Goal: Task Accomplishment & Management: Manage account settings

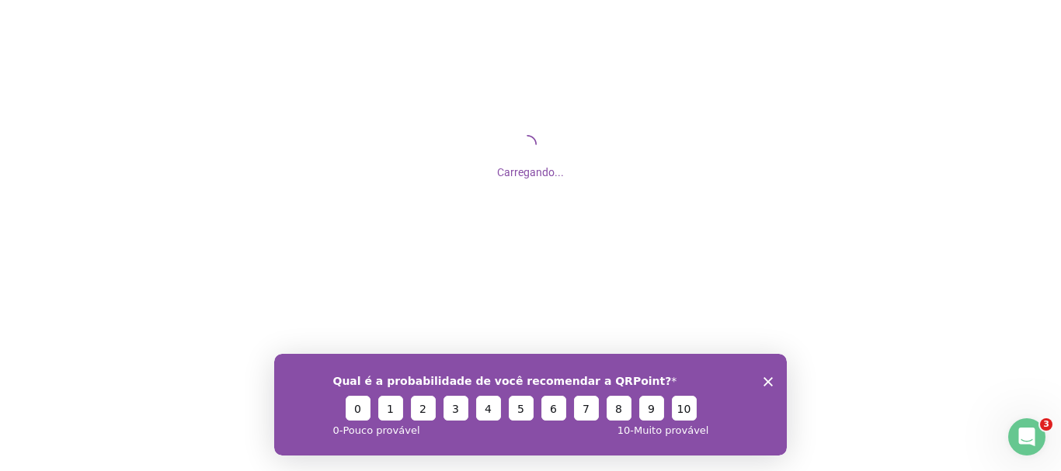
click at [766, 377] on icon "Encerrar pesquisa" at bounding box center [767, 381] width 9 height 9
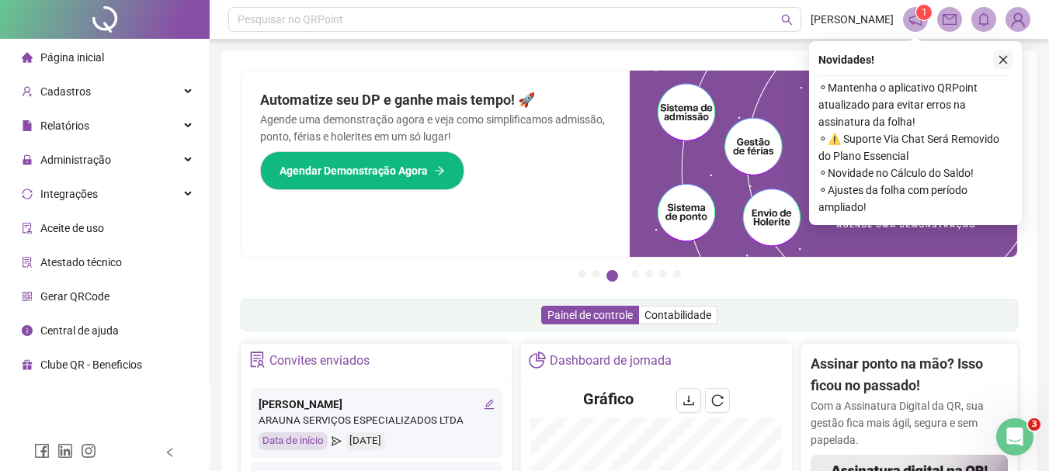
click at [1006, 55] on icon "close" at bounding box center [1003, 59] width 11 height 11
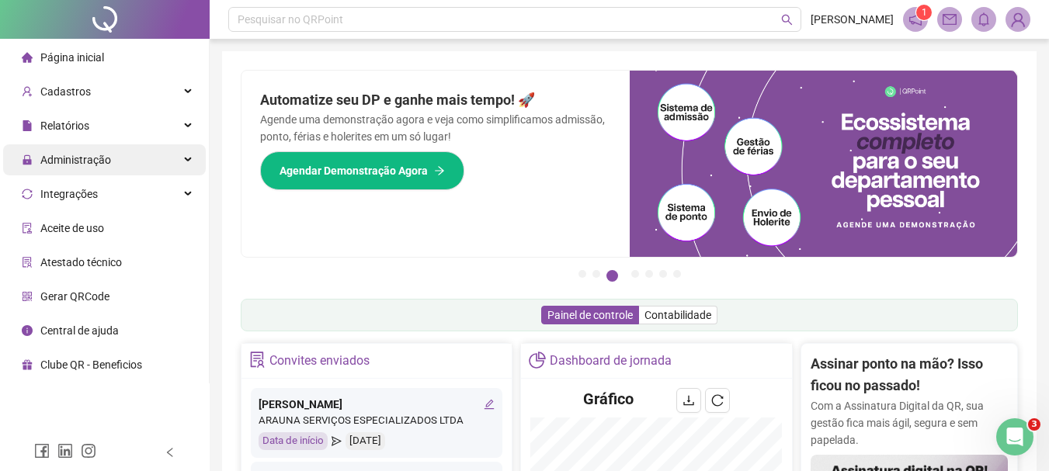
click at [181, 169] on div "Administração" at bounding box center [104, 159] width 203 height 31
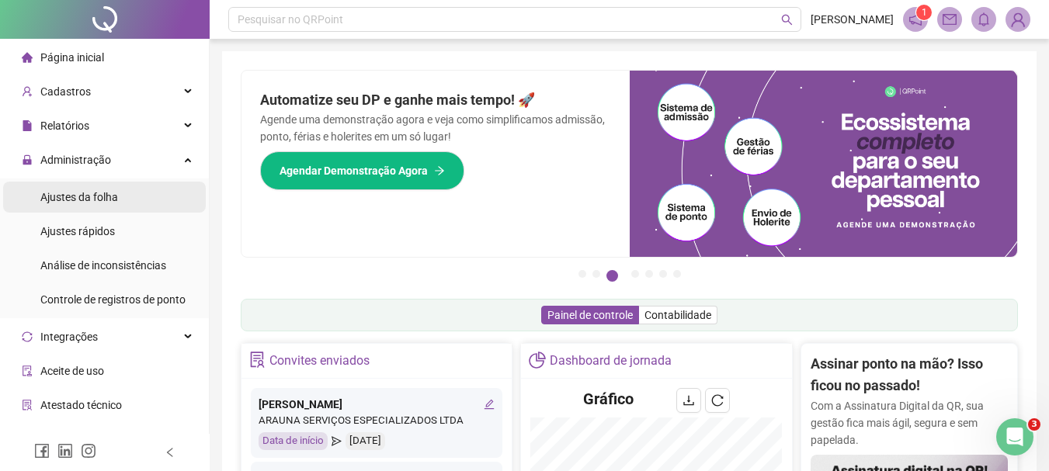
click at [109, 196] on span "Ajustes da folha" at bounding box center [79, 197] width 78 height 12
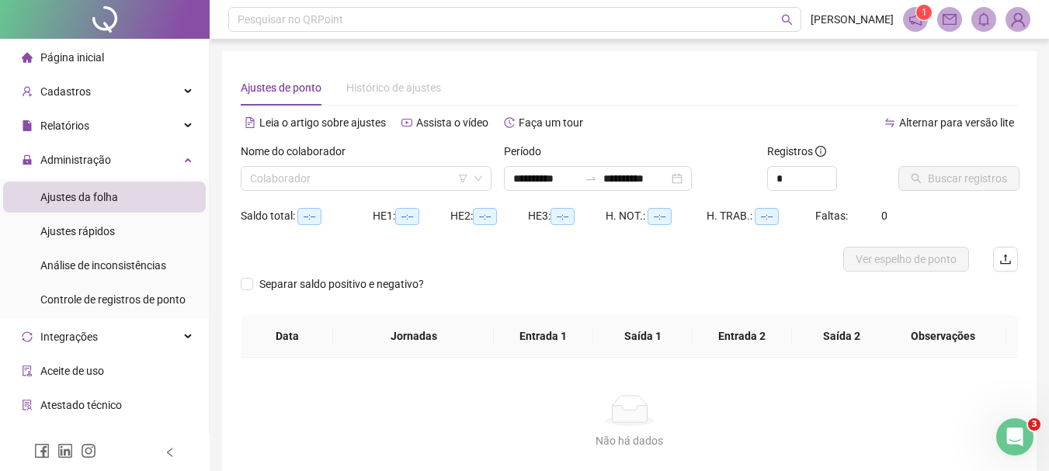
type input "**********"
click at [164, 86] on div "Cadastros" at bounding box center [104, 91] width 203 height 31
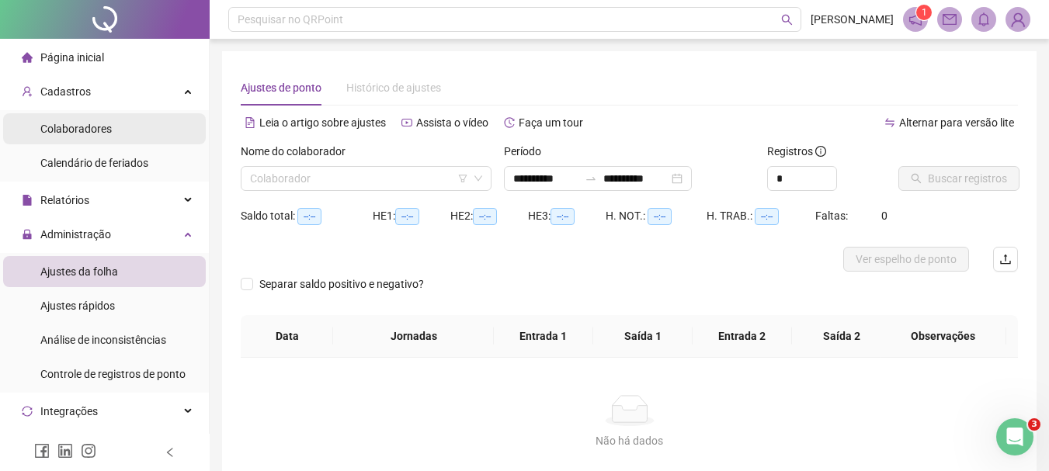
click at [147, 124] on li "Colaboradores" at bounding box center [104, 128] width 203 height 31
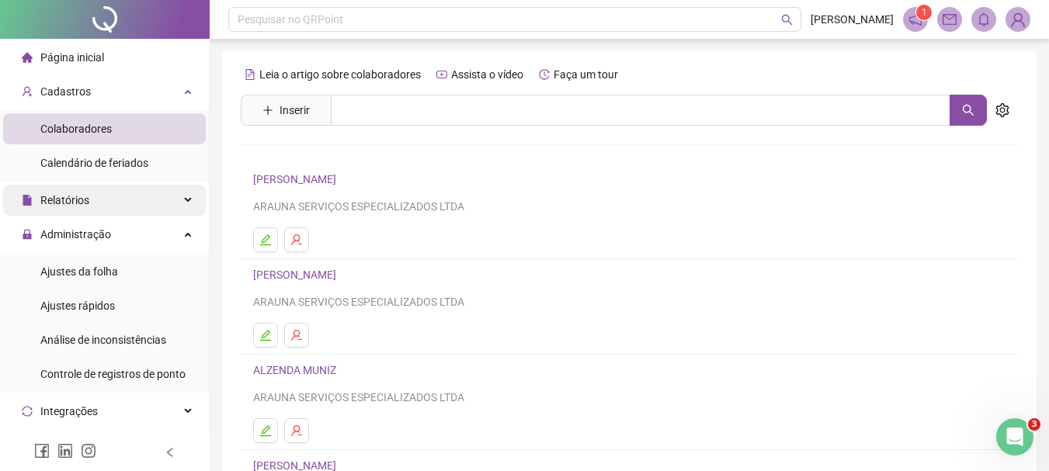
click at [116, 203] on div "Relatórios" at bounding box center [104, 200] width 203 height 31
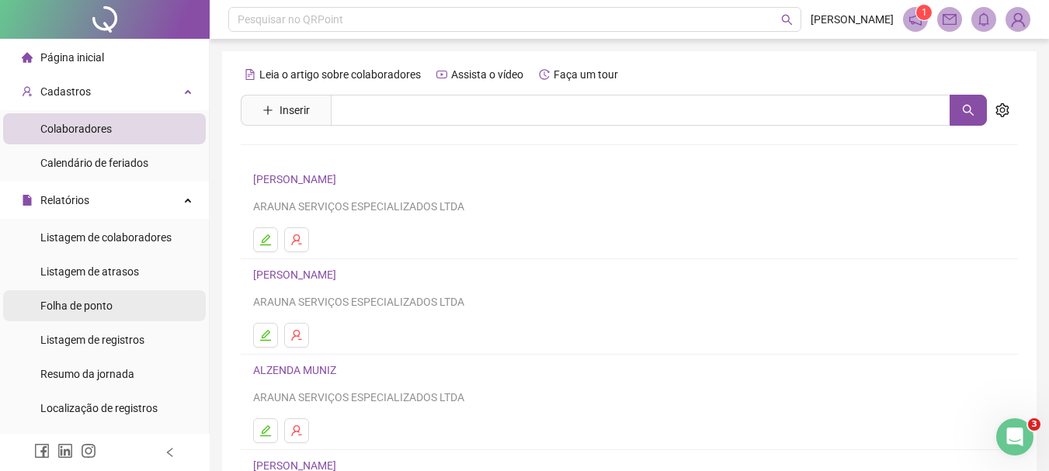
click at [100, 311] on span "Folha de ponto" at bounding box center [76, 306] width 72 height 12
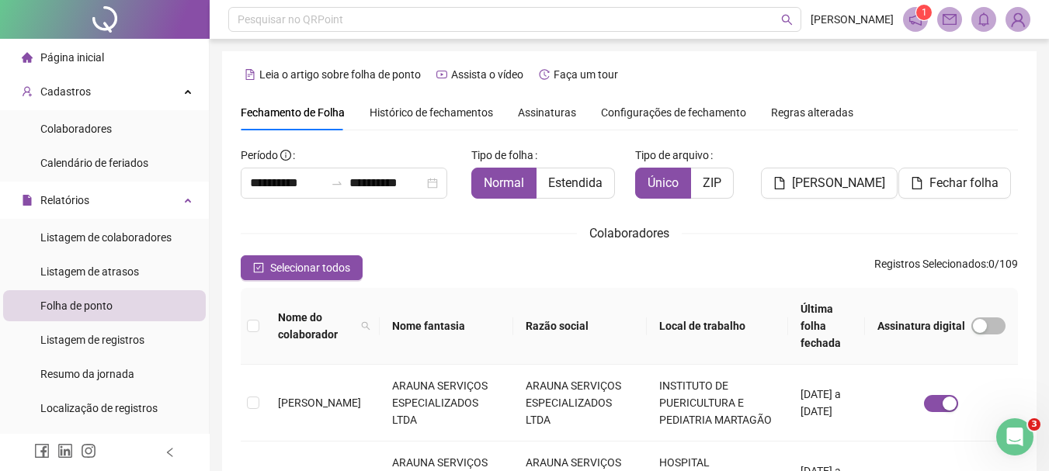
scroll to position [82, 0]
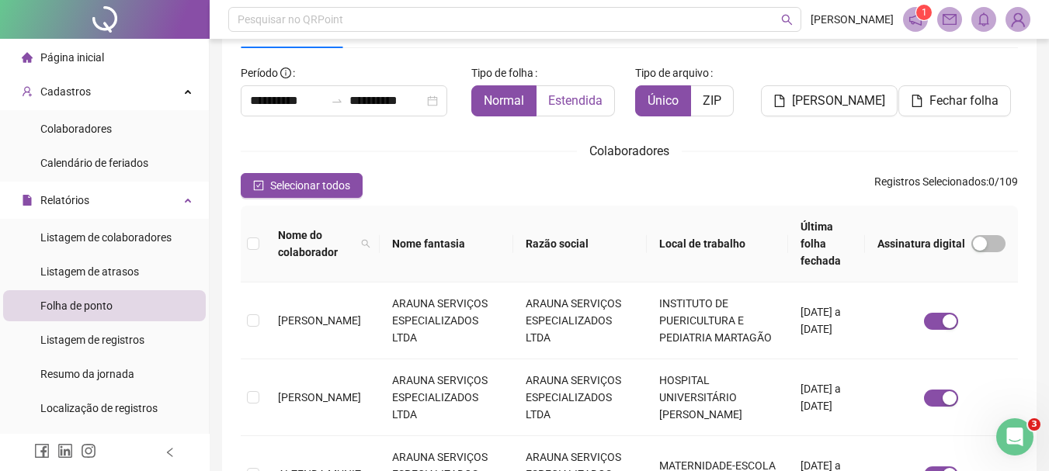
click at [572, 102] on span "Estendida" at bounding box center [575, 100] width 54 height 15
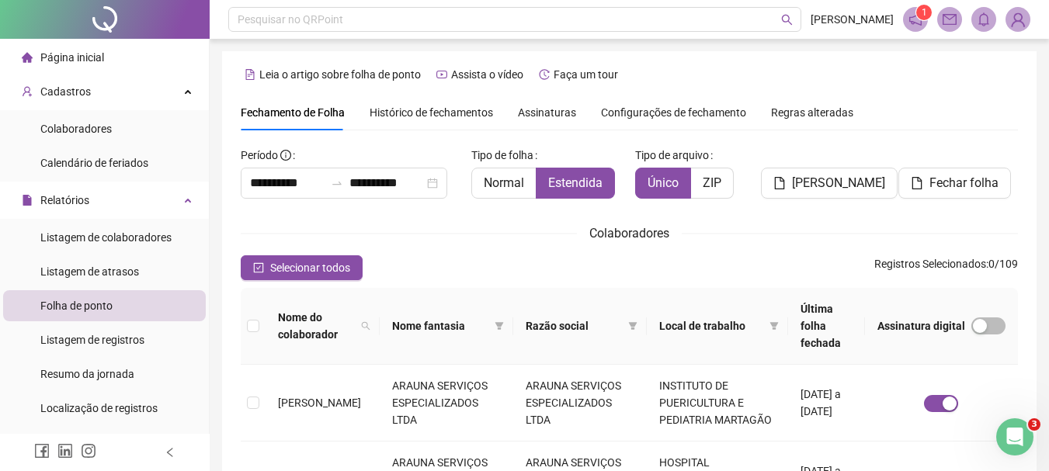
click at [452, 106] on span "Histórico de fechamentos" at bounding box center [431, 112] width 123 height 12
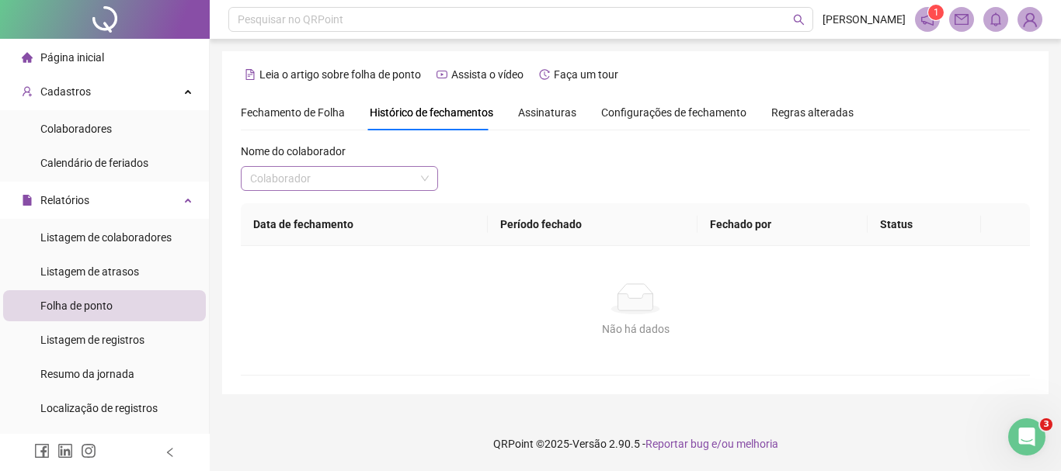
click at [380, 175] on input "search" at bounding box center [332, 178] width 165 height 23
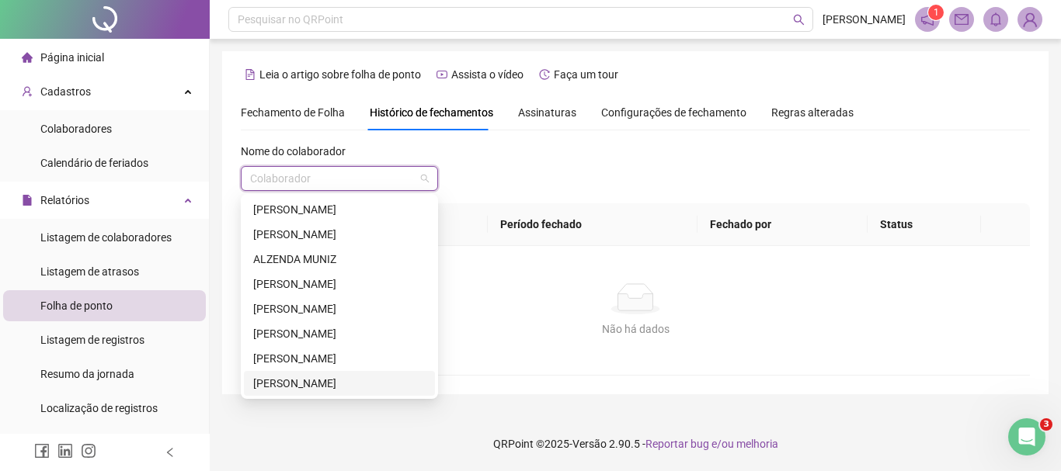
drag, startPoint x: 380, startPoint y: 380, endPoint x: 345, endPoint y: 388, distance: 36.7
click at [345, 388] on div "[PERSON_NAME]" at bounding box center [339, 383] width 172 height 17
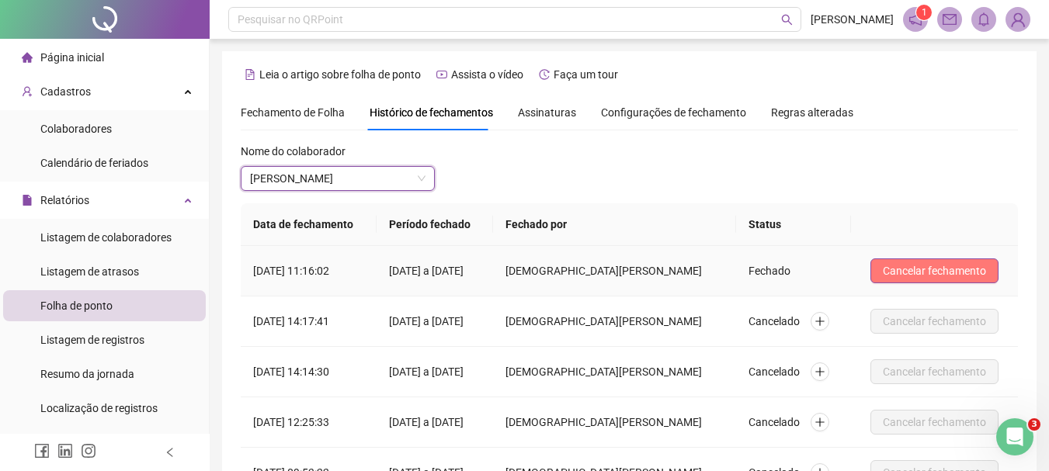
click at [970, 276] on span "Cancelar fechamento" at bounding box center [934, 270] width 103 height 17
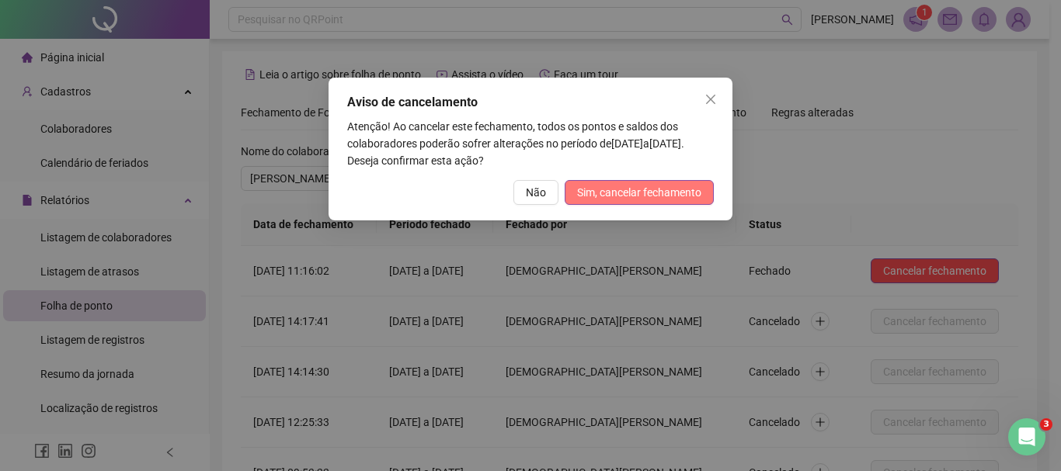
click at [627, 194] on span "Sim, cancelar fechamento" at bounding box center [639, 192] width 124 height 17
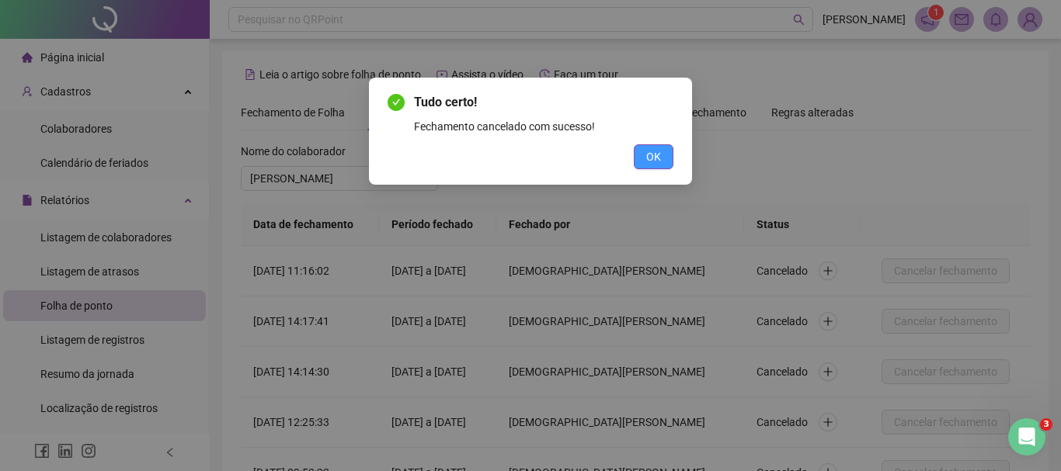
click at [665, 158] on button "OK" at bounding box center [654, 156] width 40 height 25
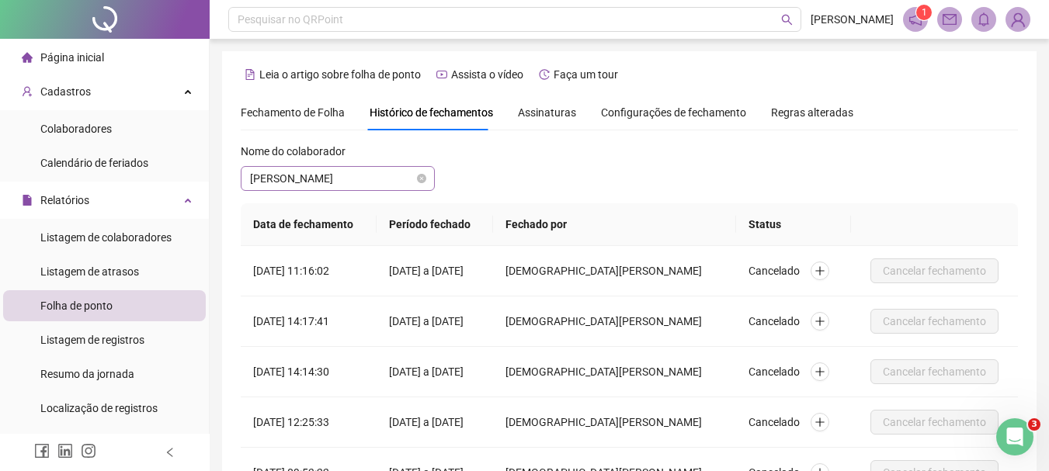
click at [395, 179] on span "[PERSON_NAME]" at bounding box center [337, 178] width 175 height 23
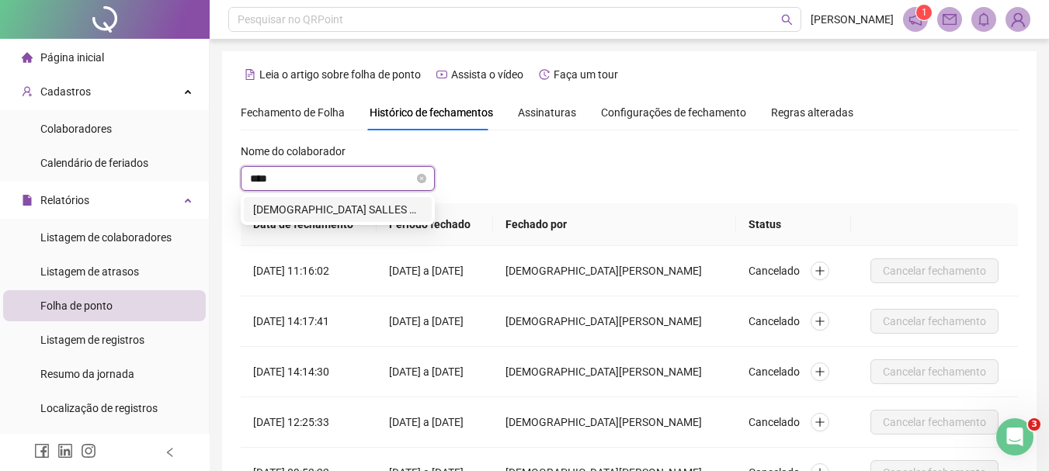
type input "*****"
click at [387, 215] on div "[DEMOGRAPHIC_DATA] SALLES DOS [DEMOGRAPHIC_DATA]" at bounding box center [337, 209] width 169 height 17
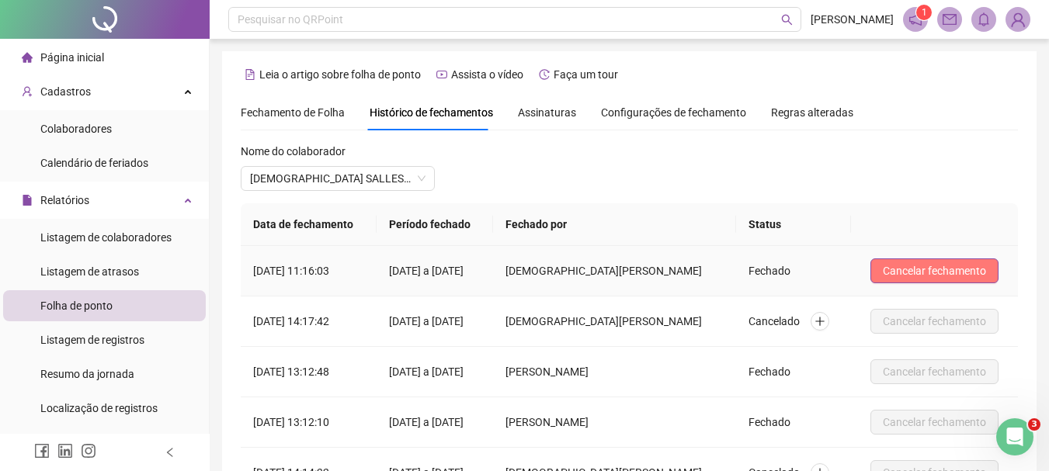
click at [911, 265] on span "Cancelar fechamento" at bounding box center [934, 270] width 103 height 17
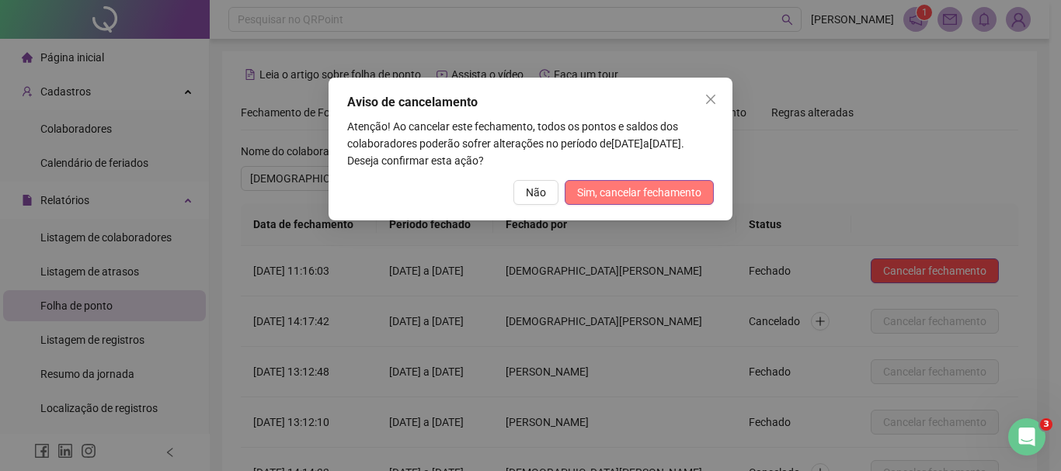
click at [616, 197] on span "Sim, cancelar fechamento" at bounding box center [639, 192] width 124 height 17
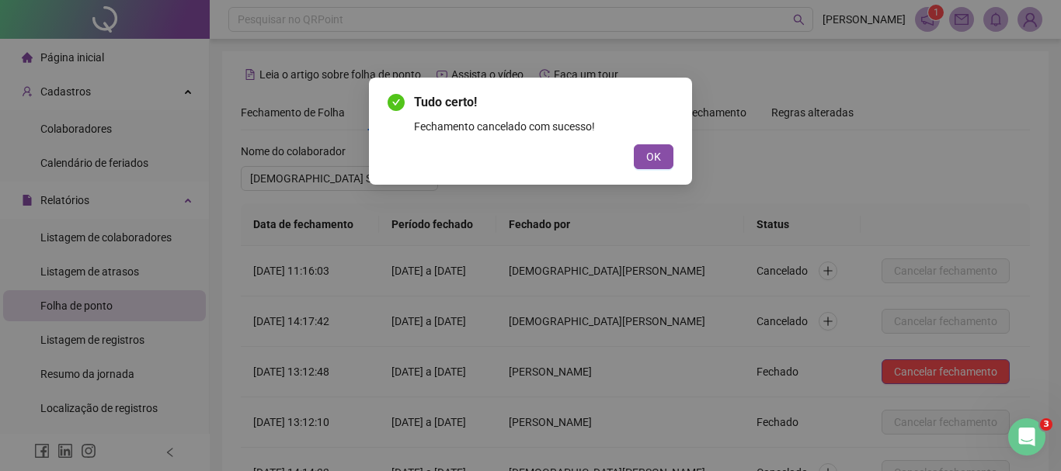
click at [655, 148] on span "OK" at bounding box center [653, 156] width 15 height 17
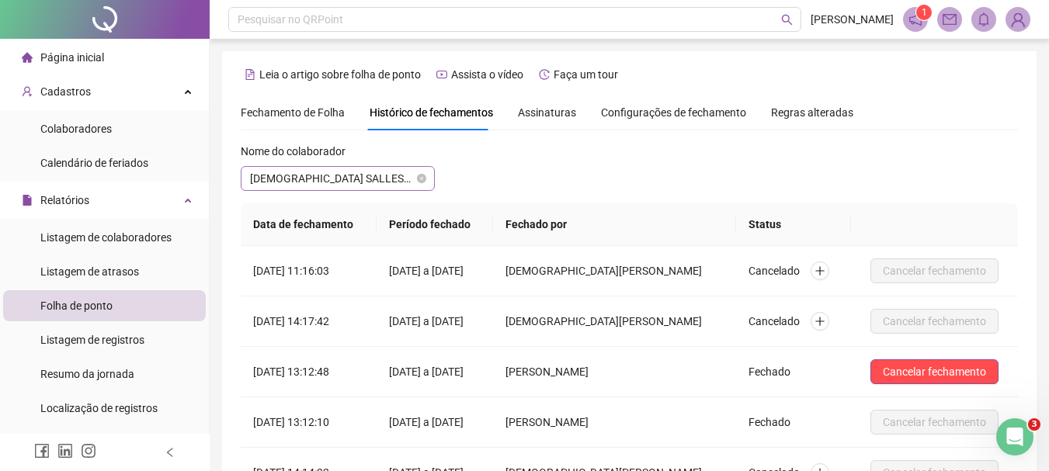
click at [394, 179] on span "[DEMOGRAPHIC_DATA] SALLES DOS [DEMOGRAPHIC_DATA]" at bounding box center [337, 178] width 175 height 23
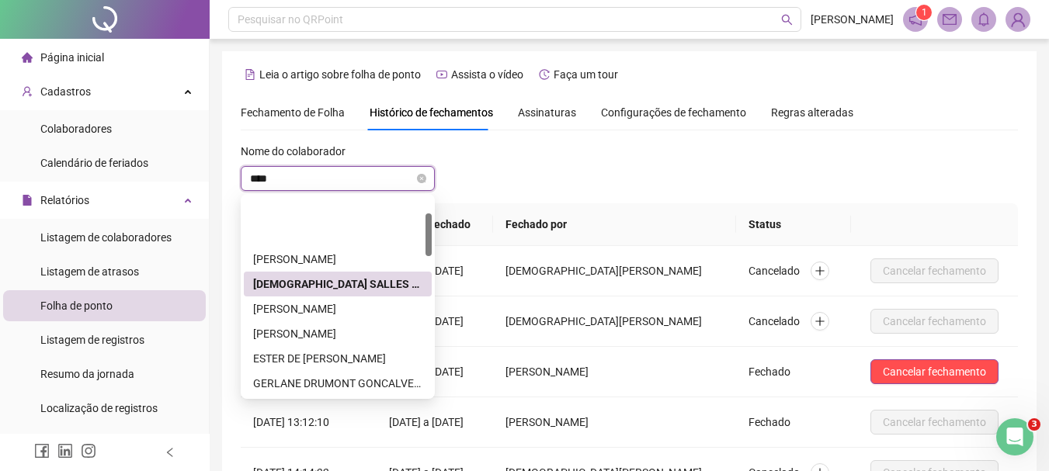
type input "*****"
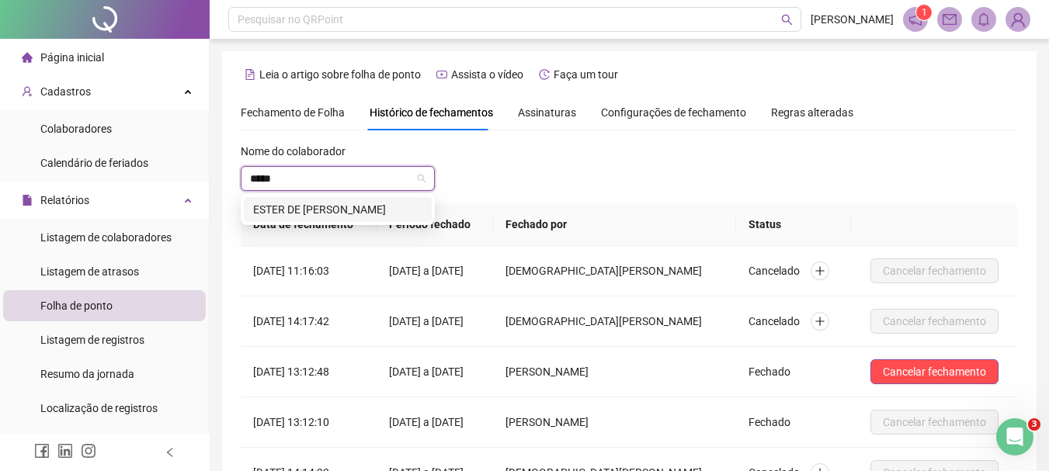
click at [401, 212] on div "ESTER DE [PERSON_NAME]" at bounding box center [337, 209] width 169 height 17
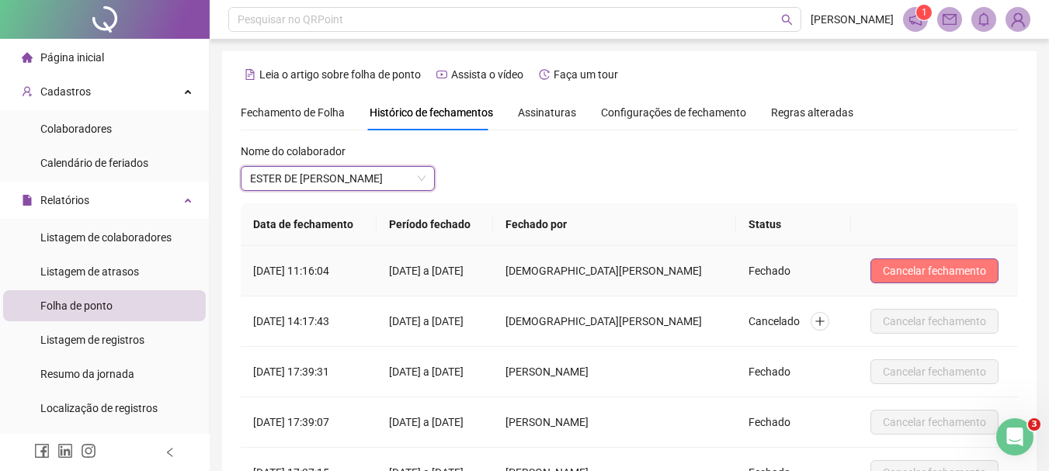
click at [941, 269] on span "Cancelar fechamento" at bounding box center [934, 270] width 103 height 17
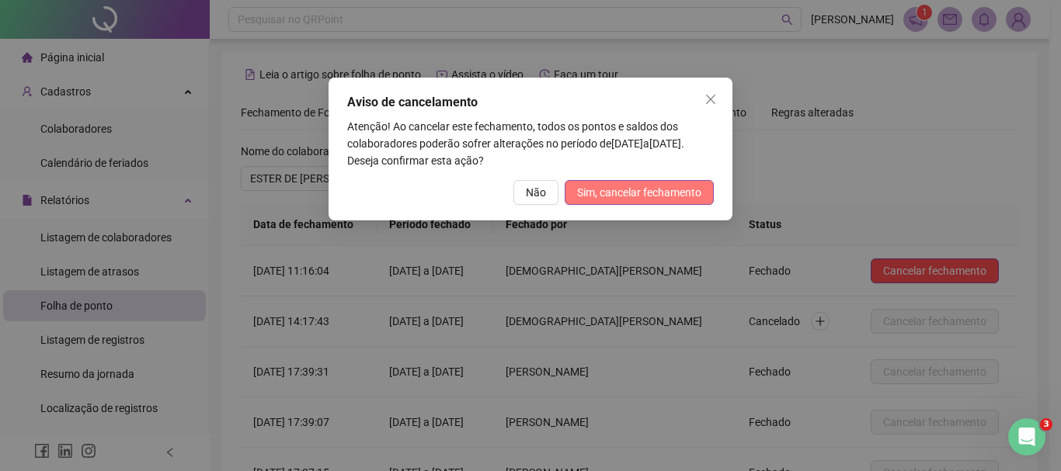
click at [655, 196] on span "Sim, cancelar fechamento" at bounding box center [639, 192] width 124 height 17
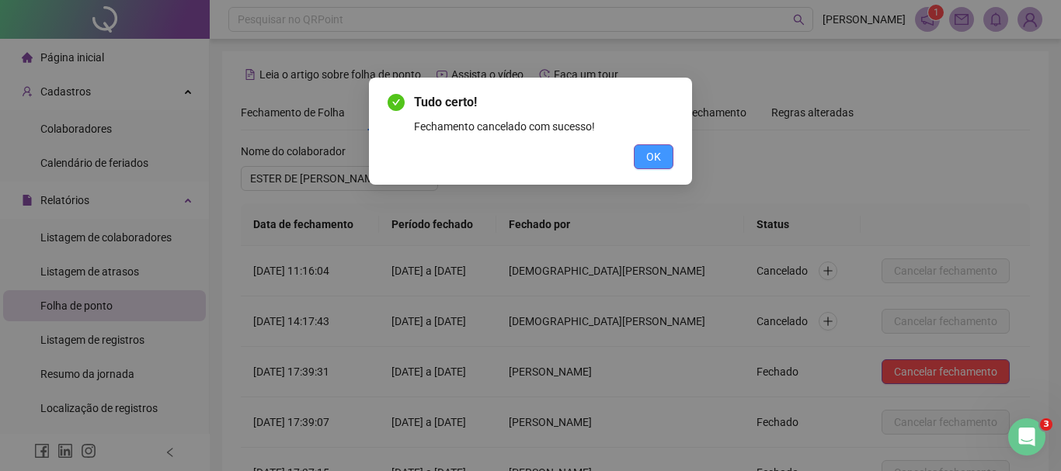
click at [665, 157] on button "OK" at bounding box center [654, 156] width 40 height 25
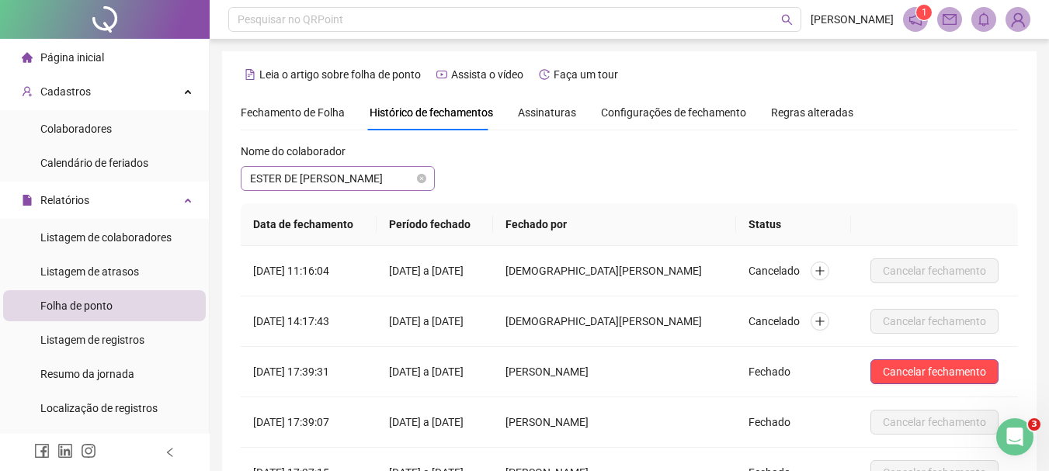
click at [397, 178] on span "ESTER DE [PERSON_NAME]" at bounding box center [337, 178] width 175 height 23
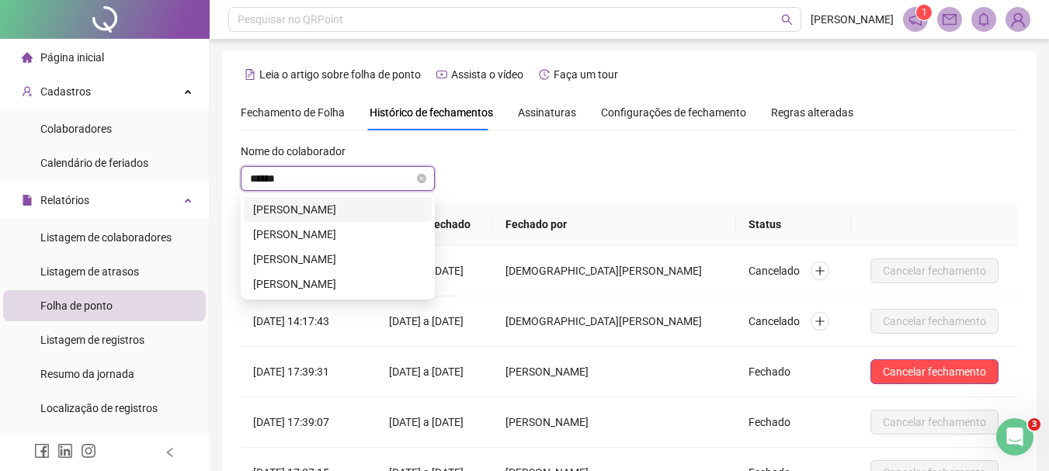
type input "*******"
click at [368, 207] on div "[PERSON_NAME]" at bounding box center [337, 209] width 169 height 17
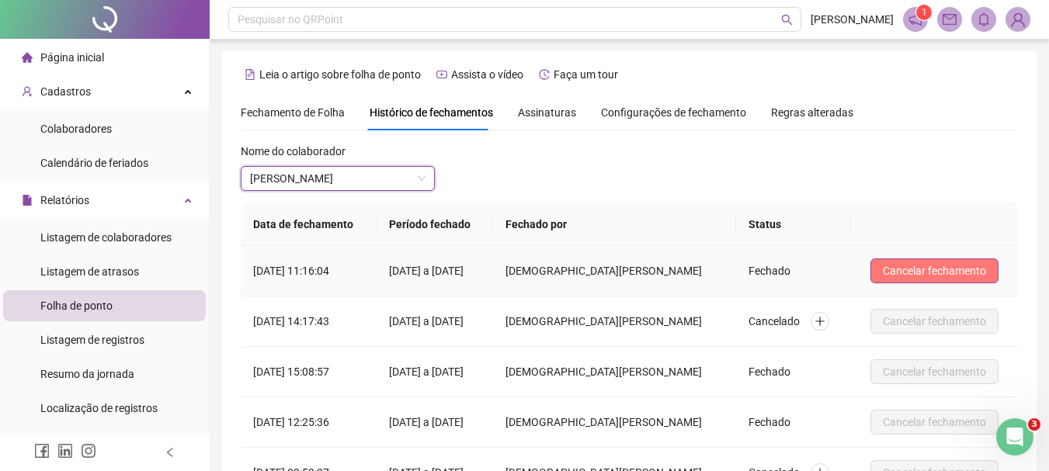
click at [890, 274] on button "Cancelar fechamento" at bounding box center [934, 271] width 128 height 25
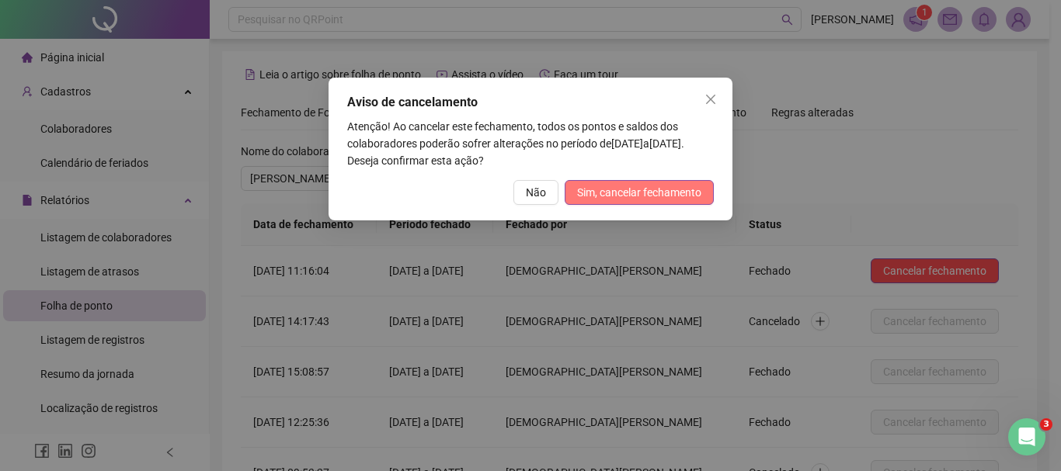
click at [689, 200] on span "Sim, cancelar fechamento" at bounding box center [639, 192] width 124 height 17
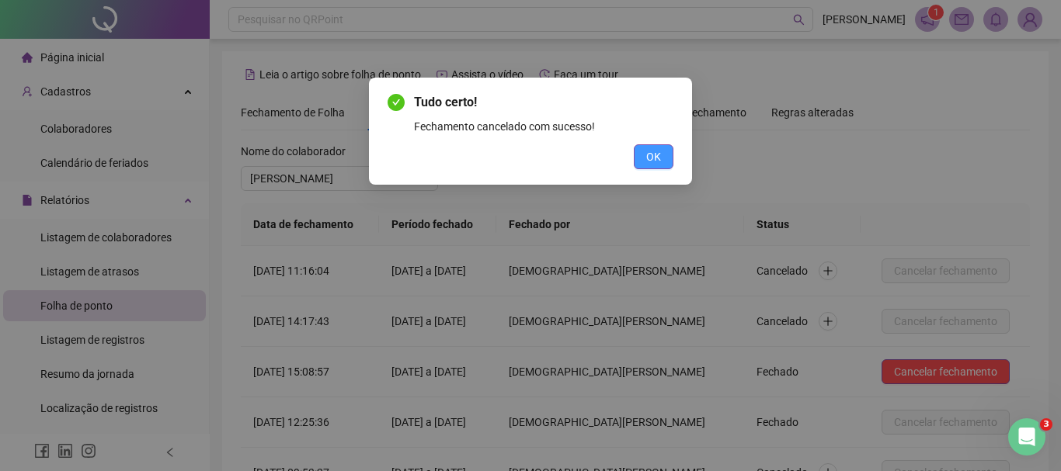
click at [660, 150] on span "OK" at bounding box center [653, 156] width 15 height 17
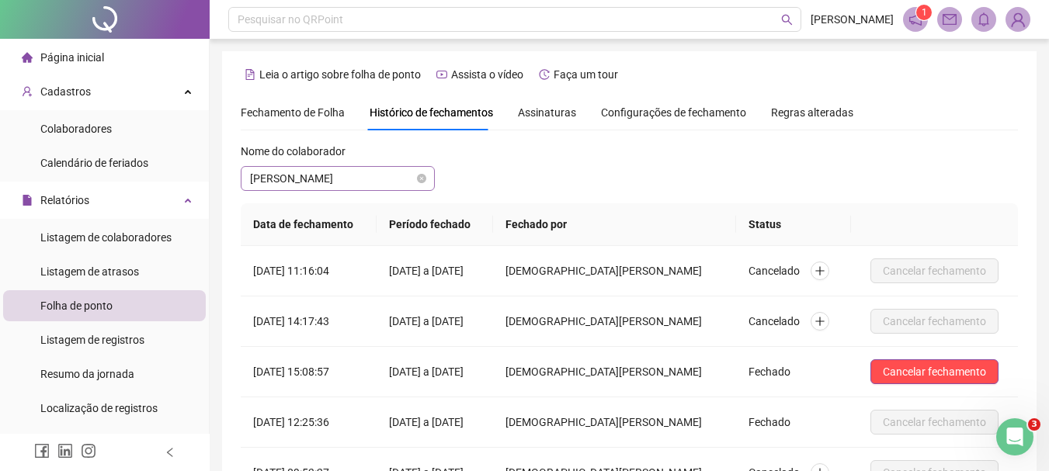
click at [393, 177] on span "[PERSON_NAME]" at bounding box center [337, 178] width 175 height 23
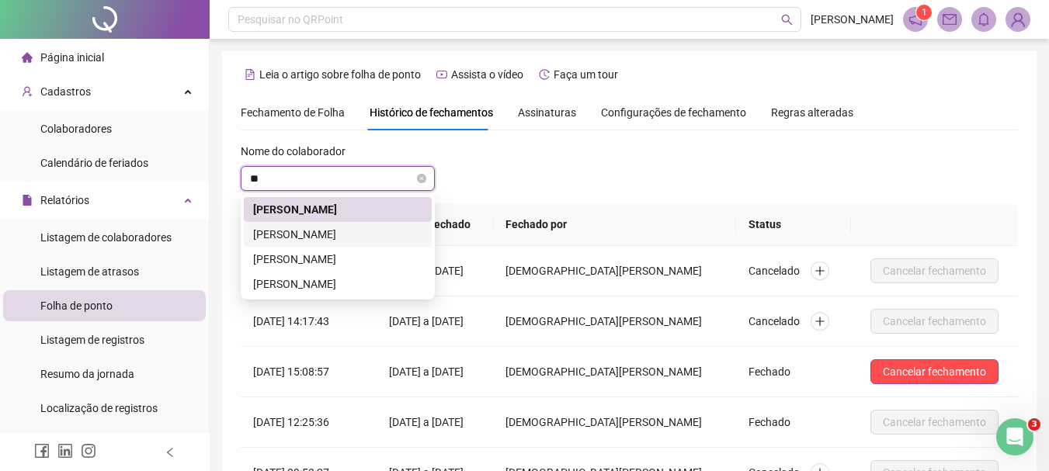
type input "***"
click at [391, 252] on div "[PERSON_NAME]" at bounding box center [337, 259] width 169 height 17
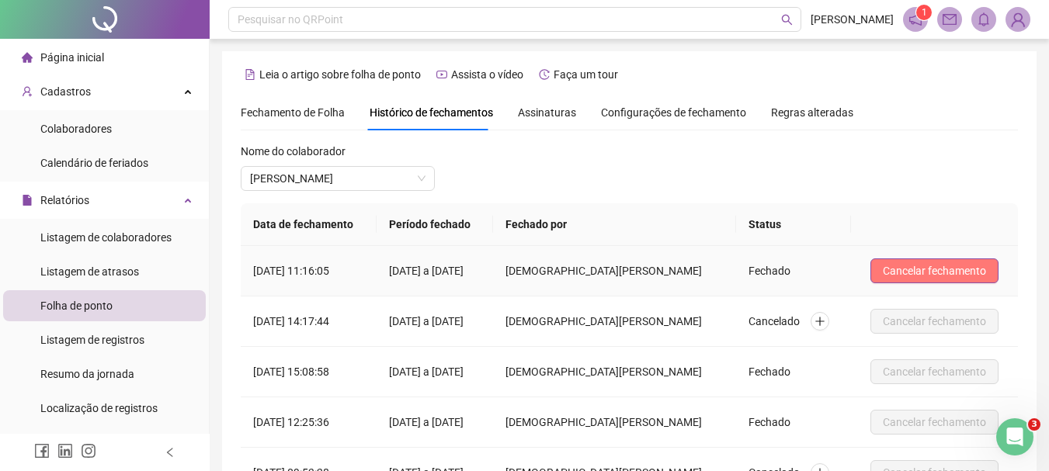
click at [934, 261] on button "Cancelar fechamento" at bounding box center [934, 271] width 128 height 25
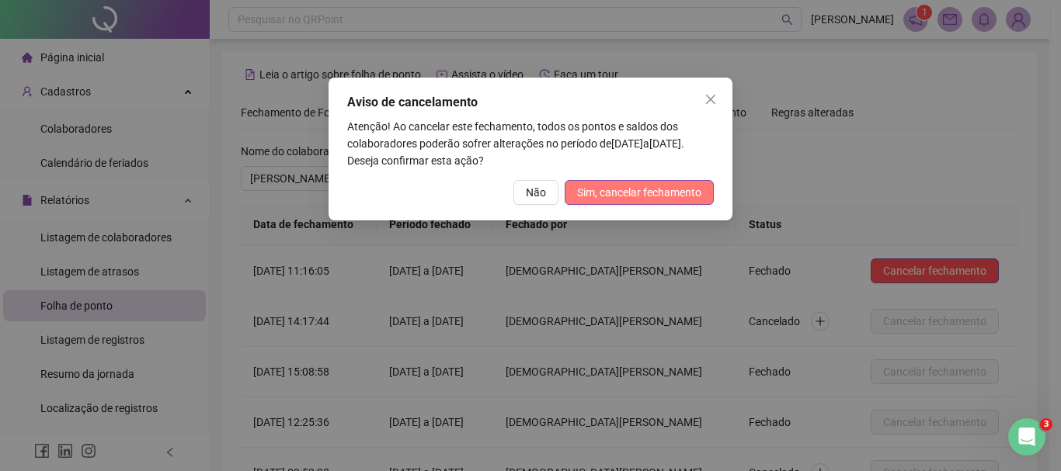
click at [655, 191] on span "Sim, cancelar fechamento" at bounding box center [639, 192] width 124 height 17
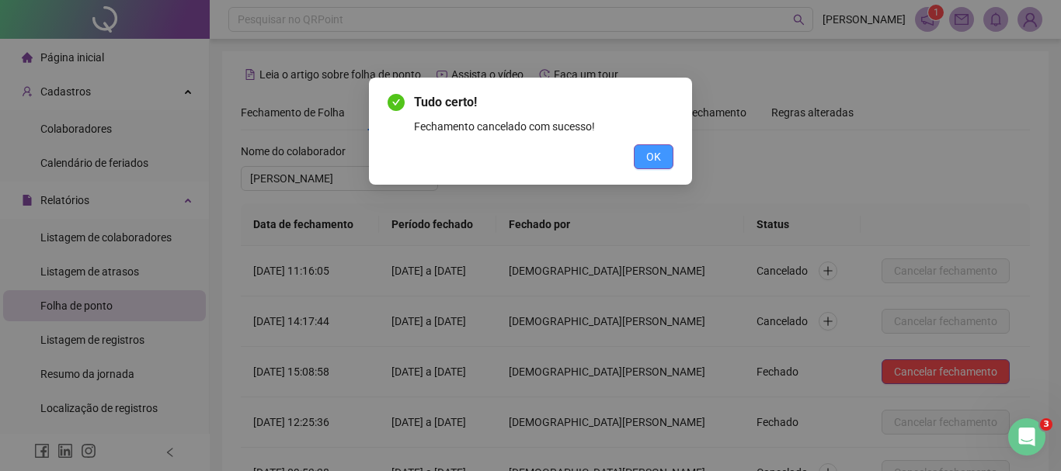
click at [654, 160] on span "OK" at bounding box center [653, 156] width 15 height 17
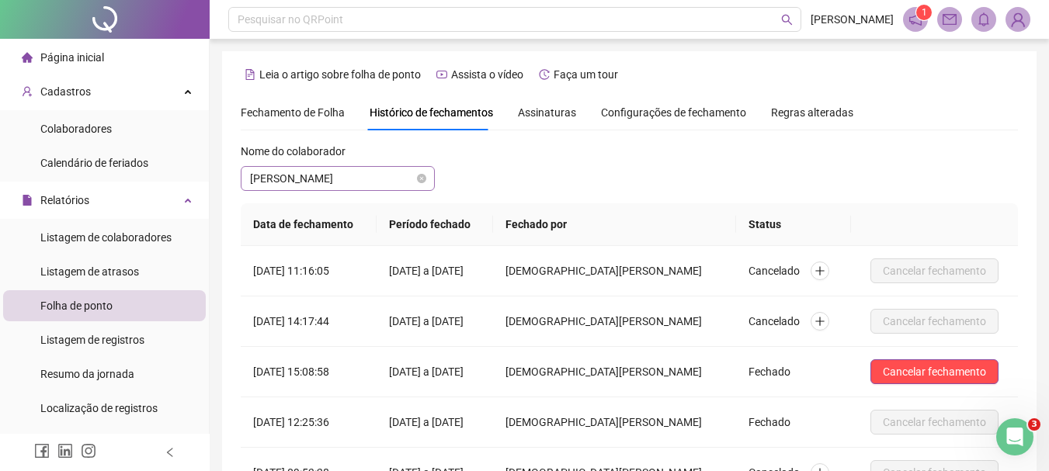
click at [387, 175] on span "[PERSON_NAME]" at bounding box center [337, 178] width 175 height 23
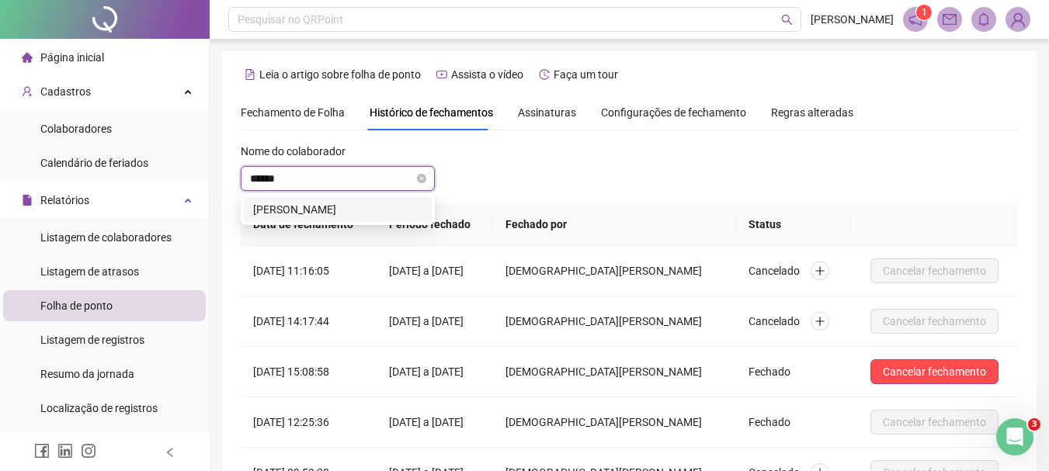
type input "*******"
click at [384, 210] on div "[PERSON_NAME]" at bounding box center [337, 209] width 169 height 17
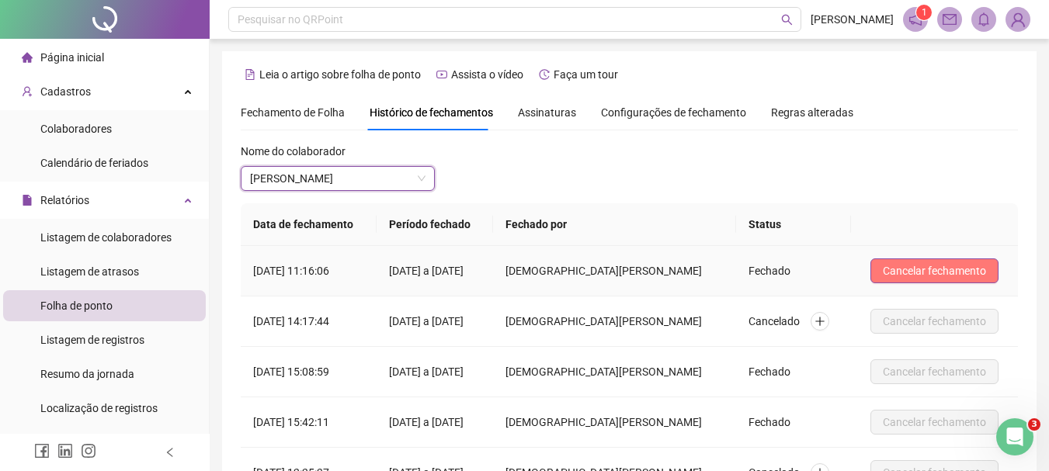
click at [929, 262] on span "Cancelar fechamento" at bounding box center [934, 270] width 103 height 17
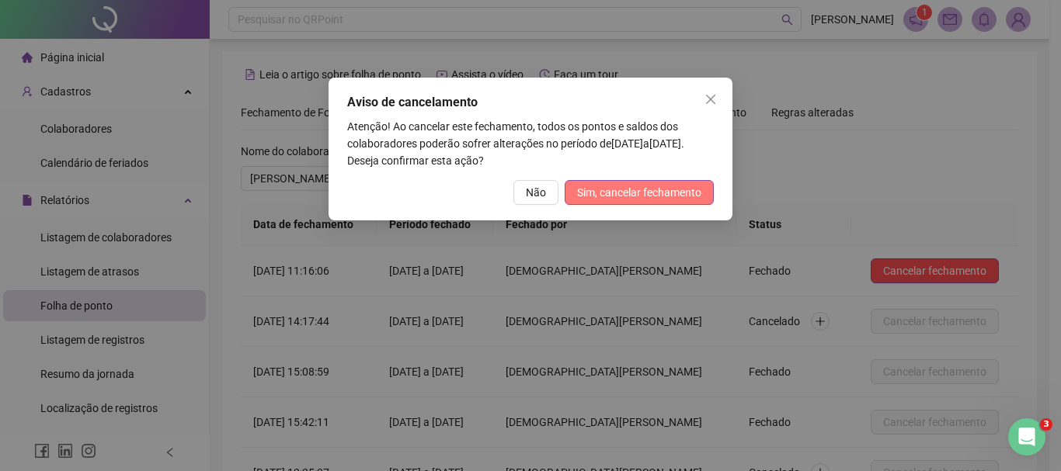
click at [672, 186] on span "Sim, cancelar fechamento" at bounding box center [639, 192] width 124 height 17
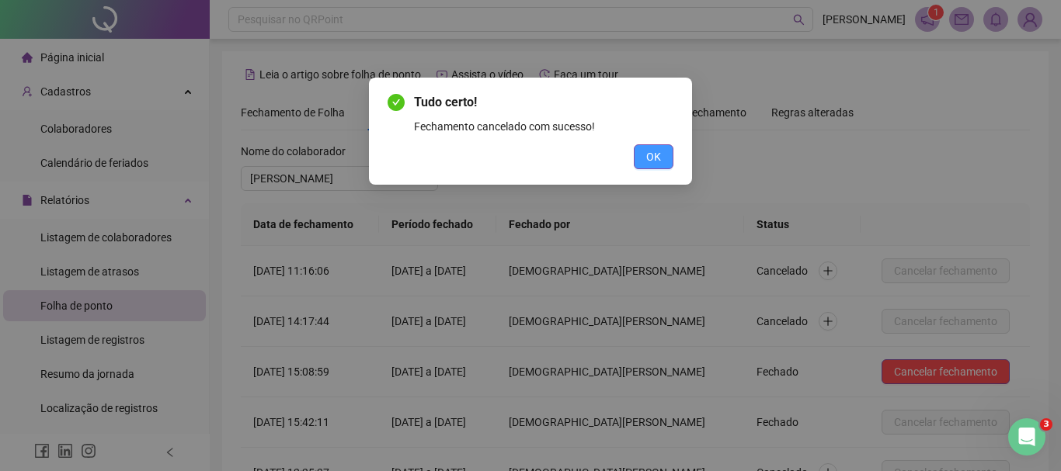
click at [662, 162] on button "OK" at bounding box center [654, 156] width 40 height 25
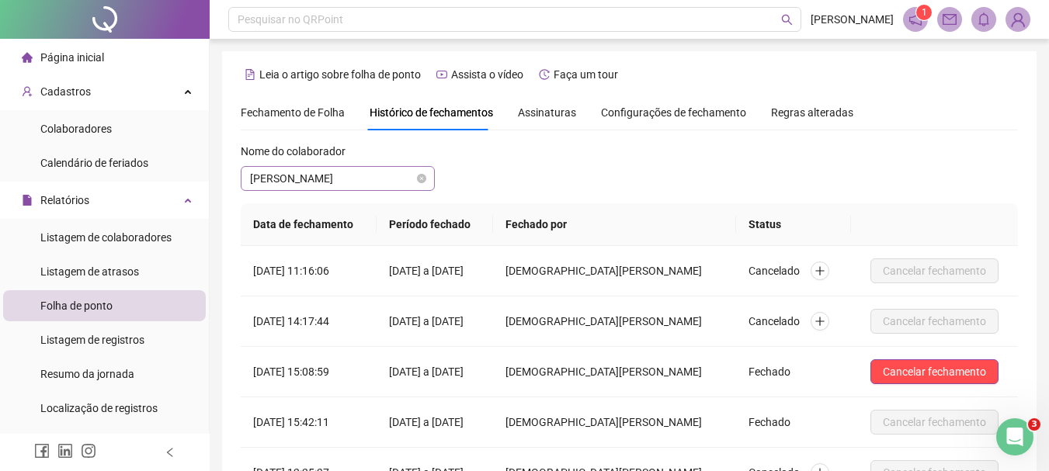
click at [409, 182] on span "[PERSON_NAME]" at bounding box center [337, 178] width 175 height 23
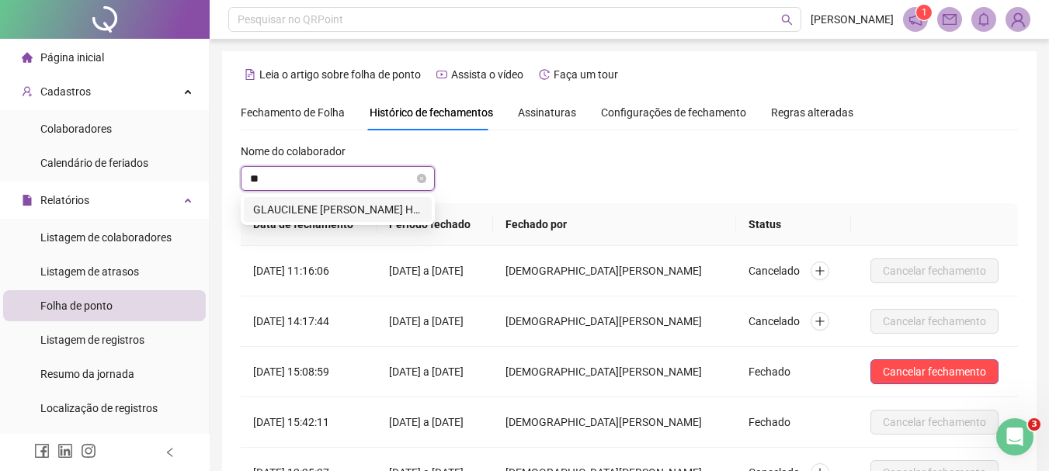
type input "***"
click at [406, 215] on div "GLAUCILENE [PERSON_NAME] HERCULANO" at bounding box center [337, 209] width 169 height 17
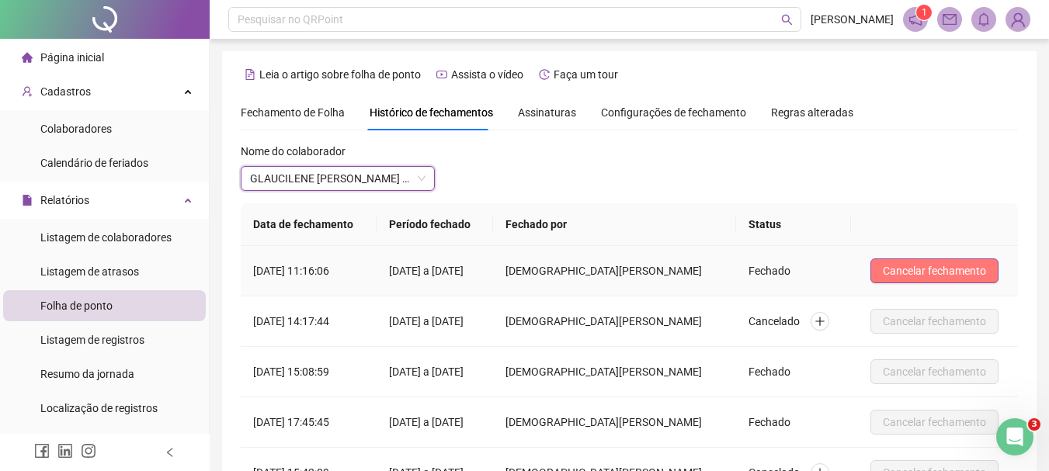
click at [925, 278] on span "Cancelar fechamento" at bounding box center [934, 270] width 103 height 17
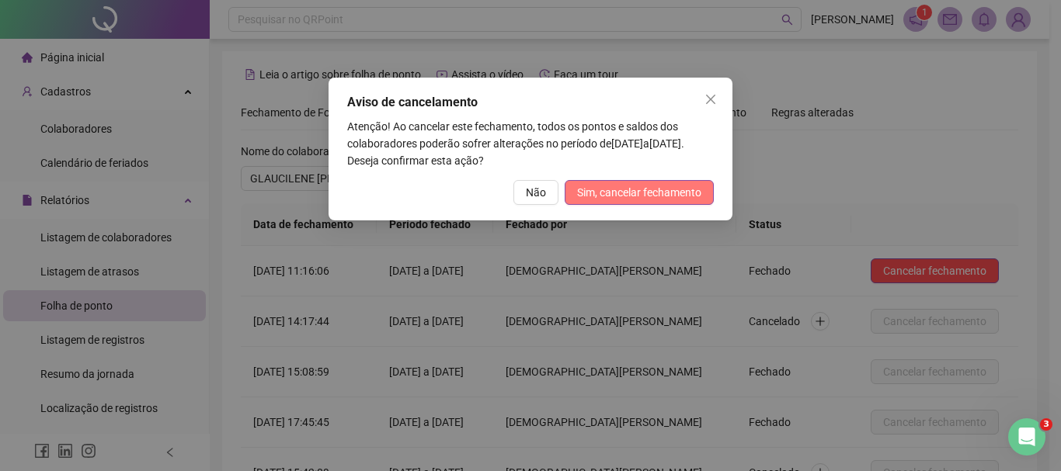
click at [636, 203] on button "Sim, cancelar fechamento" at bounding box center [638, 192] width 149 height 25
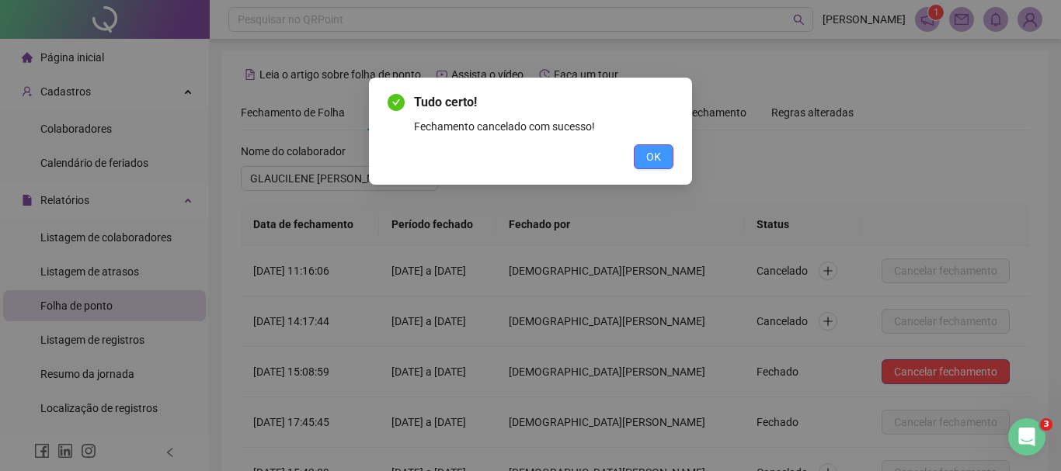
click at [655, 159] on span "OK" at bounding box center [653, 156] width 15 height 17
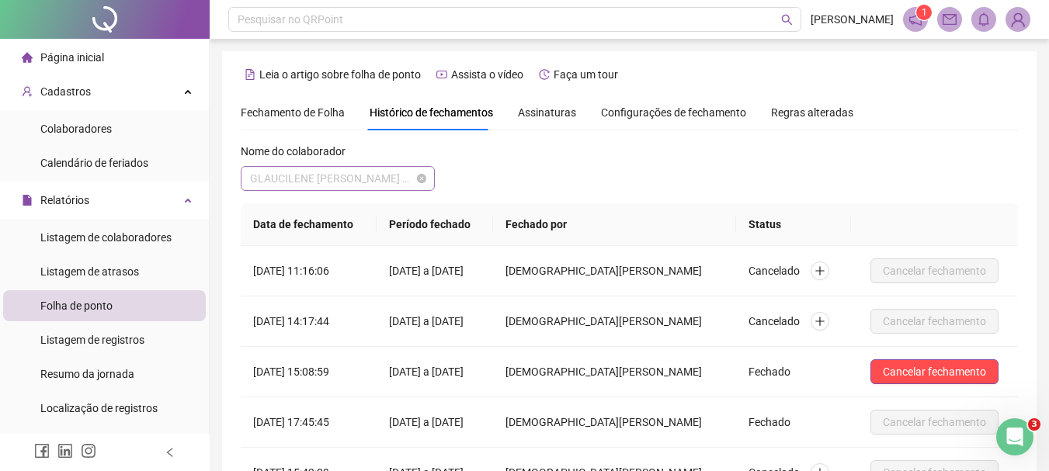
click at [396, 184] on span "GLAUCILENE [PERSON_NAME] HERCULANO" at bounding box center [337, 178] width 175 height 23
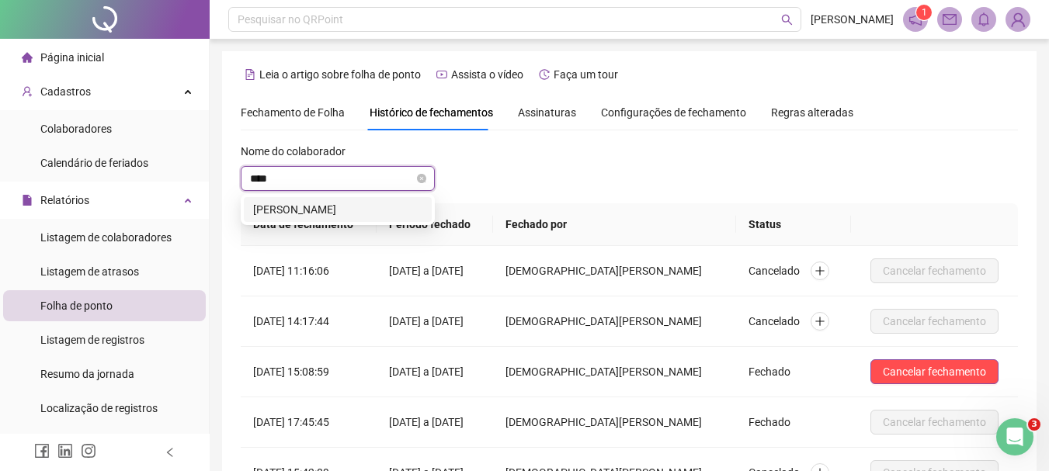
type input "*****"
click at [398, 210] on div "[PERSON_NAME]" at bounding box center [337, 209] width 169 height 17
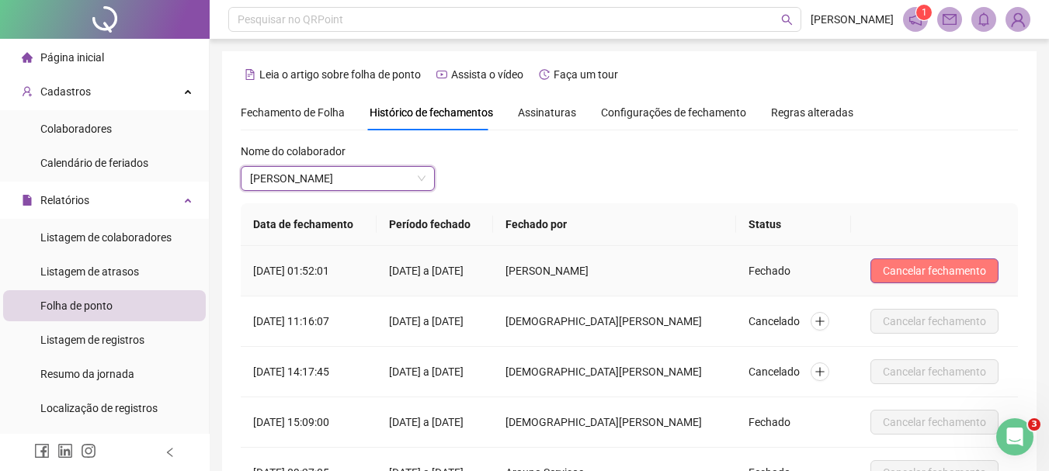
click at [935, 283] on button "Cancelar fechamento" at bounding box center [934, 271] width 128 height 25
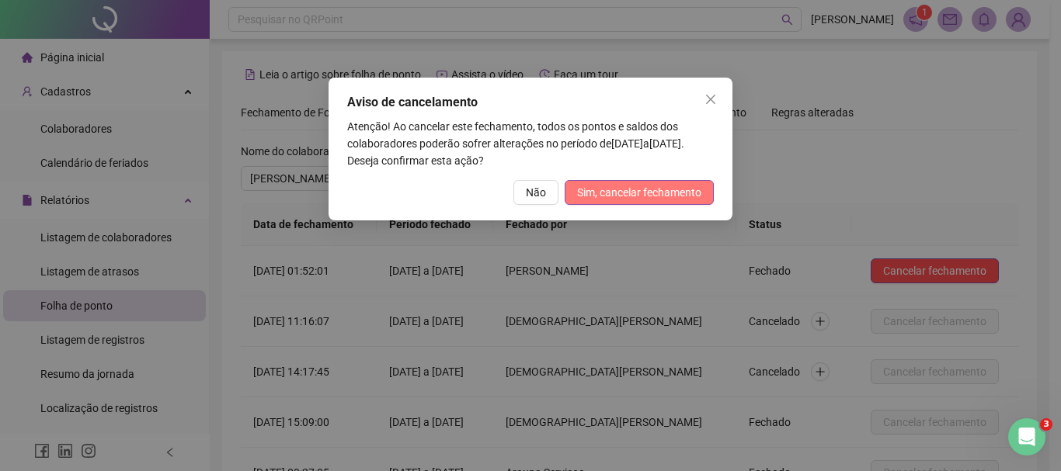
click at [658, 190] on span "Sim, cancelar fechamento" at bounding box center [639, 192] width 124 height 17
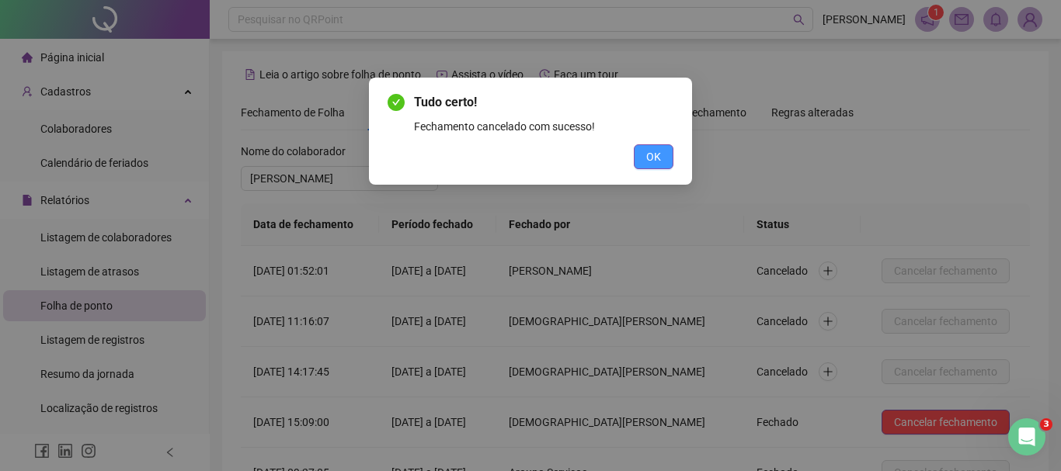
click at [651, 161] on span "OK" at bounding box center [653, 156] width 15 height 17
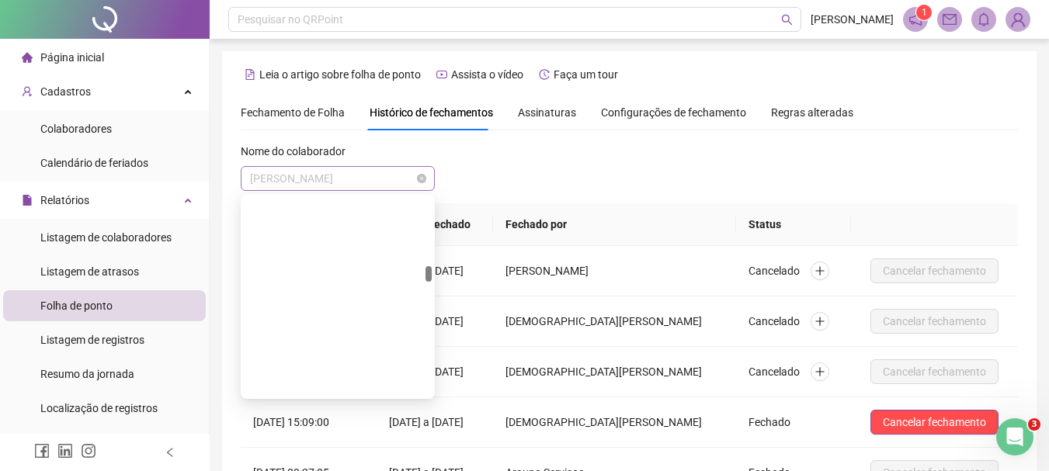
scroll to position [944, 0]
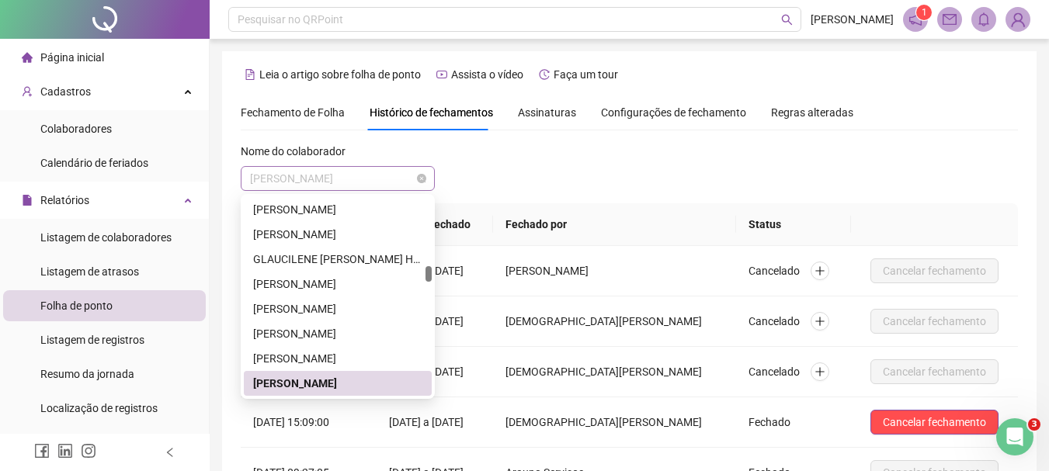
click at [407, 181] on span "[PERSON_NAME]" at bounding box center [337, 178] width 175 height 23
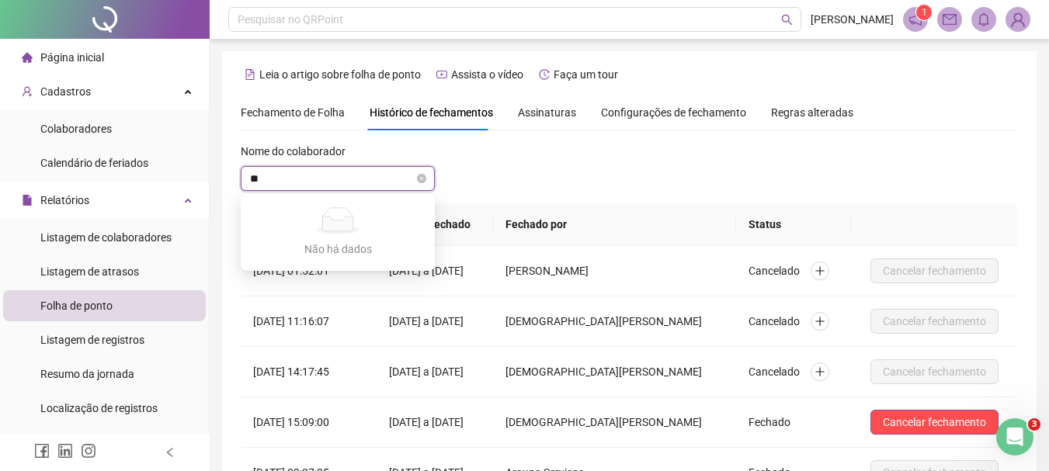
type input "*"
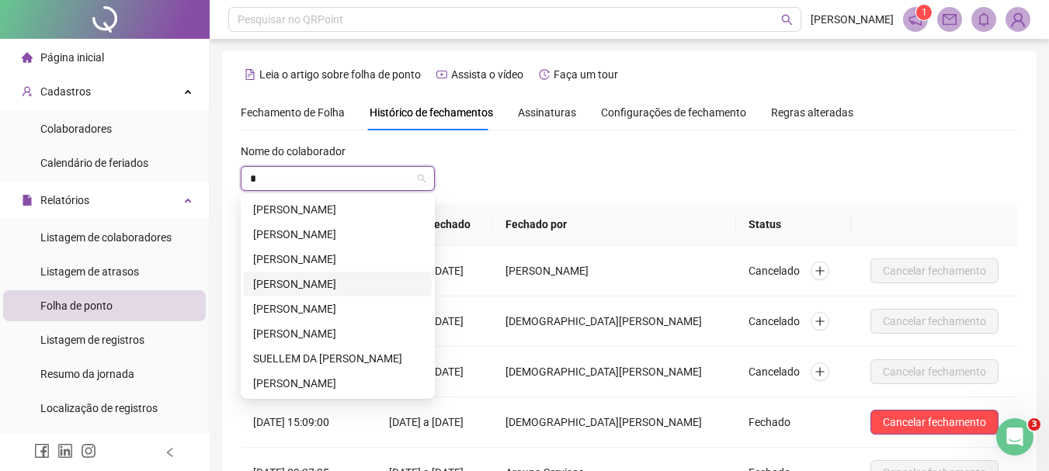
click at [389, 284] on div "[PERSON_NAME]" at bounding box center [337, 284] width 169 height 17
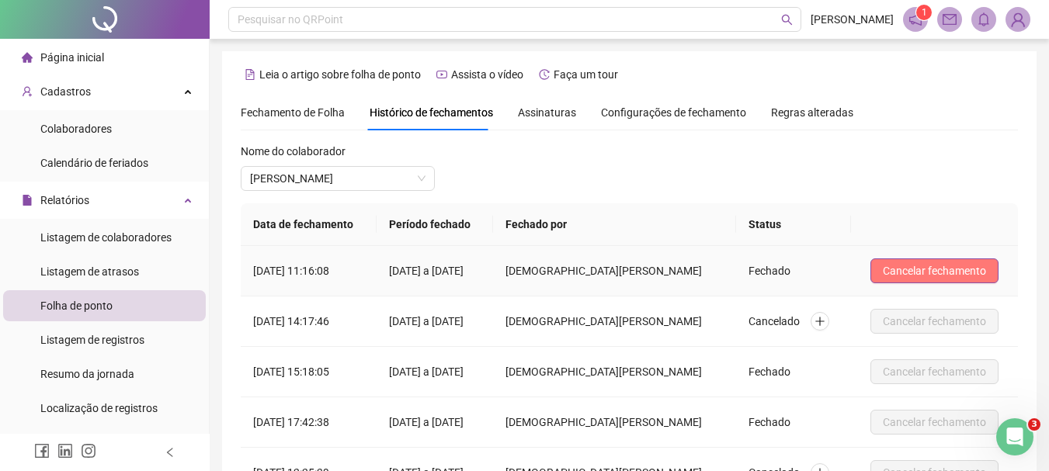
click at [927, 280] on button "Cancelar fechamento" at bounding box center [934, 271] width 128 height 25
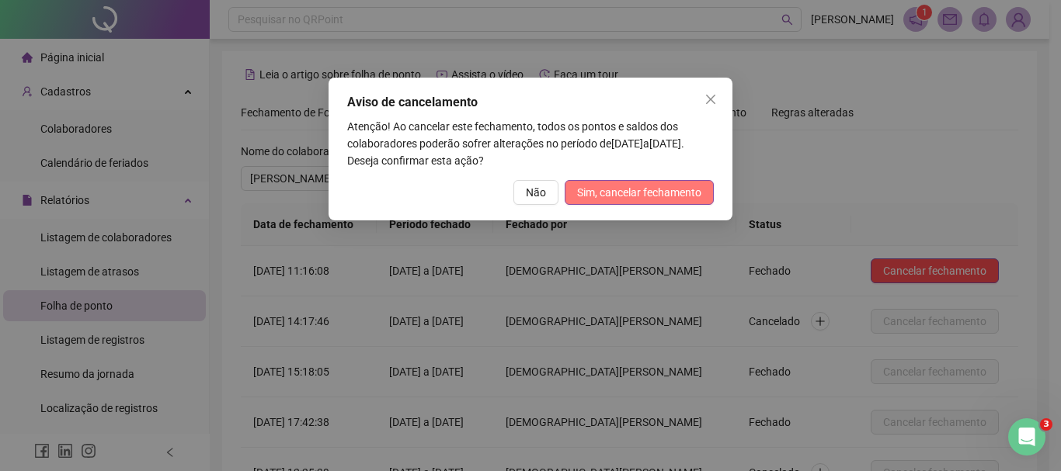
click at [627, 196] on span "Sim, cancelar fechamento" at bounding box center [639, 192] width 124 height 17
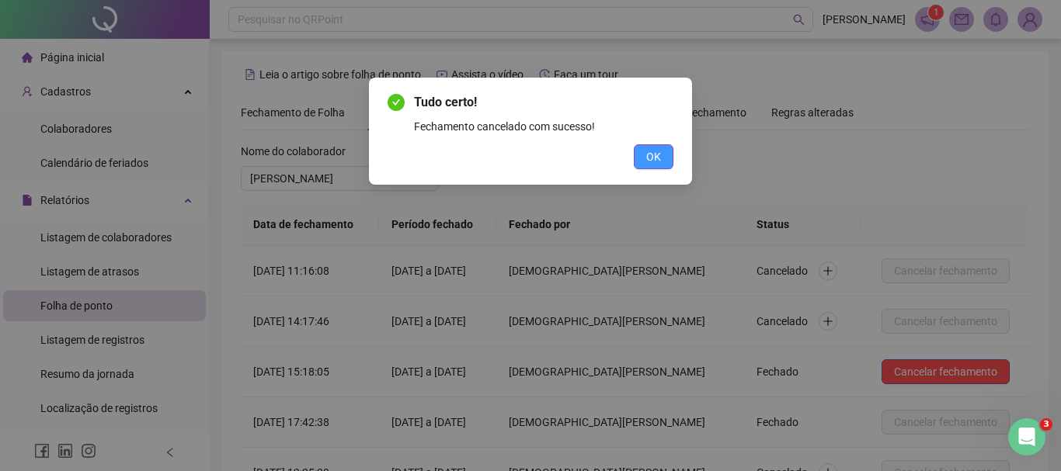
click at [639, 163] on button "OK" at bounding box center [654, 156] width 40 height 25
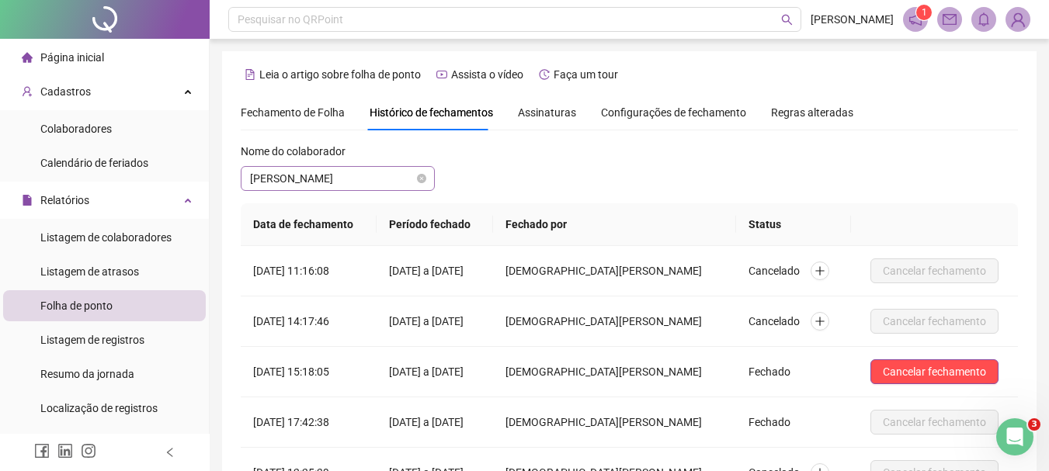
click at [401, 176] on span "[PERSON_NAME]" at bounding box center [337, 178] width 175 height 23
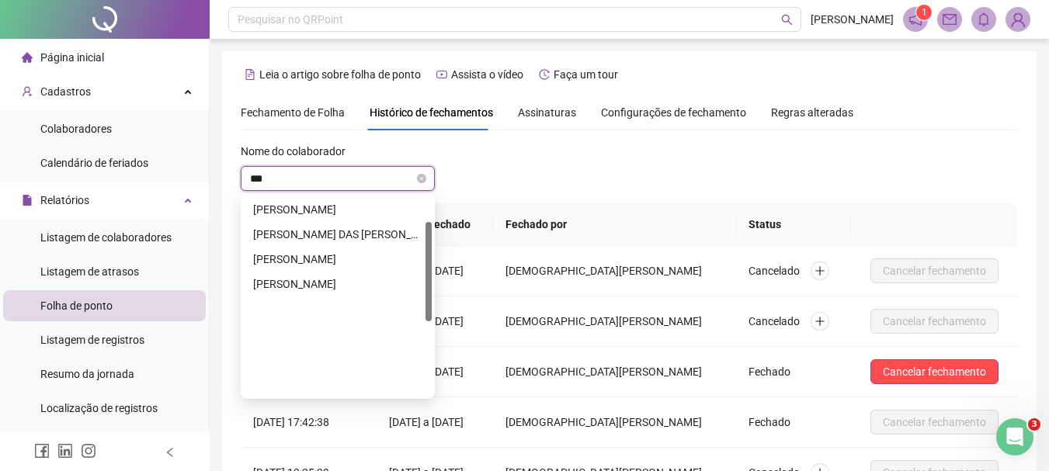
scroll to position [50, 0]
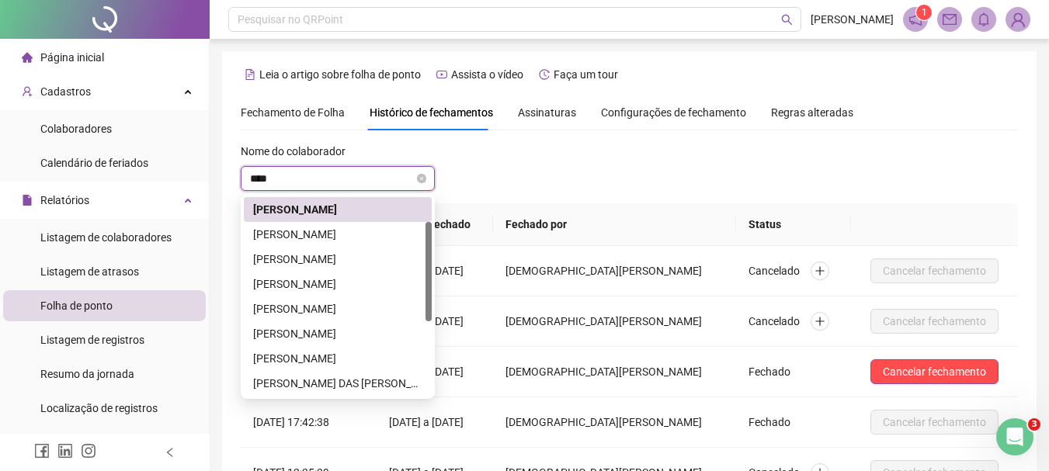
type input "*****"
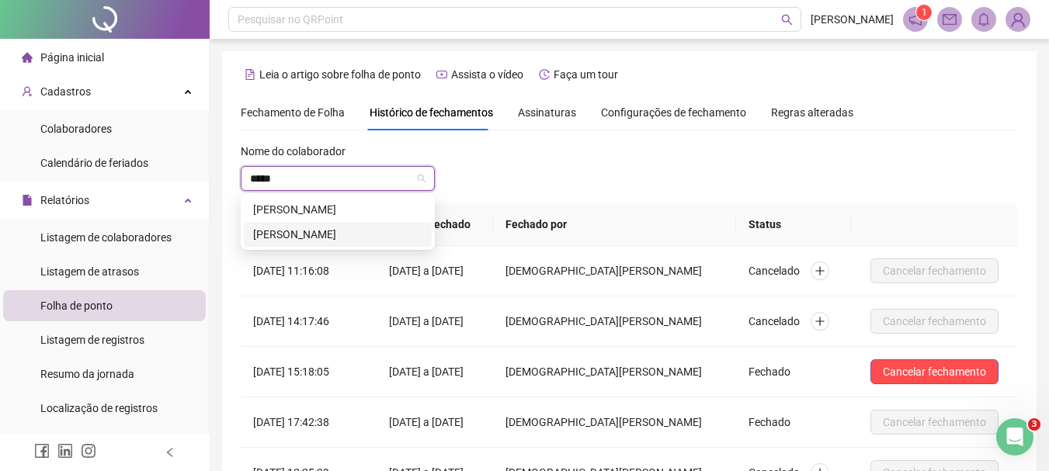
click at [390, 232] on div "[PERSON_NAME]" at bounding box center [337, 234] width 169 height 17
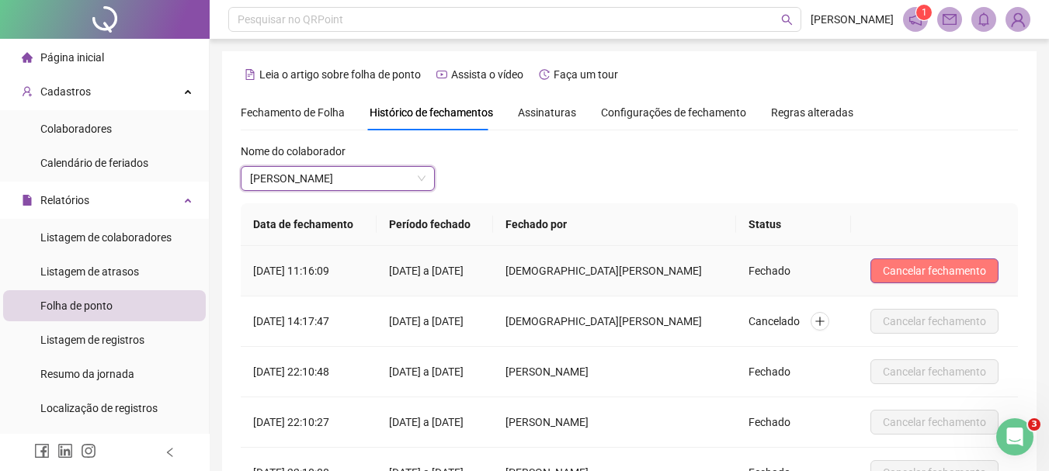
click at [939, 267] on span "Cancelar fechamento" at bounding box center [934, 270] width 103 height 17
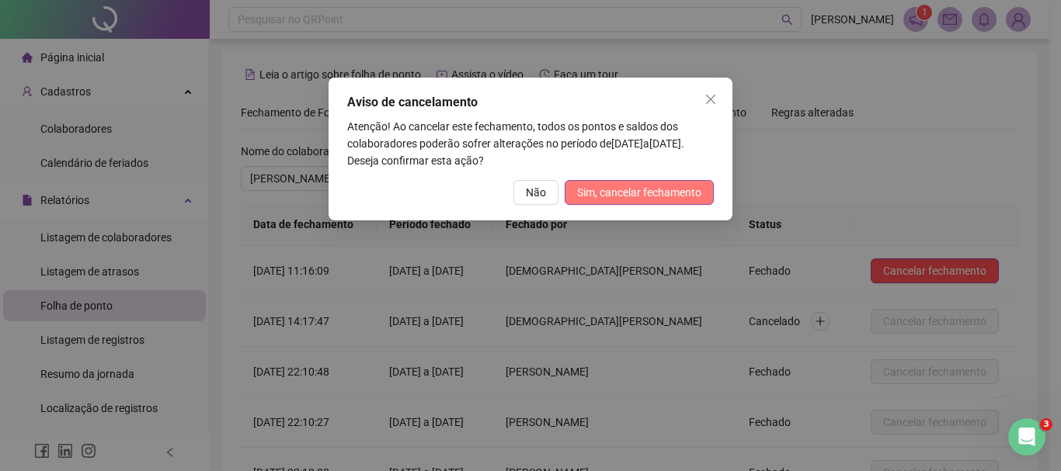
click at [678, 189] on span "Sim, cancelar fechamento" at bounding box center [639, 192] width 124 height 17
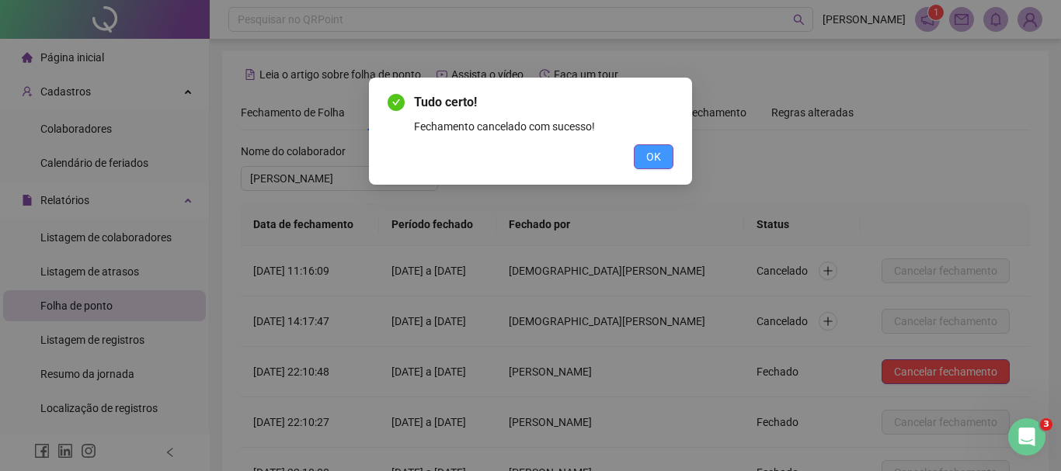
click at [667, 158] on button "OK" at bounding box center [654, 156] width 40 height 25
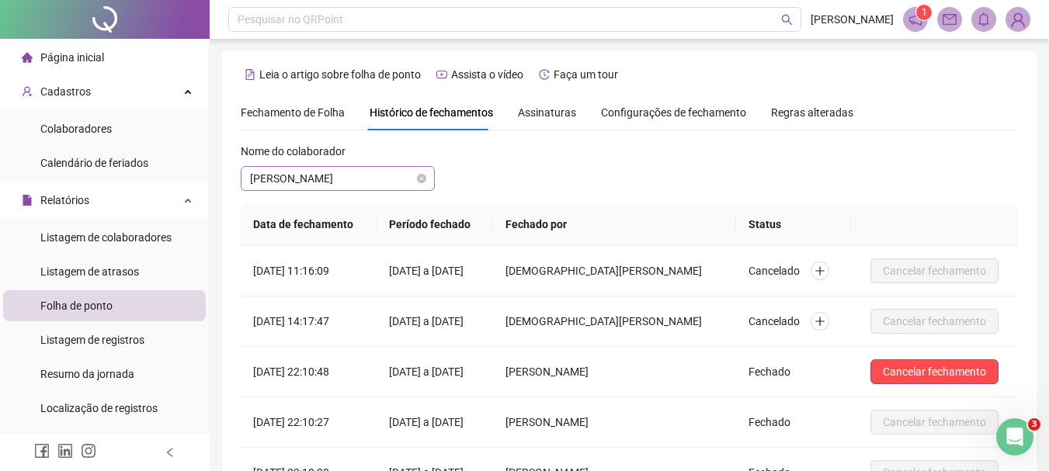
click at [379, 181] on span "[PERSON_NAME]" at bounding box center [337, 178] width 175 height 23
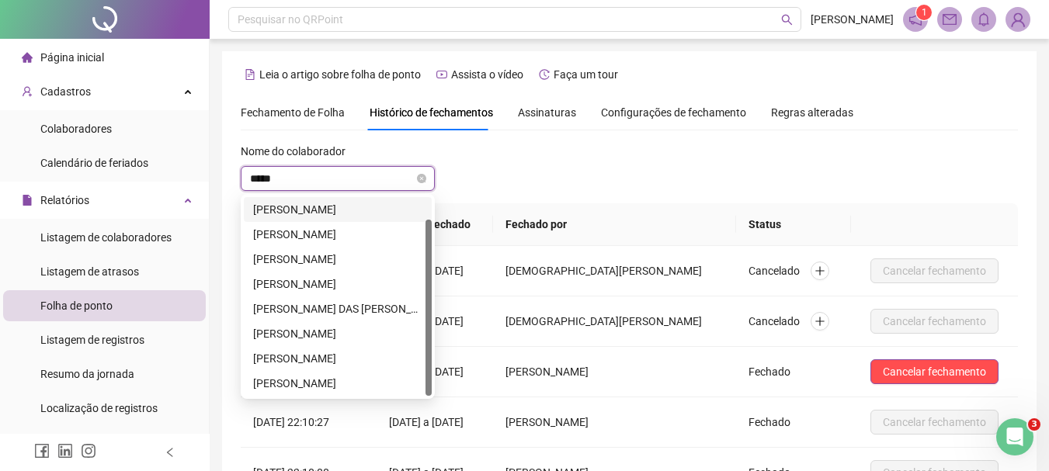
type input "*****"
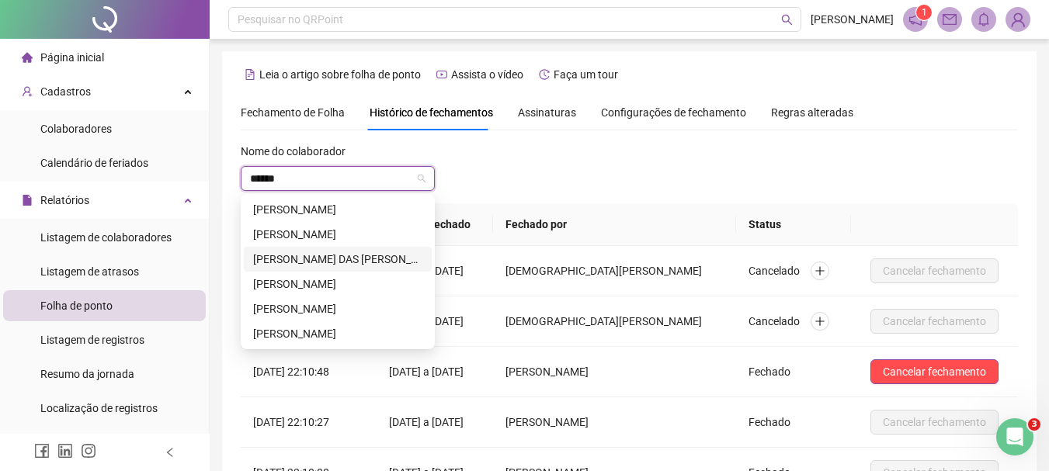
click at [386, 258] on div "[PERSON_NAME] DAS [PERSON_NAME]" at bounding box center [337, 259] width 169 height 17
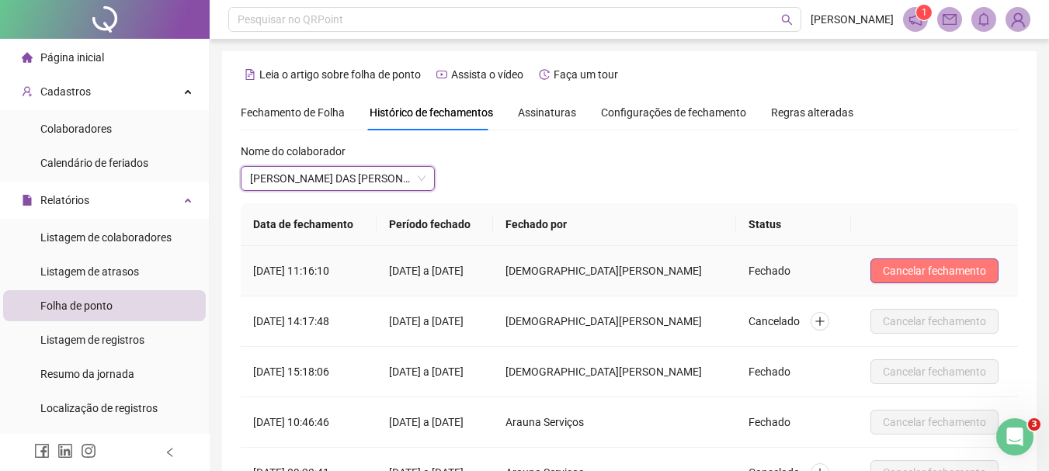
click at [972, 268] on span "Cancelar fechamento" at bounding box center [934, 270] width 103 height 17
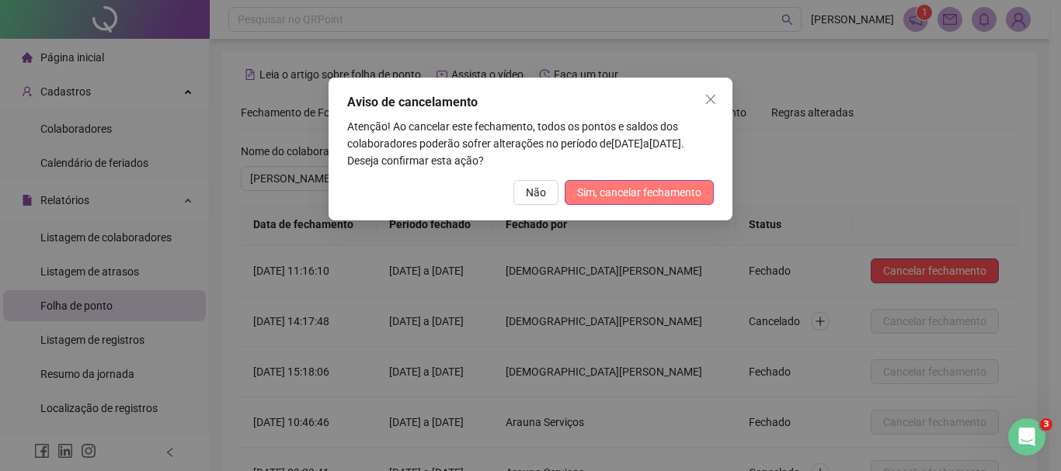
click at [677, 196] on span "Sim, cancelar fechamento" at bounding box center [639, 192] width 124 height 17
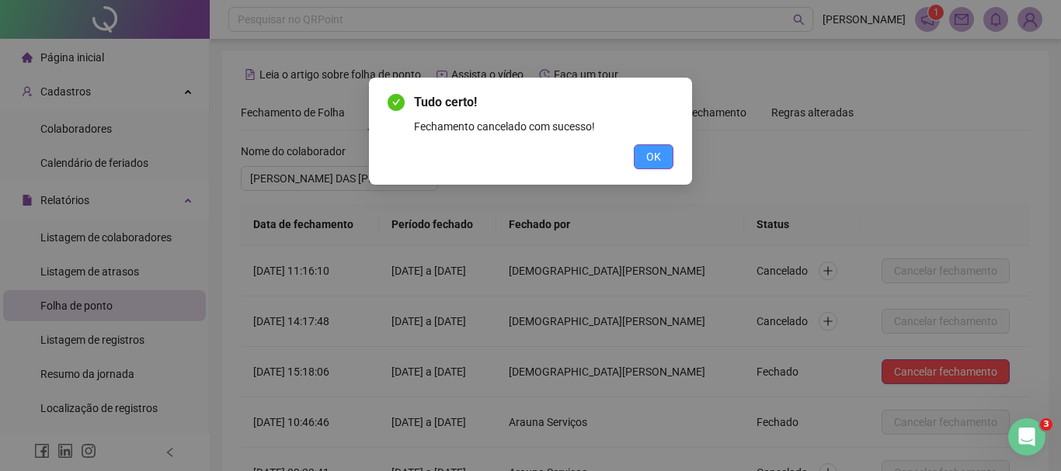
click at [660, 157] on span "OK" at bounding box center [653, 156] width 15 height 17
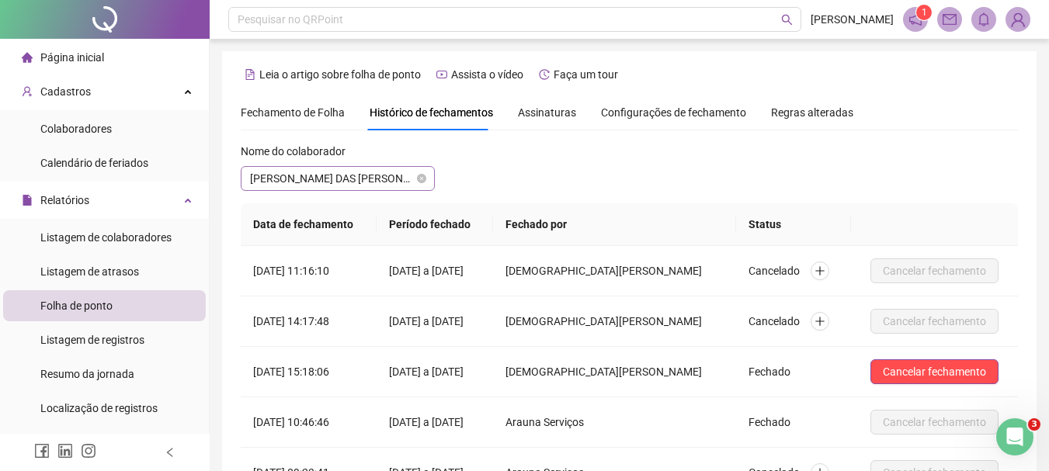
click at [397, 179] on span "[PERSON_NAME] DAS [PERSON_NAME]" at bounding box center [337, 178] width 175 height 23
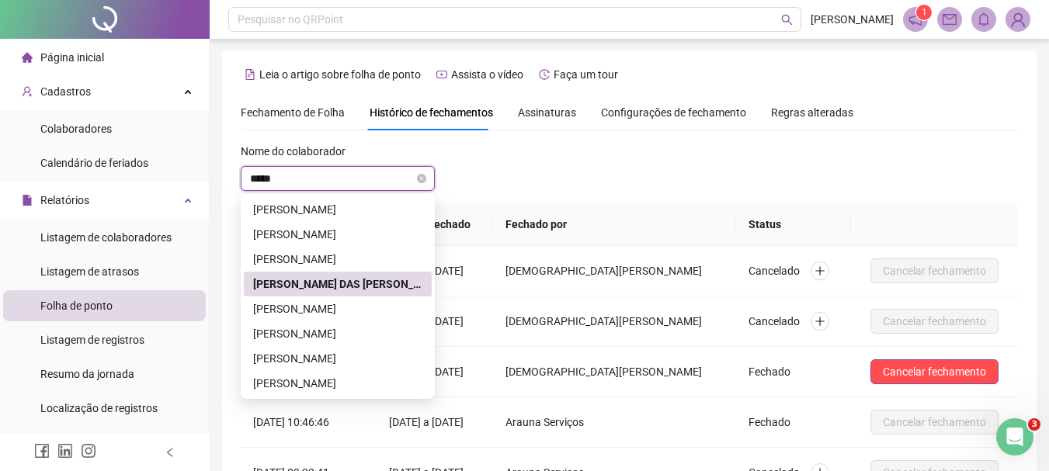
type input "*****"
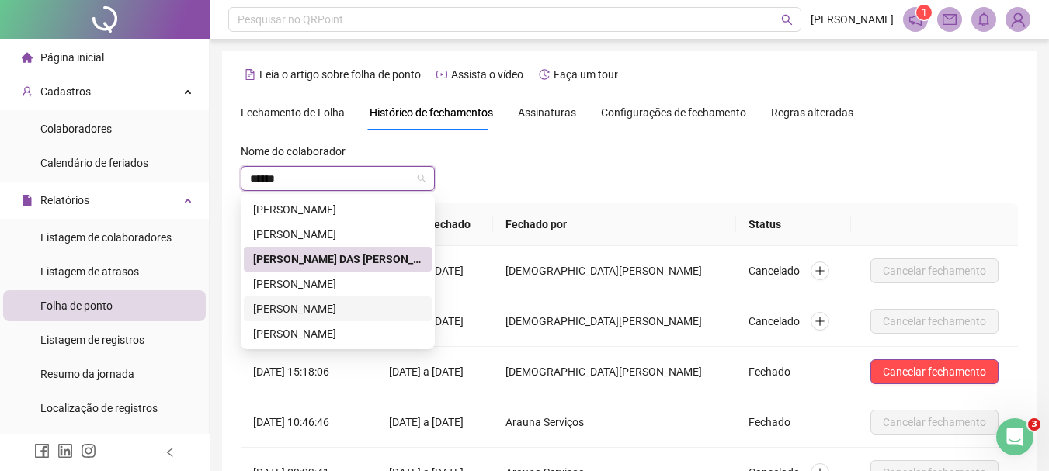
click at [356, 309] on div "[PERSON_NAME]" at bounding box center [337, 308] width 169 height 17
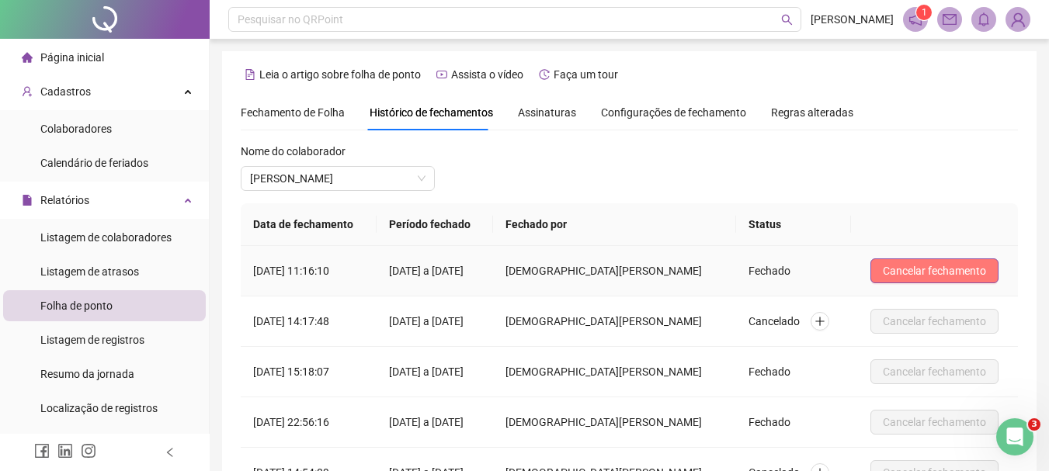
click at [919, 274] on span "Cancelar fechamento" at bounding box center [934, 270] width 103 height 17
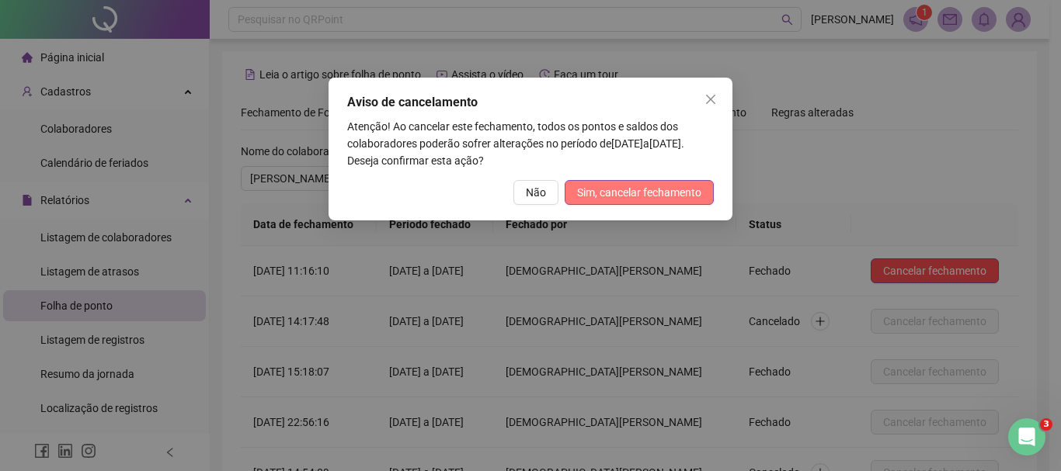
click at [675, 196] on span "Sim, cancelar fechamento" at bounding box center [639, 192] width 124 height 17
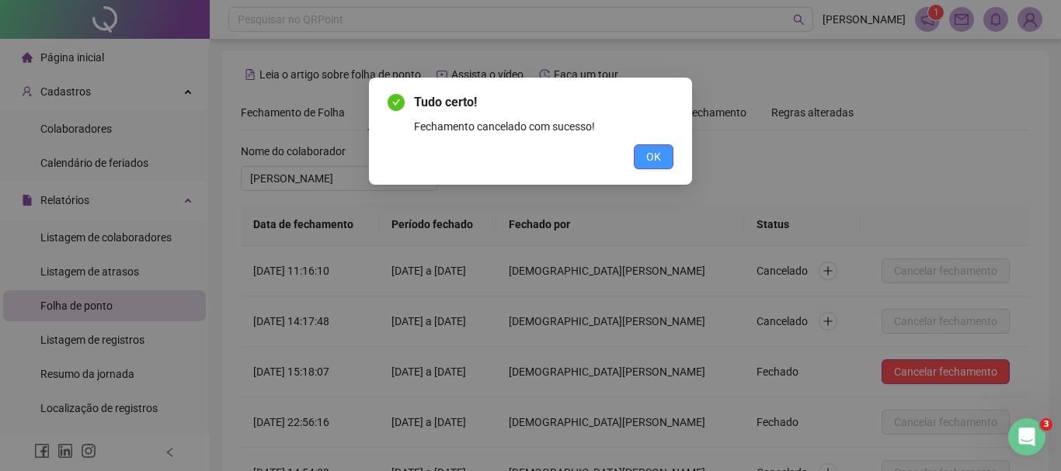
click at [655, 157] on span "OK" at bounding box center [653, 156] width 15 height 17
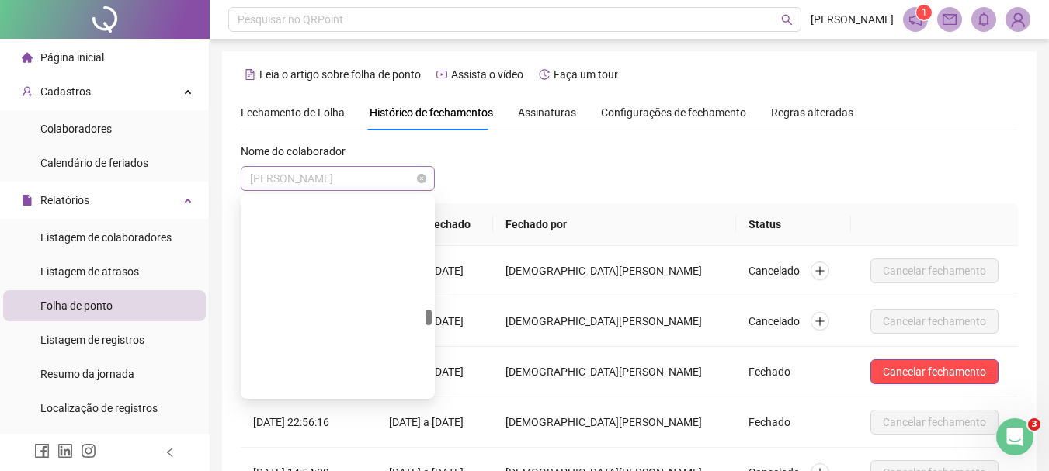
click at [407, 179] on span "[PERSON_NAME]" at bounding box center [337, 178] width 175 height 23
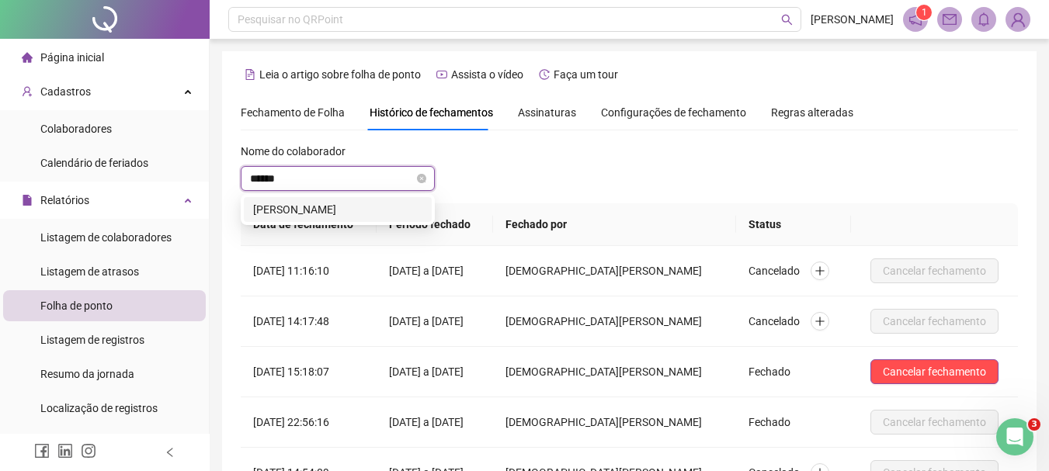
type input "*******"
click at [398, 208] on div "[PERSON_NAME]" at bounding box center [337, 209] width 169 height 17
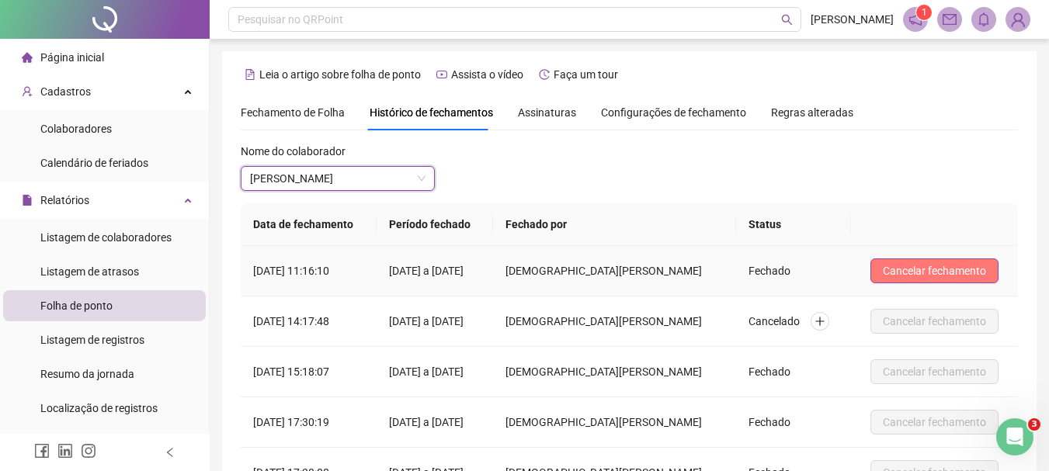
click at [938, 266] on span "Cancelar fechamento" at bounding box center [934, 270] width 103 height 17
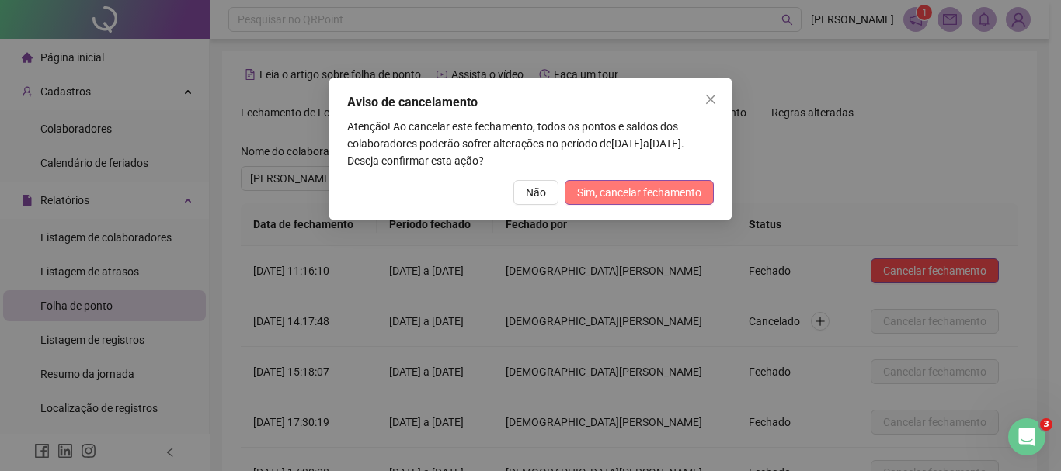
click at [640, 191] on span "Sim, cancelar fechamento" at bounding box center [639, 192] width 124 height 17
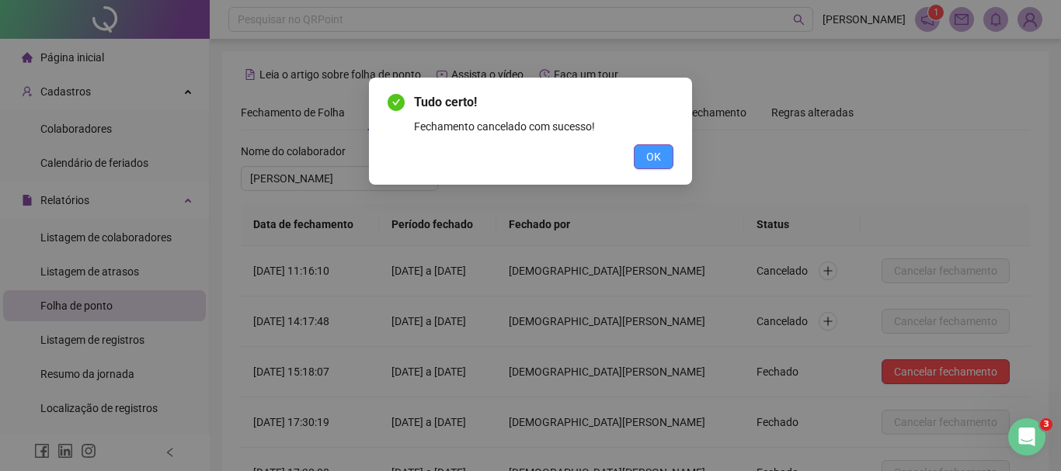
click at [655, 151] on span "OK" at bounding box center [653, 156] width 15 height 17
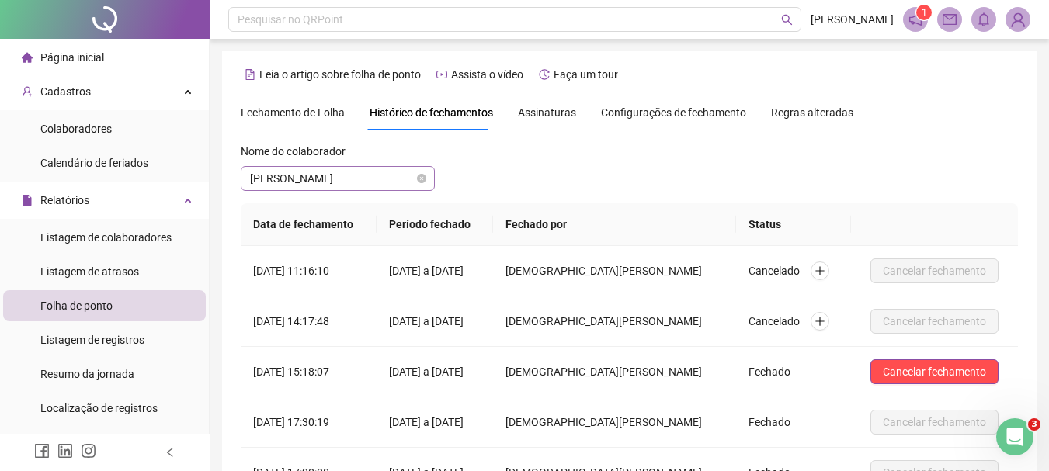
click at [398, 168] on span "[PERSON_NAME]" at bounding box center [337, 178] width 175 height 23
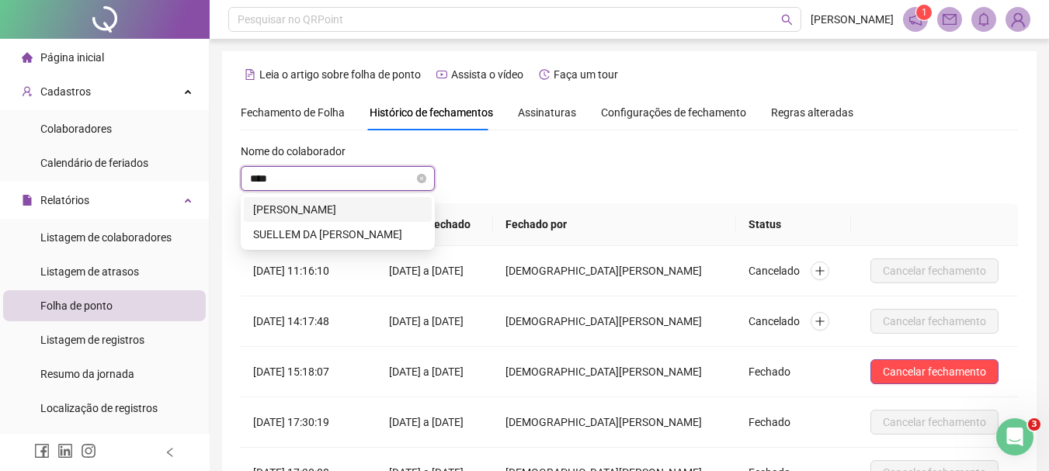
type input "*****"
click at [380, 209] on div "[PERSON_NAME]" at bounding box center [337, 209] width 169 height 17
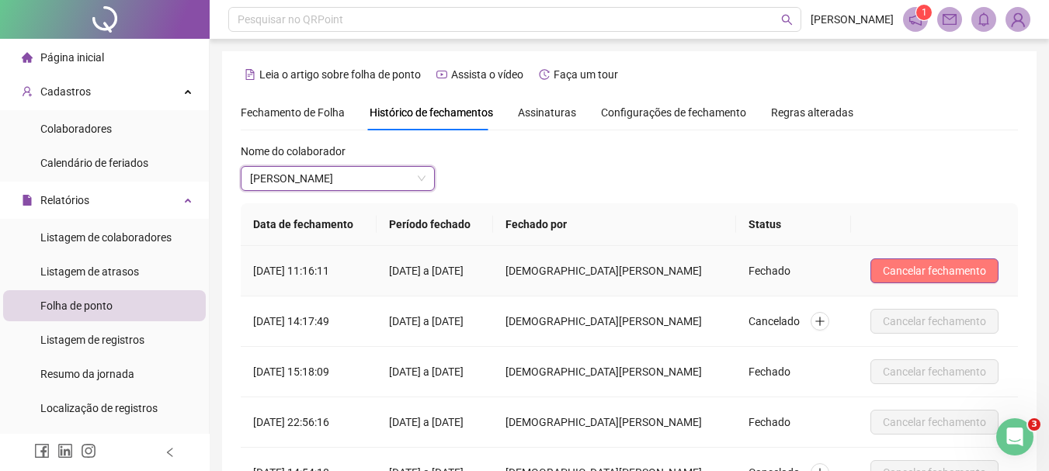
click at [906, 261] on button "Cancelar fechamento" at bounding box center [934, 271] width 128 height 25
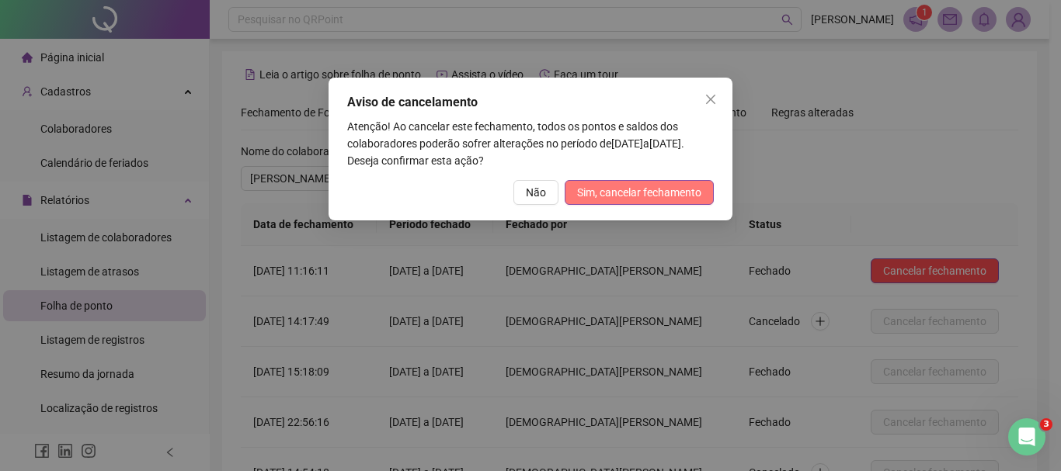
click at [644, 187] on span "Sim, cancelar fechamento" at bounding box center [639, 192] width 124 height 17
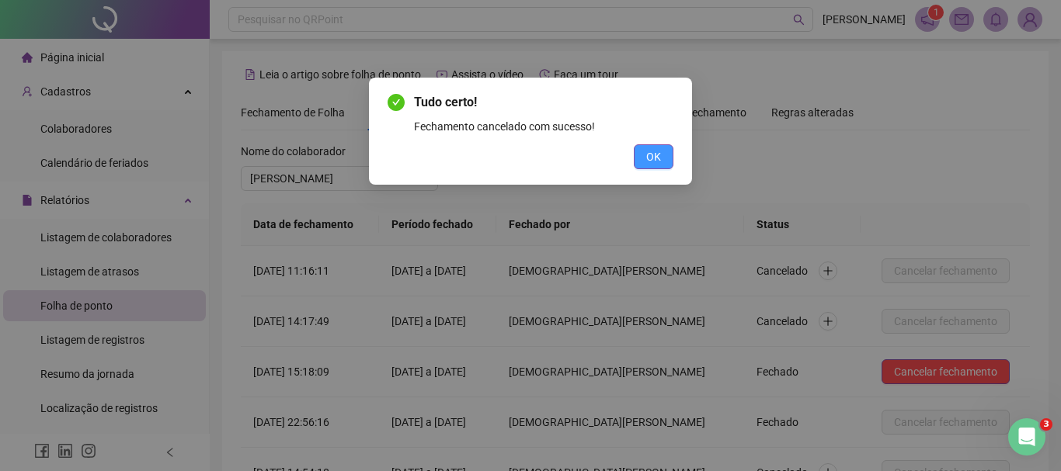
click at [649, 156] on span "OK" at bounding box center [653, 156] width 15 height 17
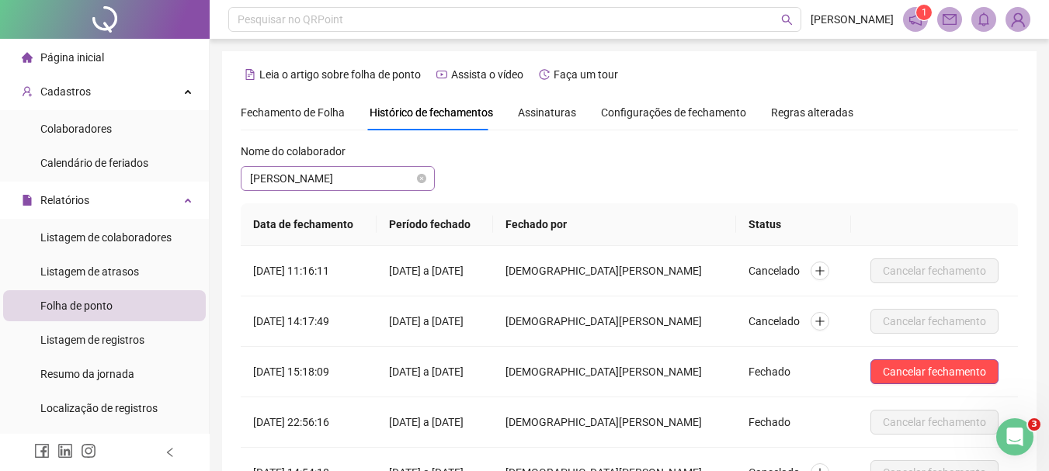
click at [361, 175] on span "[PERSON_NAME]" at bounding box center [337, 178] width 175 height 23
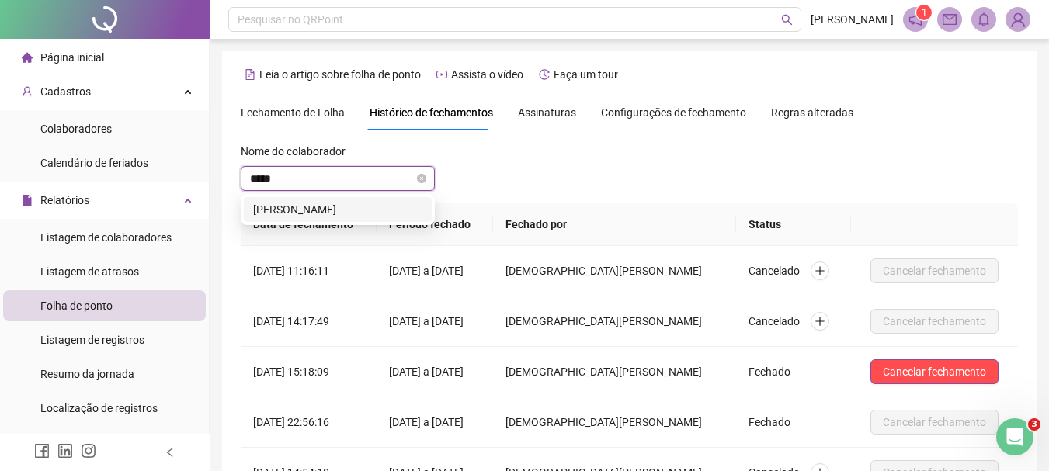
type input "******"
click at [359, 213] on div "[PERSON_NAME]" at bounding box center [337, 209] width 169 height 17
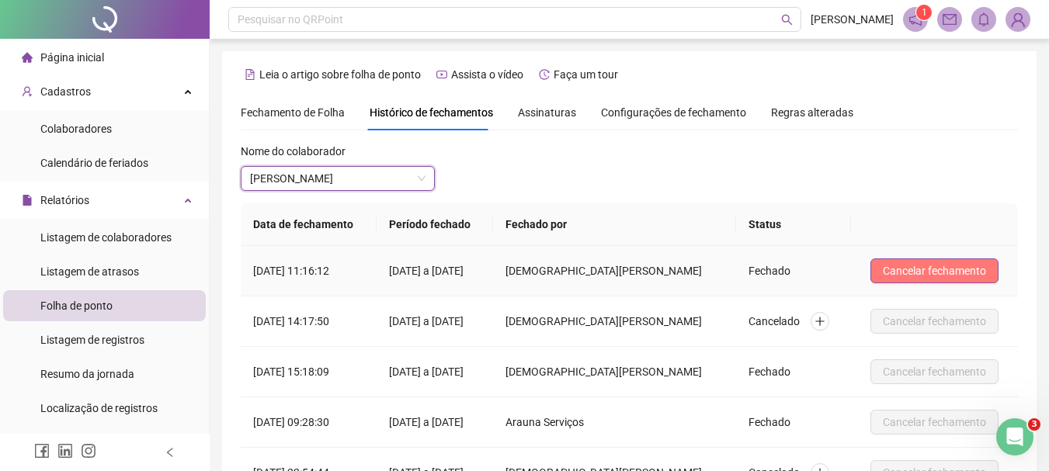
click at [914, 268] on span "Cancelar fechamento" at bounding box center [934, 270] width 103 height 17
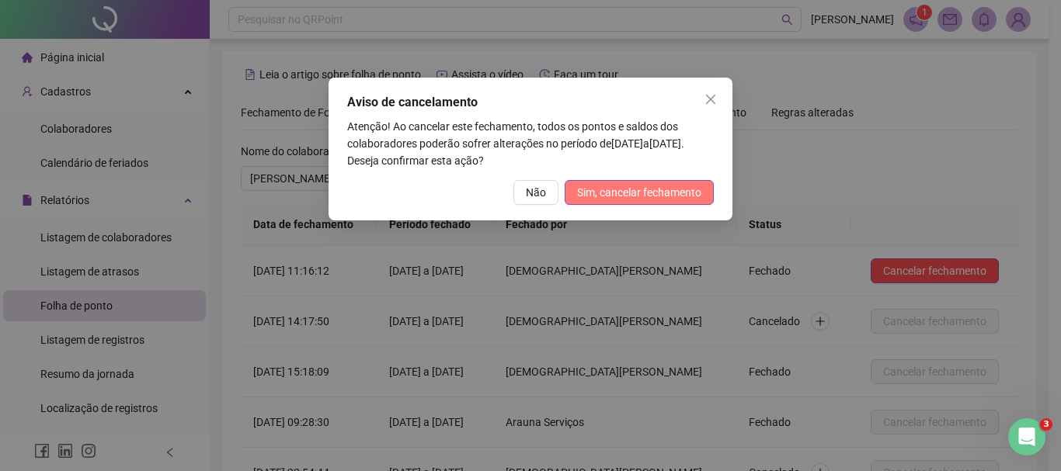
click at [624, 182] on button "Sim, cancelar fechamento" at bounding box center [638, 192] width 149 height 25
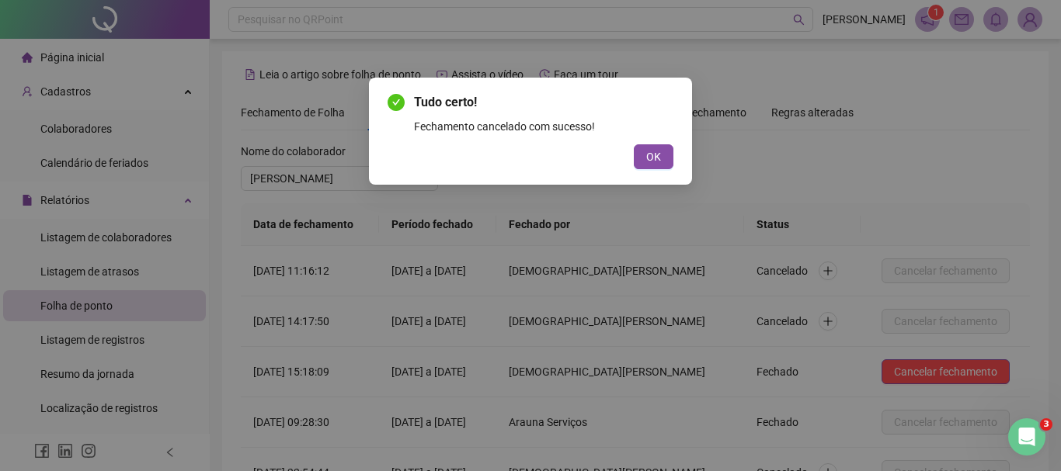
click at [644, 161] on button "OK" at bounding box center [654, 156] width 40 height 25
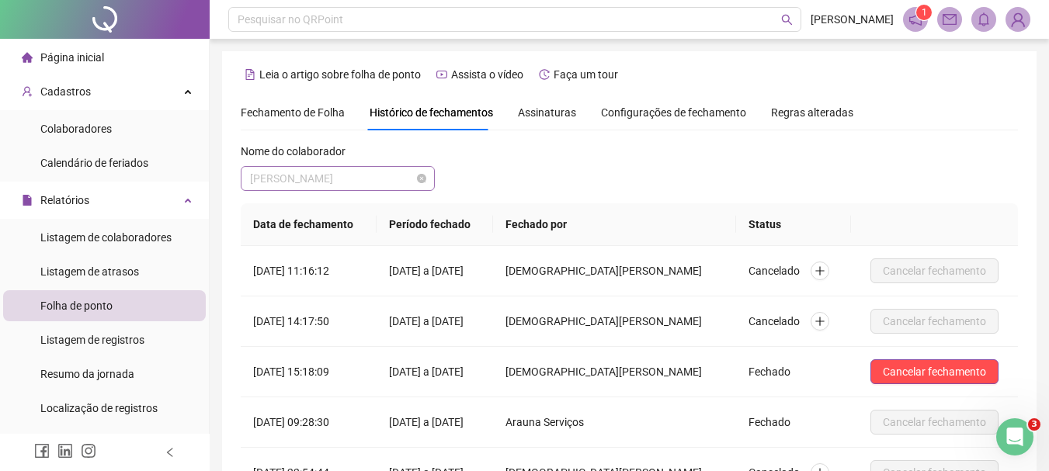
click at [385, 168] on span "[PERSON_NAME]" at bounding box center [337, 178] width 175 height 23
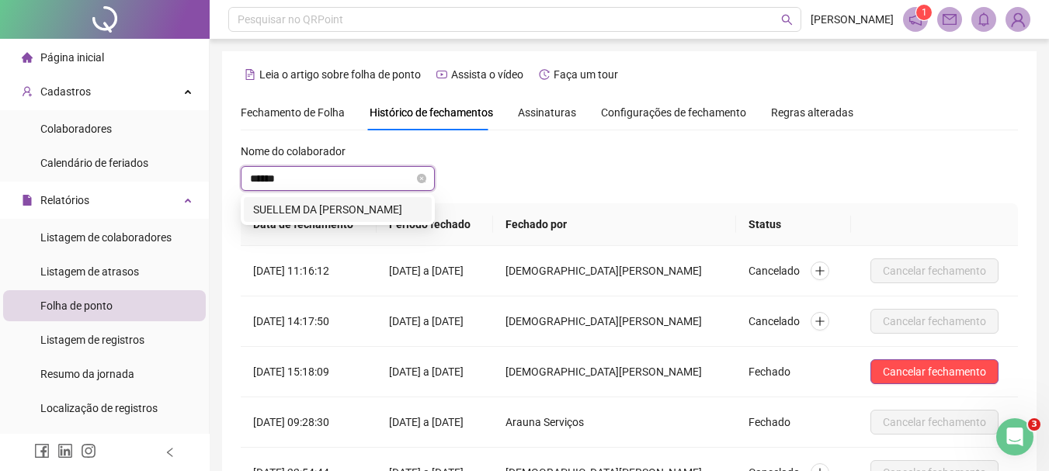
type input "*******"
click at [393, 203] on div "SUELLEM DA [PERSON_NAME]" at bounding box center [337, 209] width 169 height 17
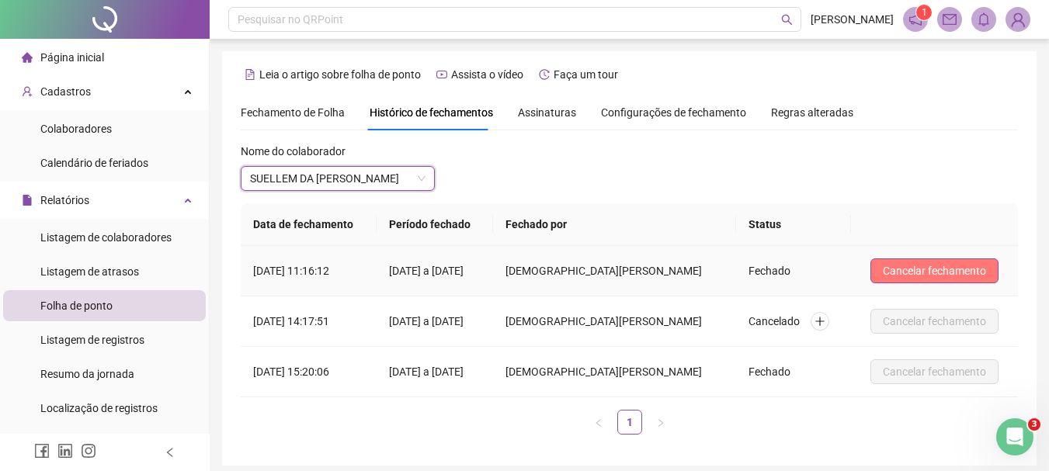
click at [922, 273] on span "Cancelar fechamento" at bounding box center [934, 270] width 103 height 17
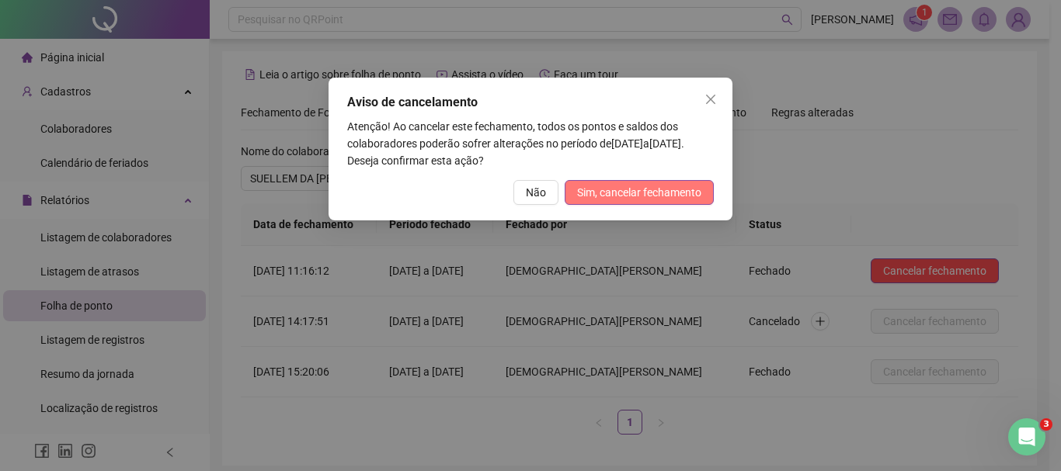
click at [673, 183] on button "Sim, cancelar fechamento" at bounding box center [638, 192] width 149 height 25
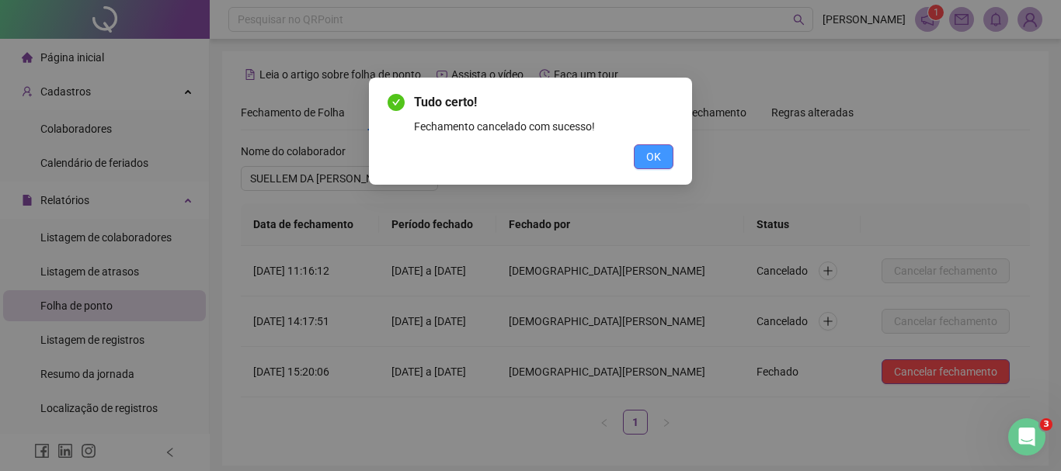
click at [659, 161] on span "OK" at bounding box center [653, 156] width 15 height 17
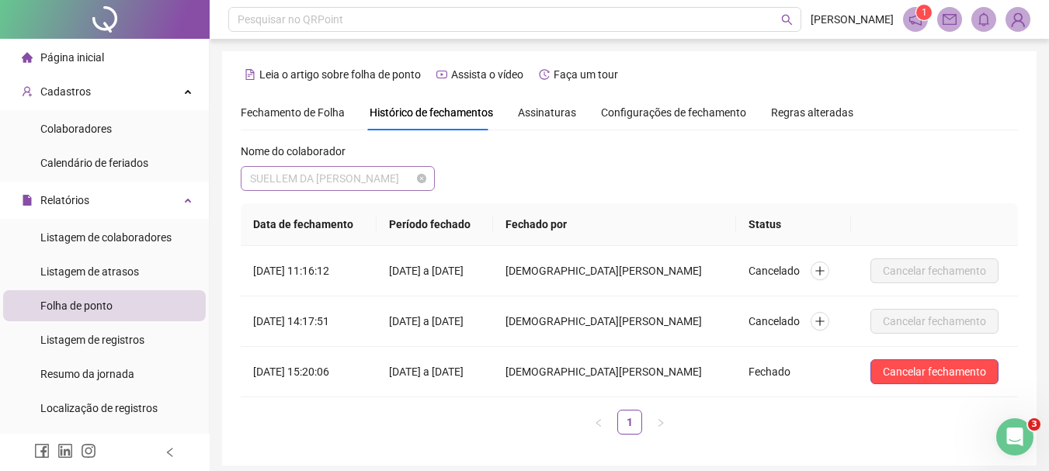
click at [389, 175] on span "SUELLEM DA [PERSON_NAME]" at bounding box center [337, 178] width 175 height 23
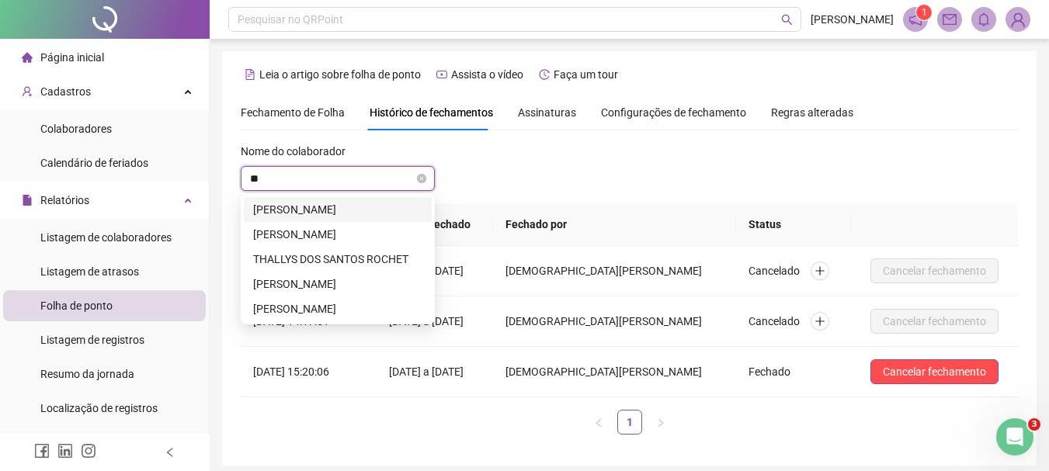
type input "*"
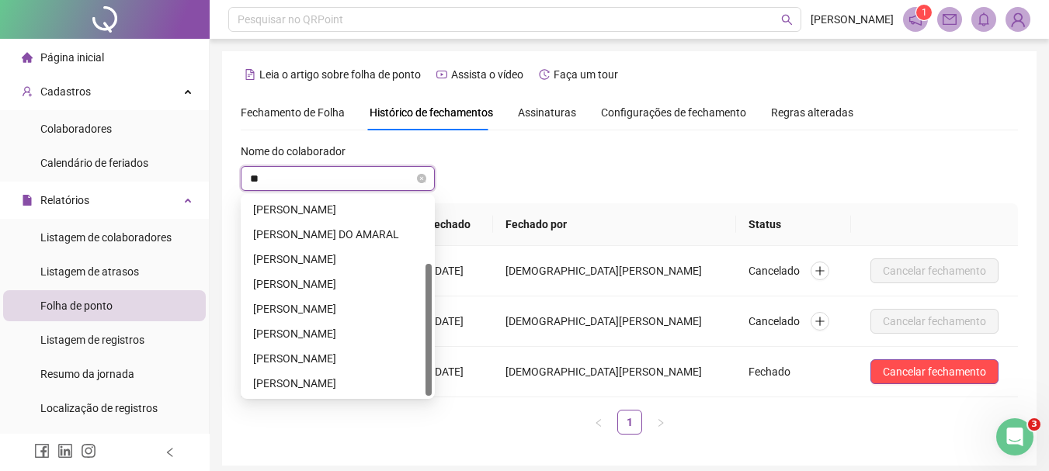
scroll to position [99, 0]
type input "***"
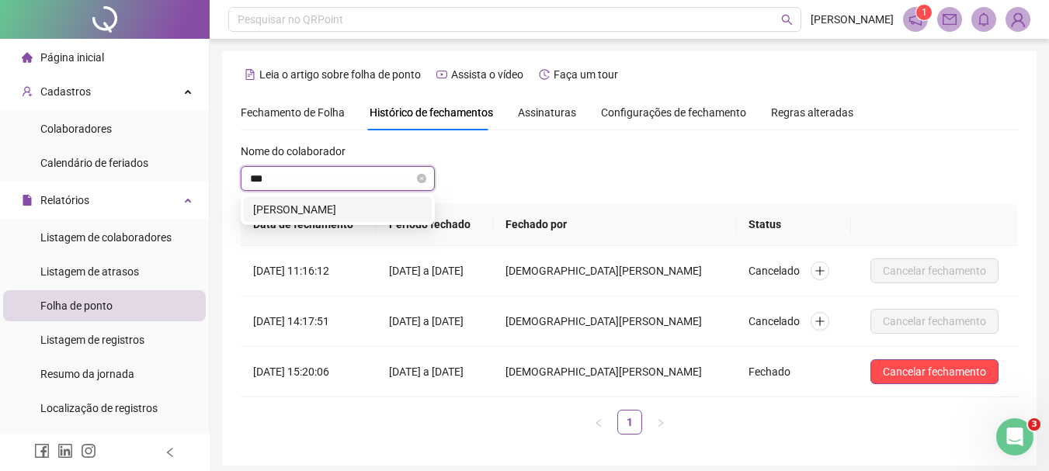
scroll to position [0, 0]
click at [393, 203] on div "[PERSON_NAME]" at bounding box center [337, 209] width 169 height 17
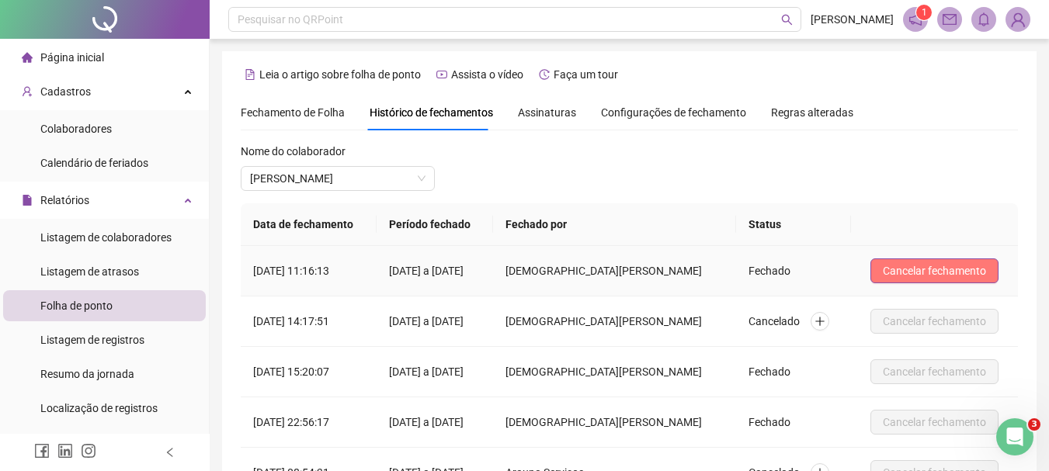
click at [974, 262] on span "Cancelar fechamento" at bounding box center [934, 270] width 103 height 17
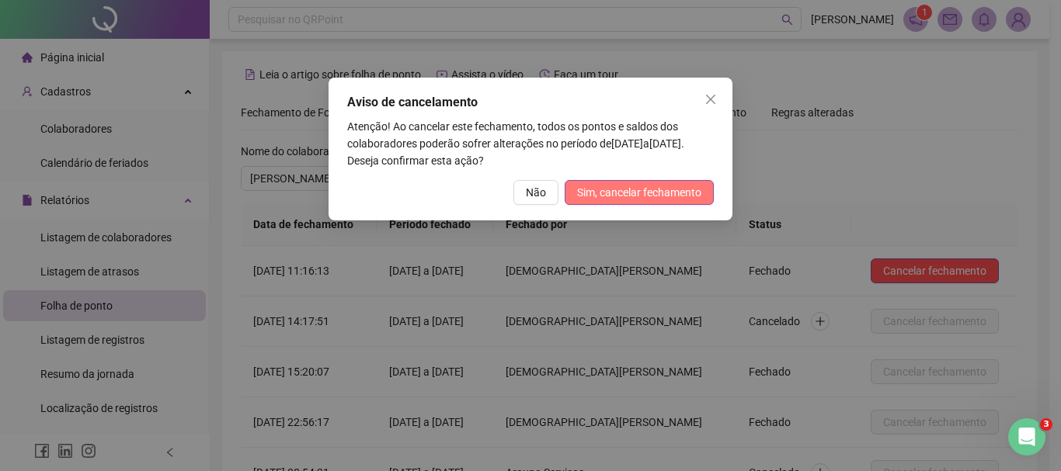
click at [669, 182] on button "Sim, cancelar fechamento" at bounding box center [638, 192] width 149 height 25
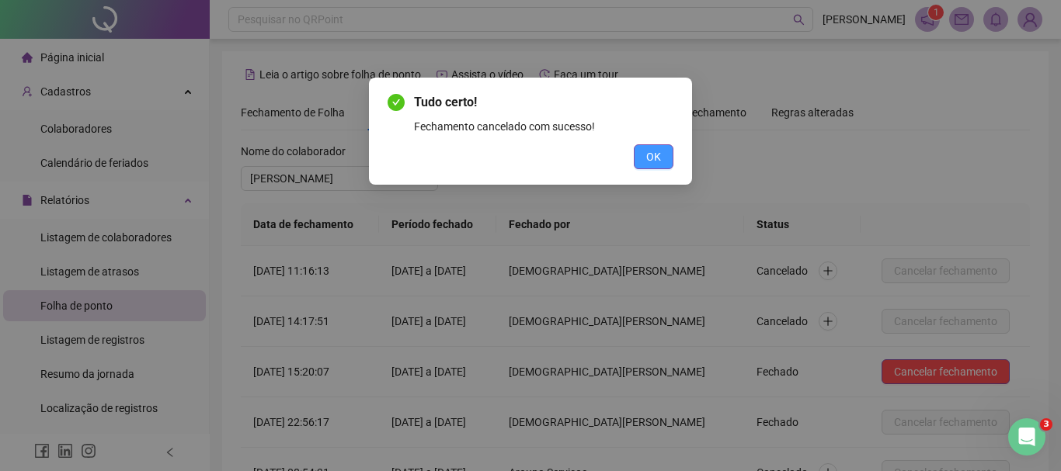
click at [656, 160] on span "OK" at bounding box center [653, 156] width 15 height 17
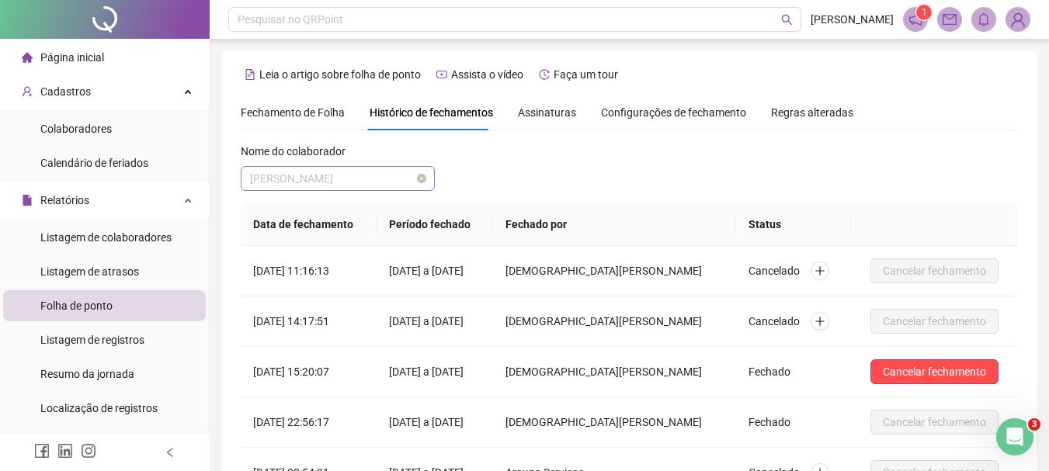
click at [337, 168] on span "[PERSON_NAME]" at bounding box center [337, 178] width 175 height 23
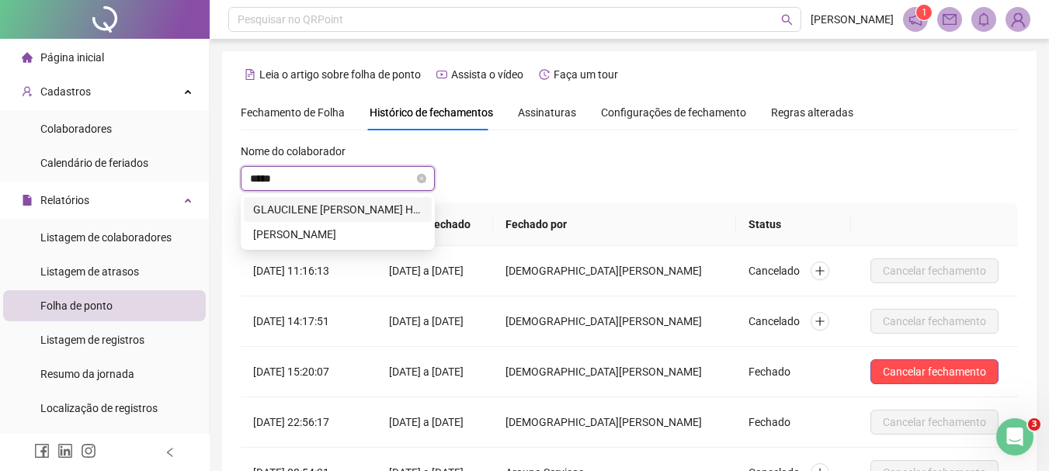
type input "******"
click at [344, 234] on div "[PERSON_NAME]" at bounding box center [337, 234] width 169 height 17
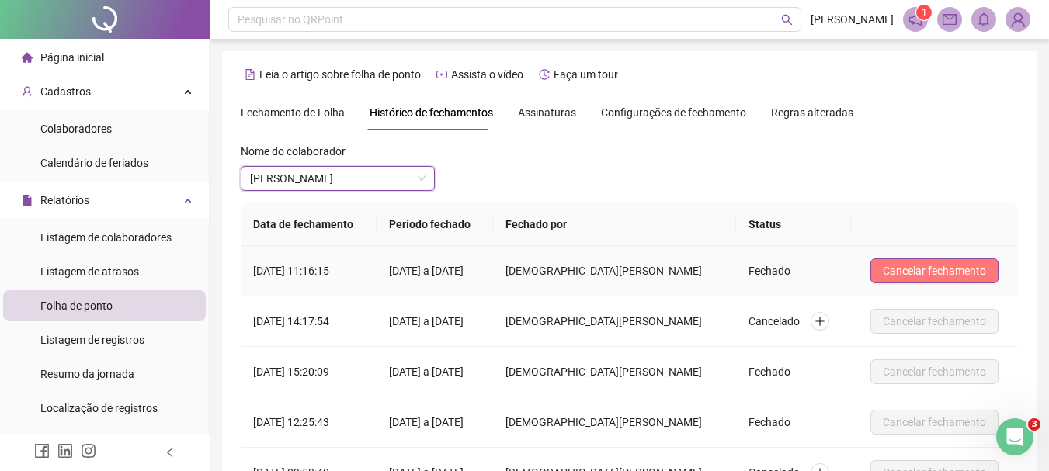
click at [909, 261] on button "Cancelar fechamento" at bounding box center [934, 271] width 128 height 25
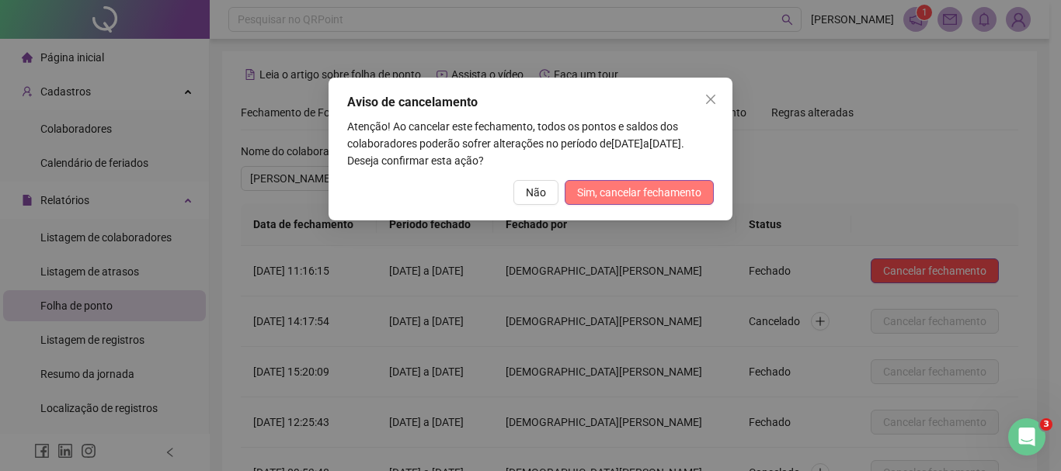
click at [668, 200] on span "Sim, cancelar fechamento" at bounding box center [639, 192] width 124 height 17
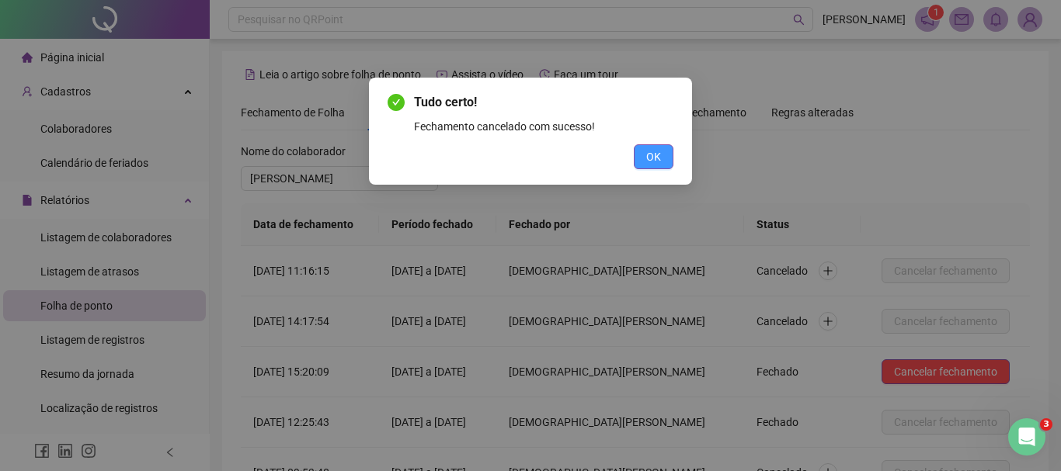
click at [651, 155] on span "OK" at bounding box center [653, 156] width 15 height 17
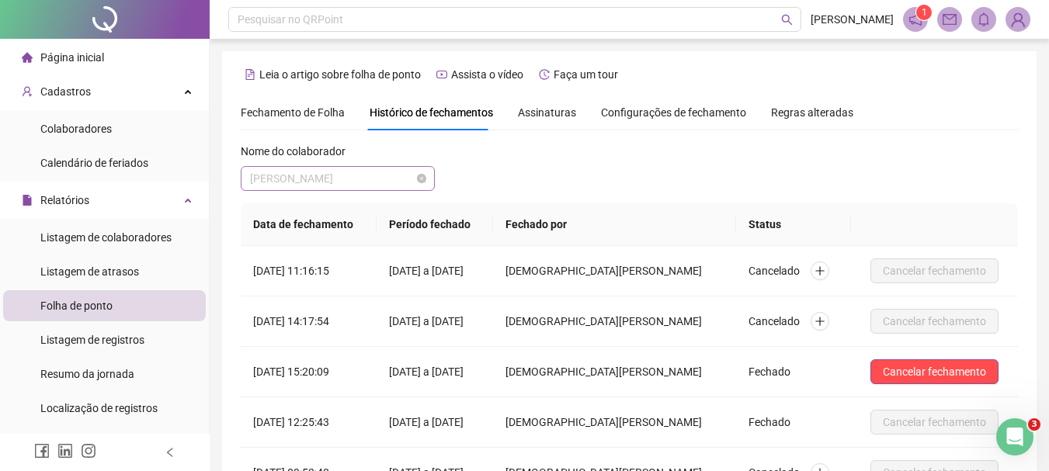
click at [386, 173] on span "[PERSON_NAME]" at bounding box center [337, 178] width 175 height 23
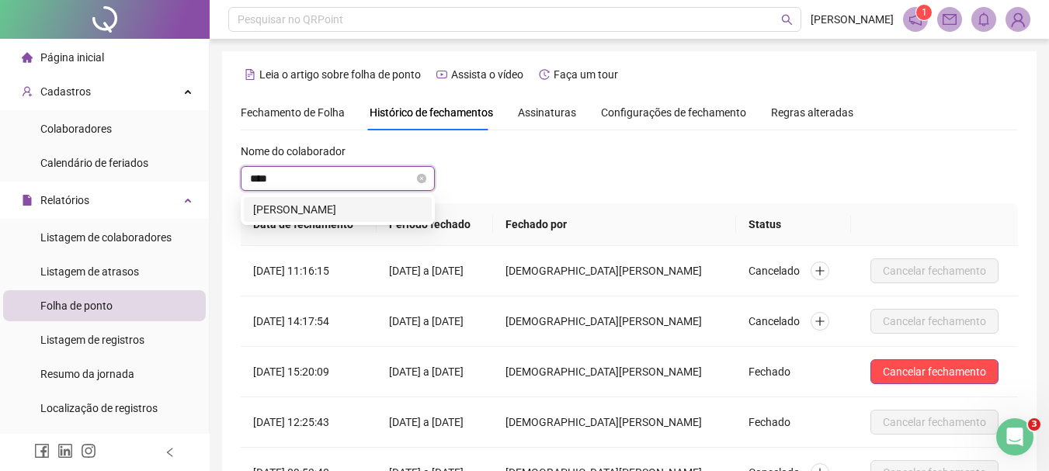
type input "*****"
click at [379, 210] on div "[PERSON_NAME]" at bounding box center [337, 209] width 169 height 17
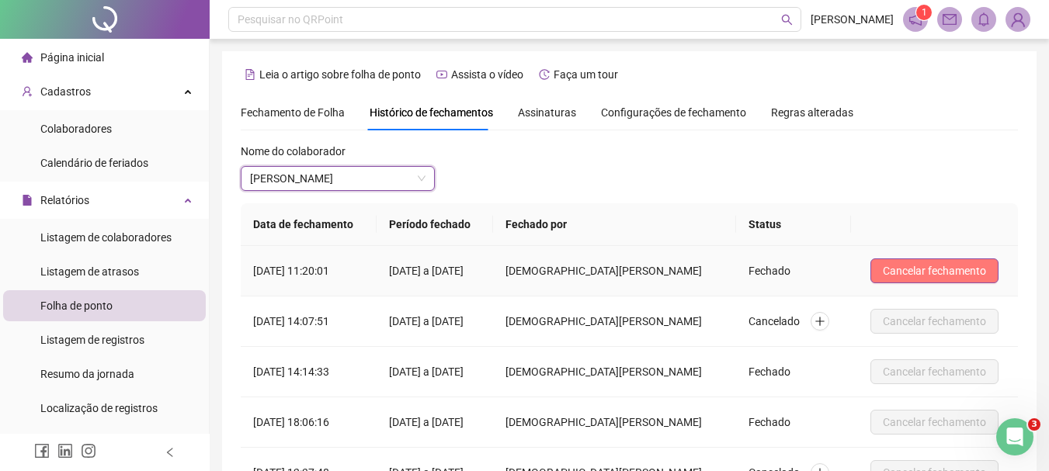
click at [908, 269] on span "Cancelar fechamento" at bounding box center [934, 270] width 103 height 17
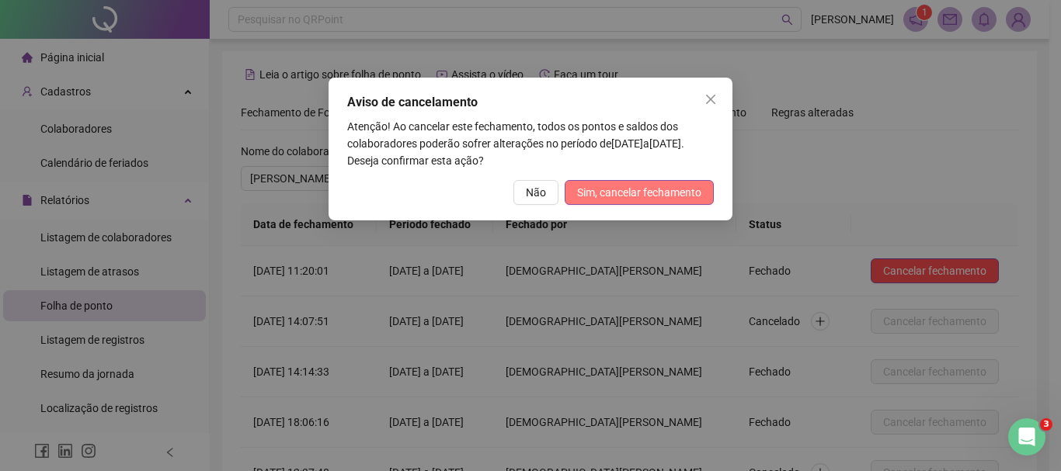
click at [686, 199] on span "Sim, cancelar fechamento" at bounding box center [639, 192] width 124 height 17
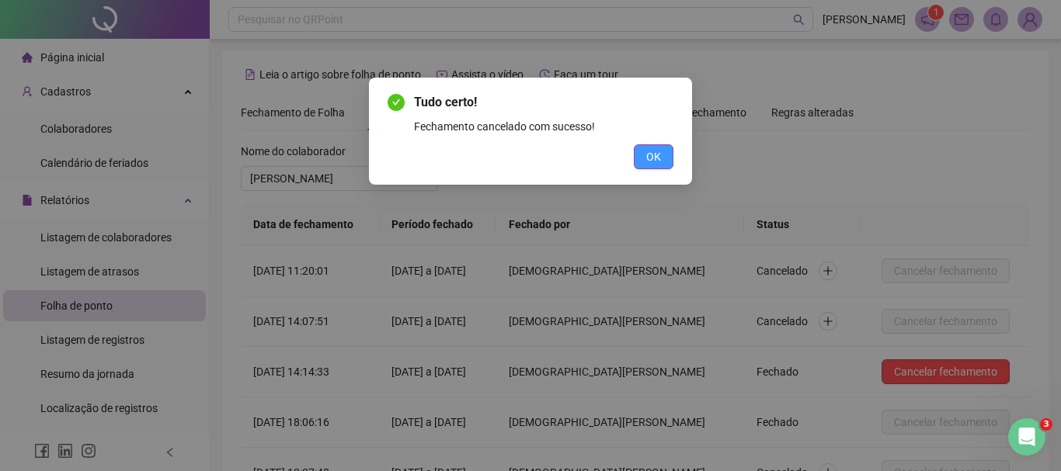
click at [655, 161] on span "OK" at bounding box center [653, 156] width 15 height 17
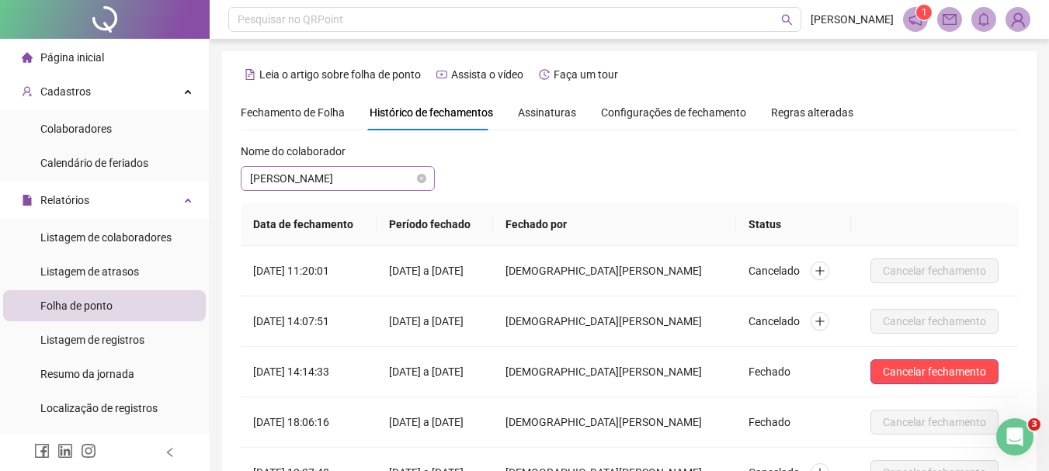
click at [398, 175] on span "[PERSON_NAME]" at bounding box center [337, 178] width 175 height 23
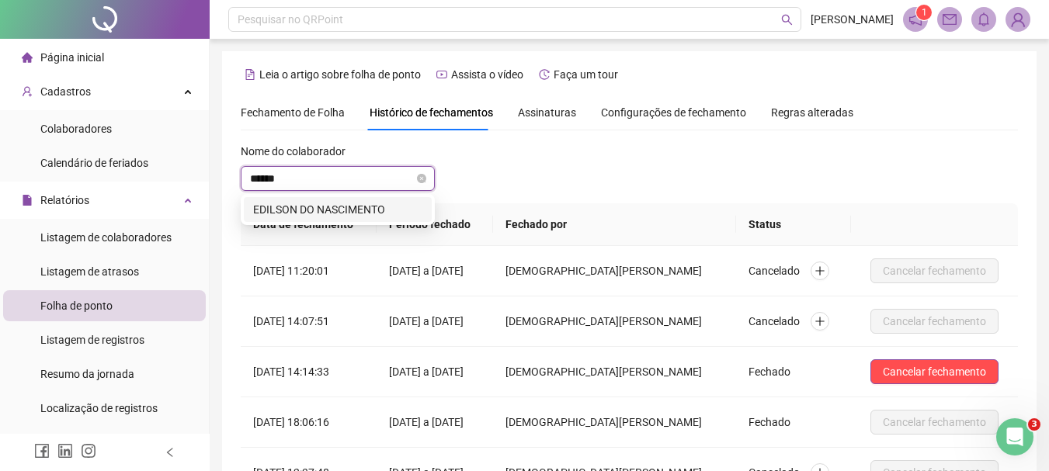
type input "*******"
click at [404, 210] on div "EDILSON DO NASCIMENTO" at bounding box center [337, 209] width 169 height 17
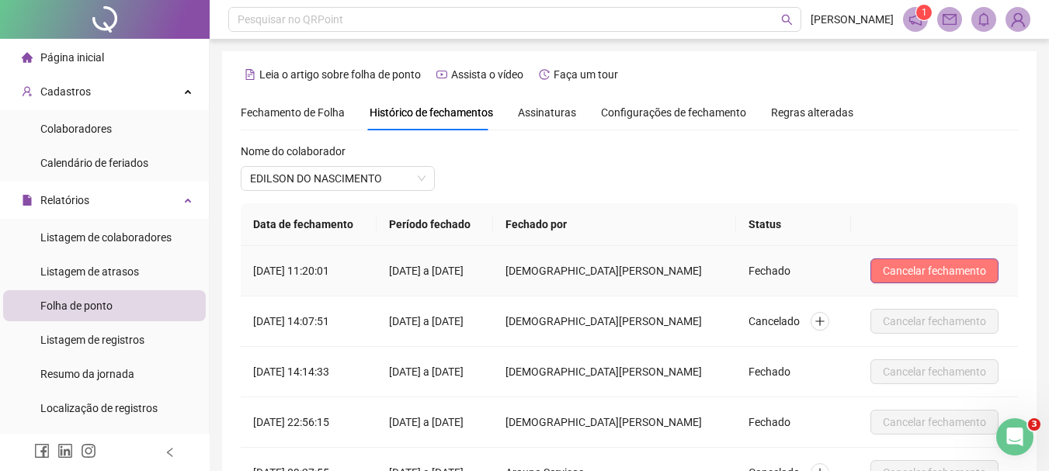
click at [930, 278] on span "Cancelar fechamento" at bounding box center [934, 270] width 103 height 17
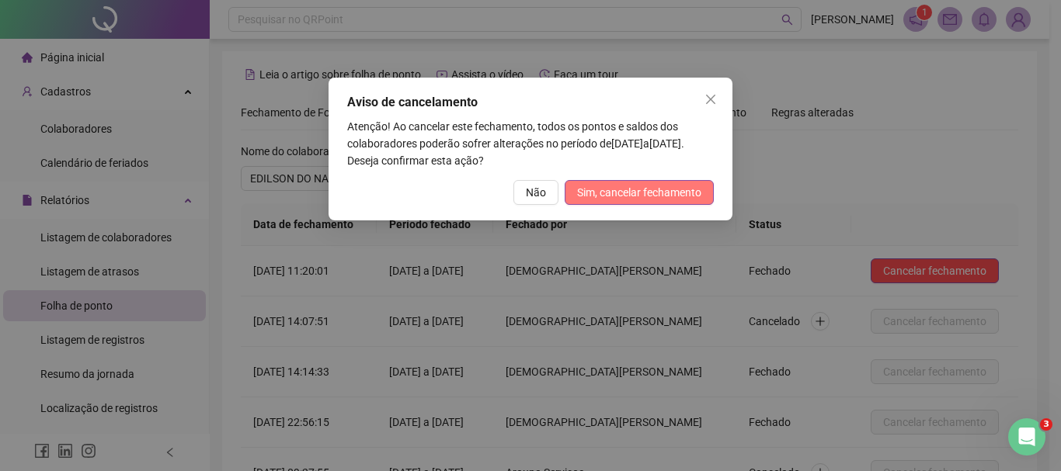
click at [695, 188] on span "Sim, cancelar fechamento" at bounding box center [639, 192] width 124 height 17
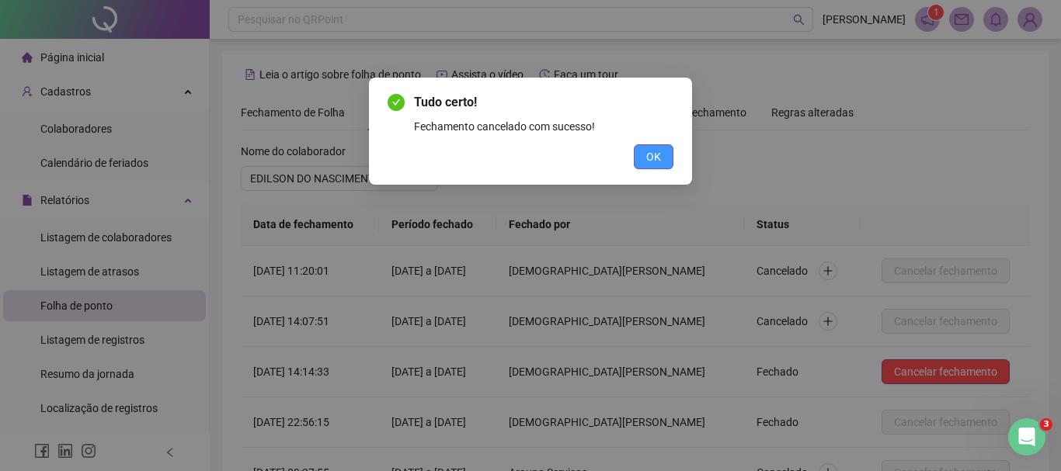
click at [665, 155] on button "OK" at bounding box center [654, 156] width 40 height 25
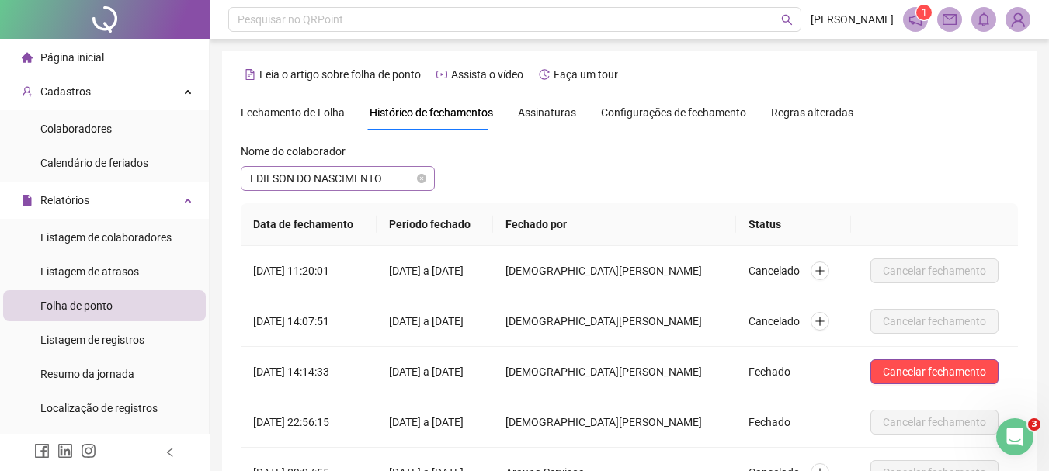
click at [390, 183] on span "EDILSON DO NASCIMENTO" at bounding box center [337, 178] width 175 height 23
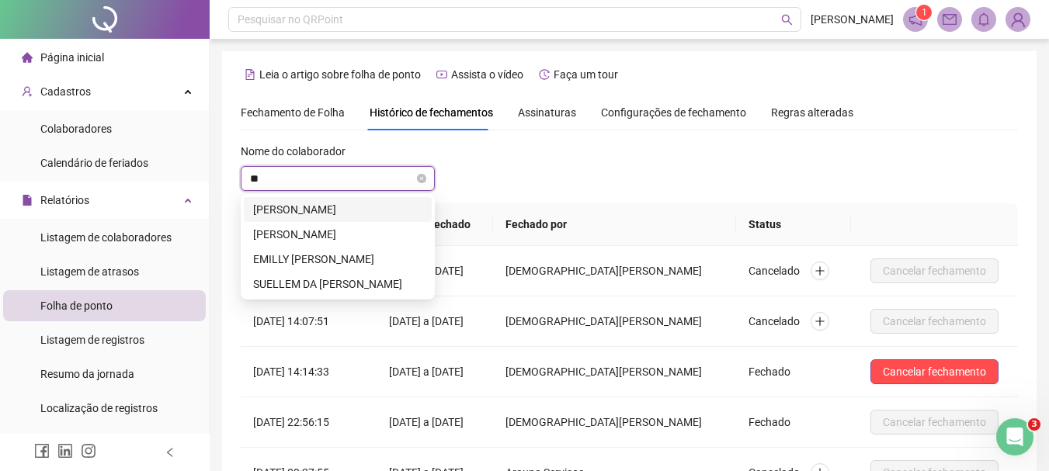
type input "***"
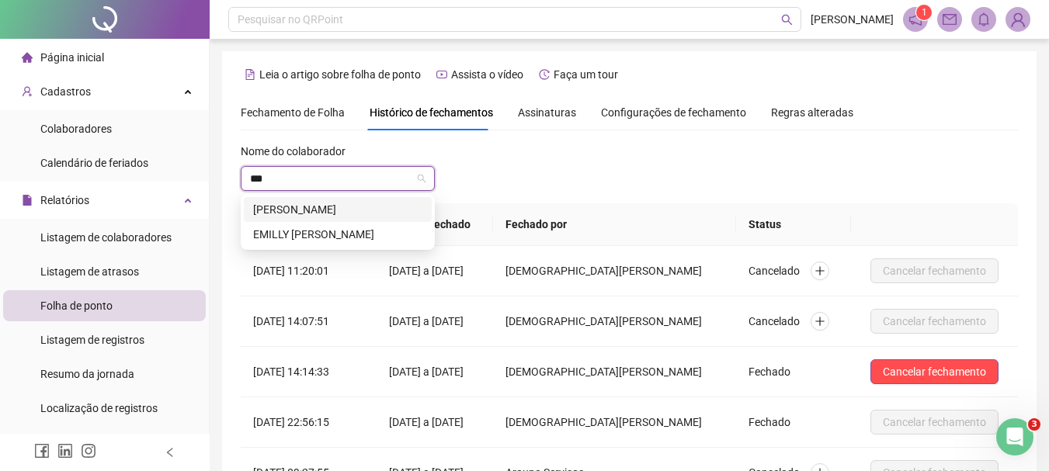
click at [373, 214] on div "[PERSON_NAME]" at bounding box center [337, 209] width 169 height 17
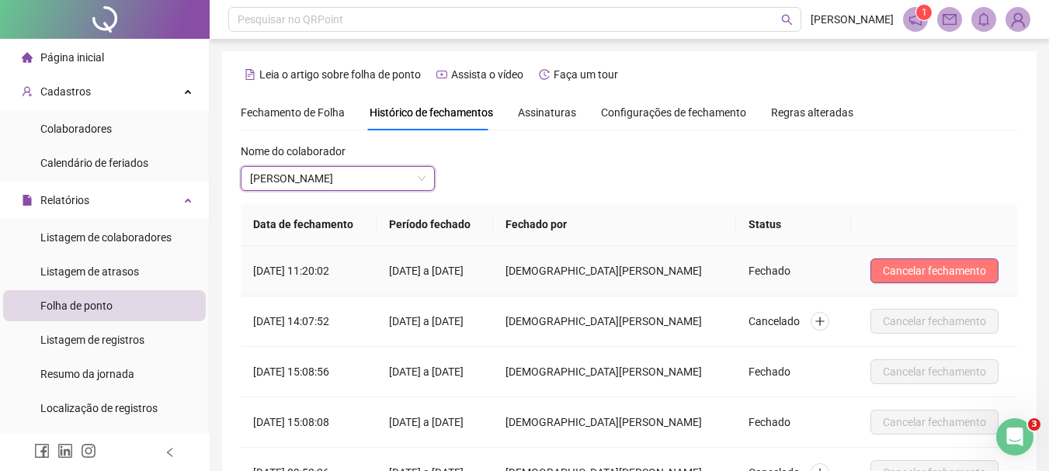
click at [924, 261] on button "Cancelar fechamento" at bounding box center [934, 271] width 128 height 25
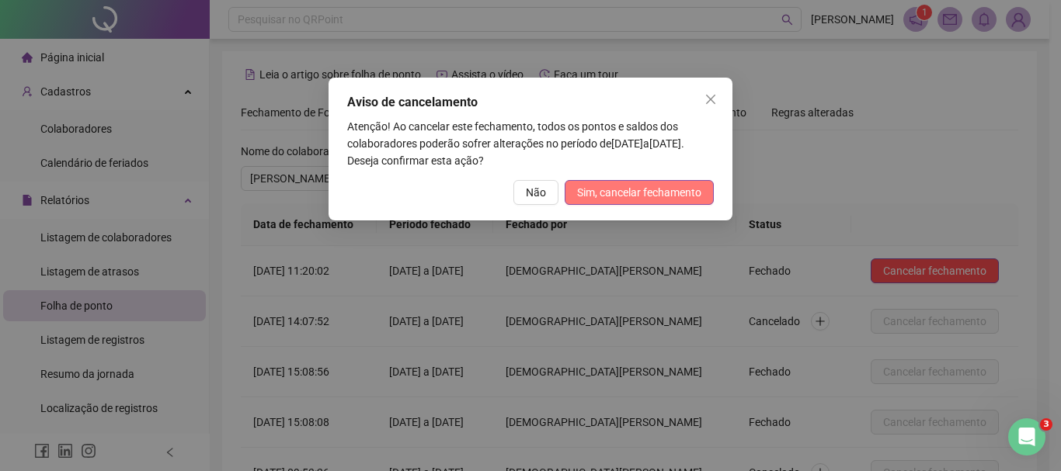
click at [657, 189] on span "Sim, cancelar fechamento" at bounding box center [639, 192] width 124 height 17
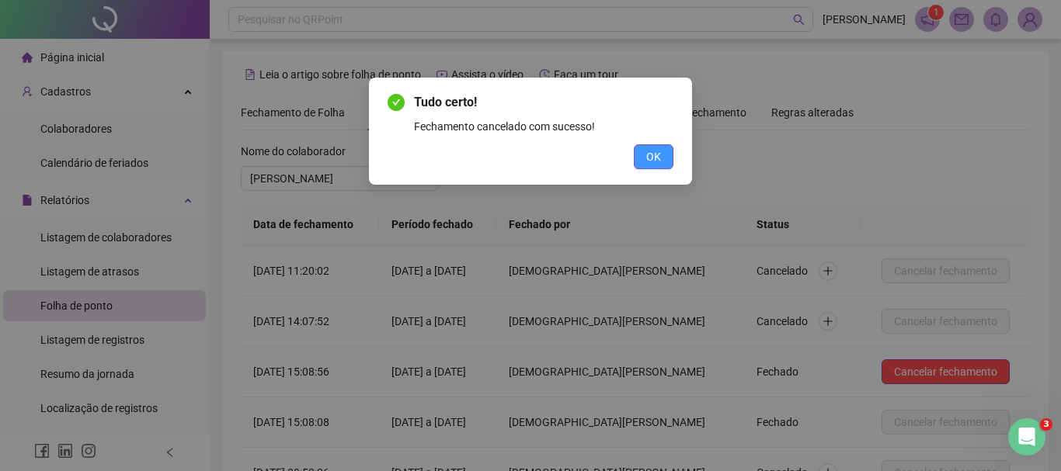
click at [655, 162] on span "OK" at bounding box center [653, 156] width 15 height 17
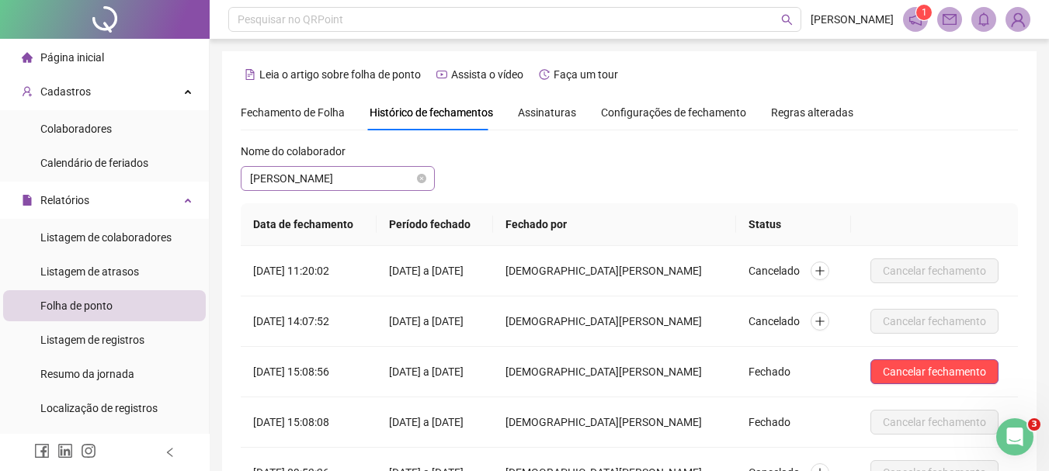
click at [381, 185] on span "[PERSON_NAME]" at bounding box center [337, 178] width 175 height 23
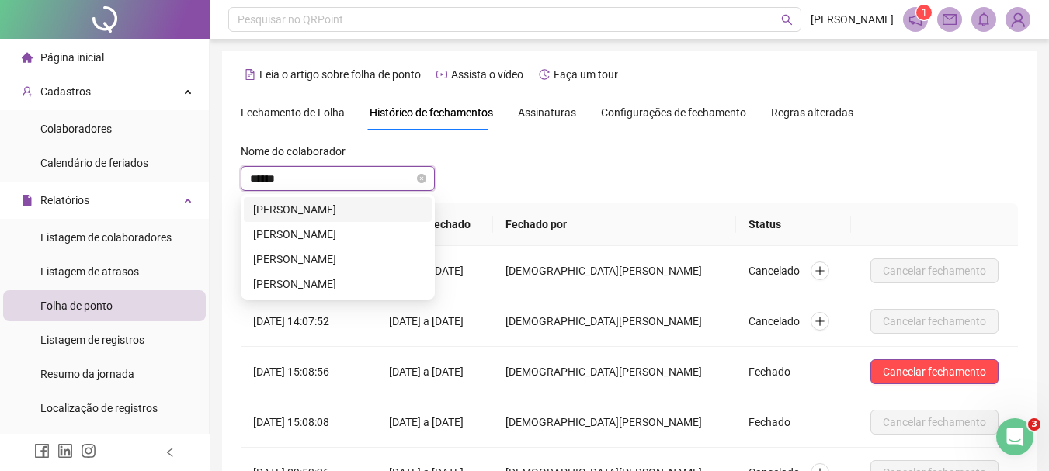
type input "*******"
click at [371, 283] on div "[PERSON_NAME]" at bounding box center [337, 284] width 169 height 17
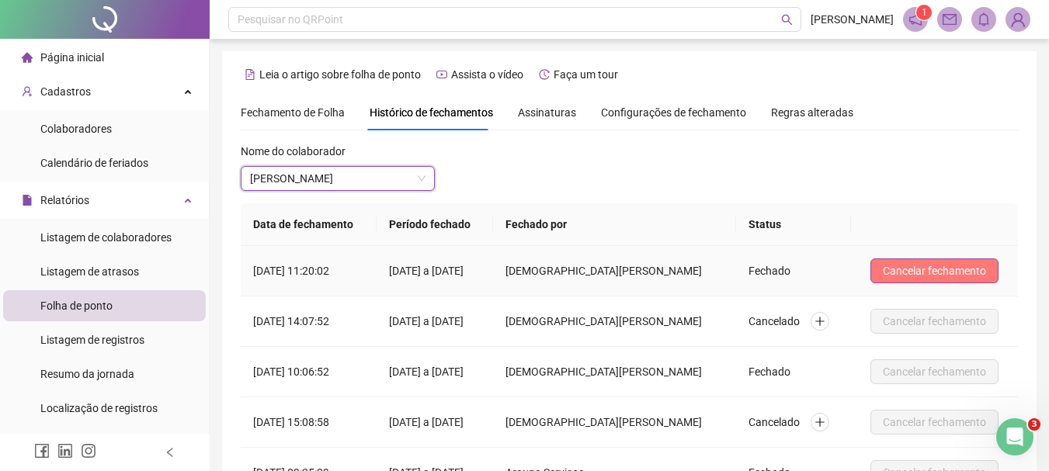
click at [928, 269] on span "Cancelar fechamento" at bounding box center [934, 270] width 103 height 17
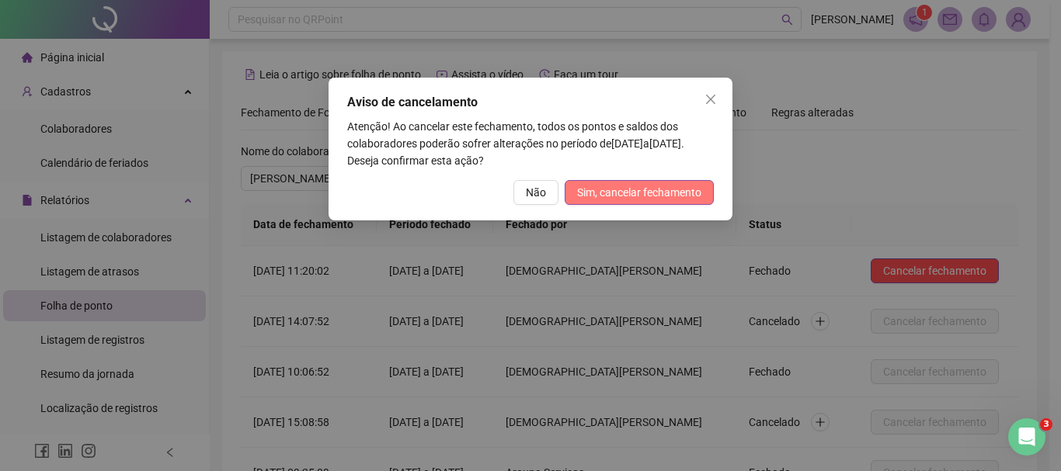
click at [670, 194] on span "Sim, cancelar fechamento" at bounding box center [639, 192] width 124 height 17
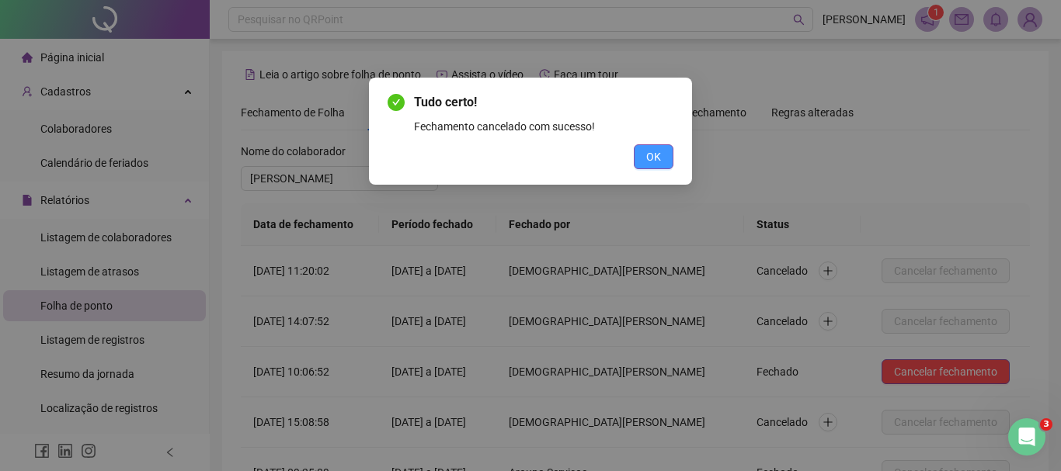
click at [661, 159] on button "OK" at bounding box center [654, 156] width 40 height 25
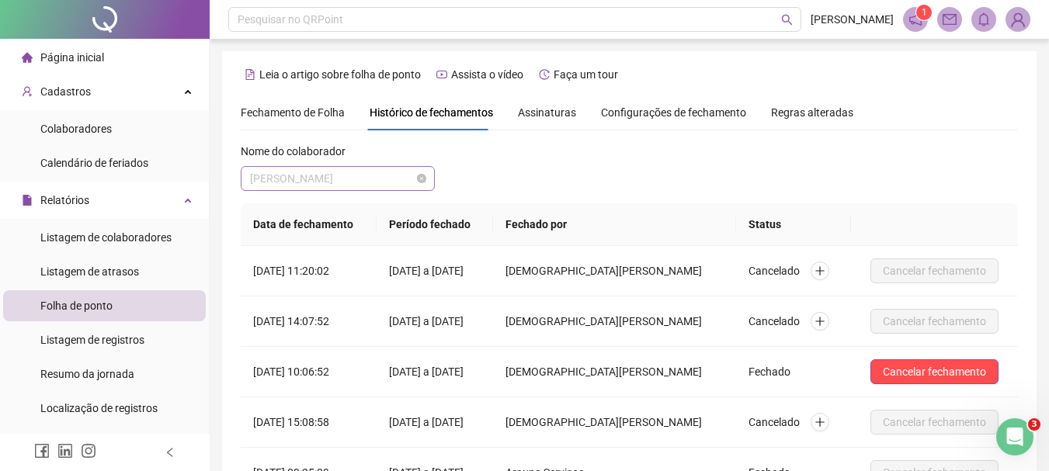
click at [403, 181] on span "[PERSON_NAME]" at bounding box center [337, 178] width 175 height 23
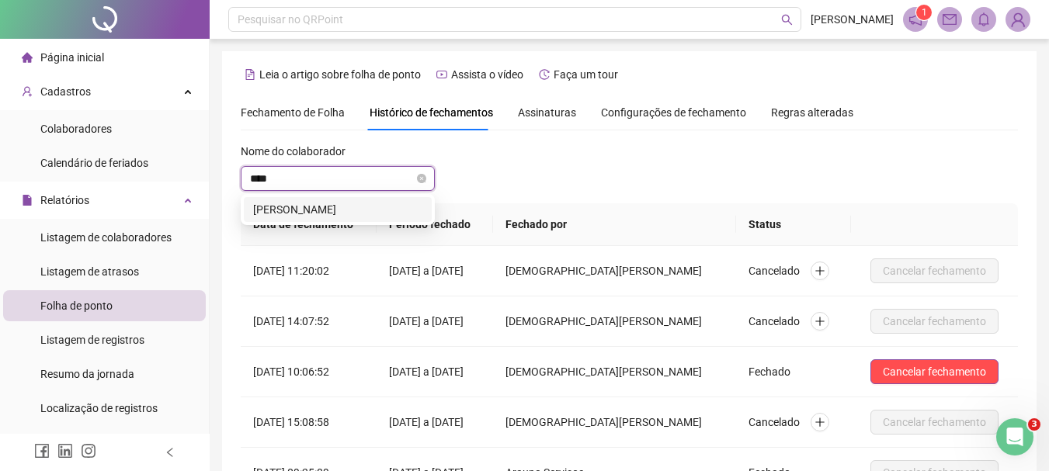
type input "*****"
click at [401, 215] on div "[PERSON_NAME]" at bounding box center [337, 209] width 169 height 17
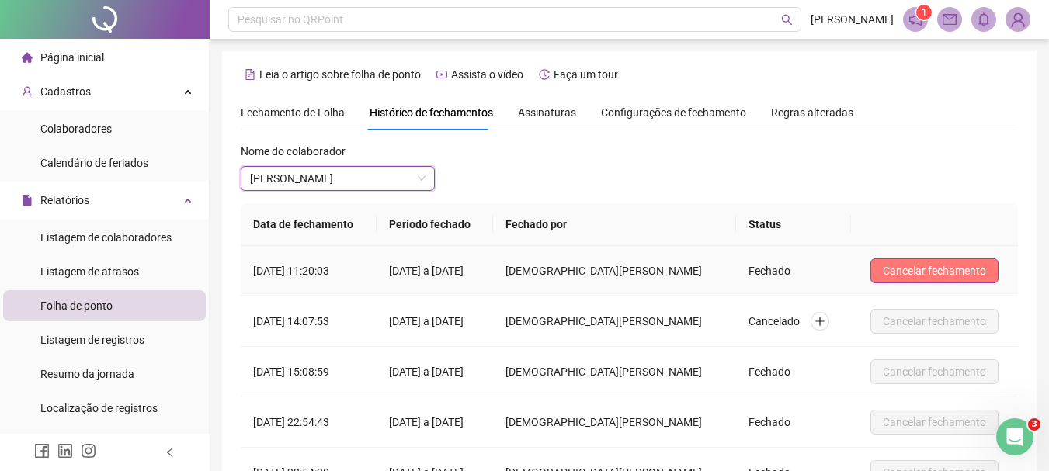
click at [948, 274] on span "Cancelar fechamento" at bounding box center [934, 270] width 103 height 17
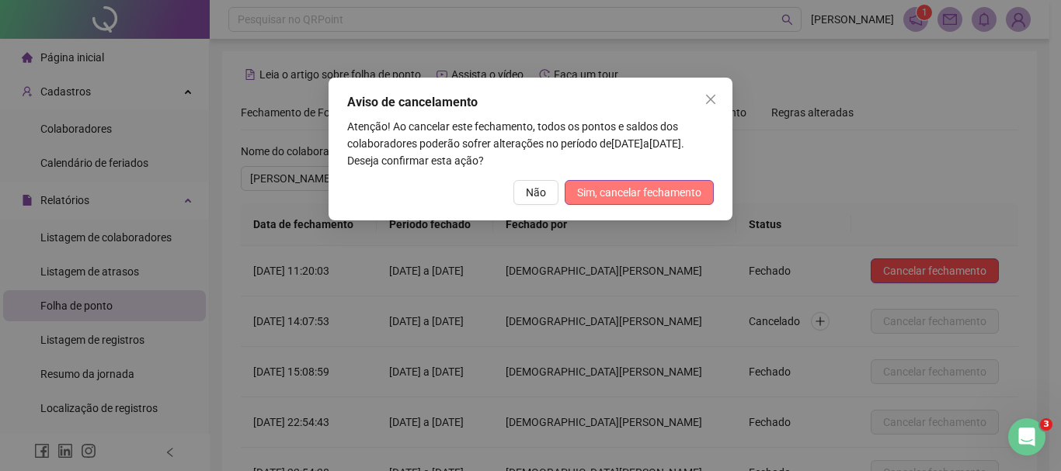
click at [699, 193] on span "Sim, cancelar fechamento" at bounding box center [639, 192] width 124 height 17
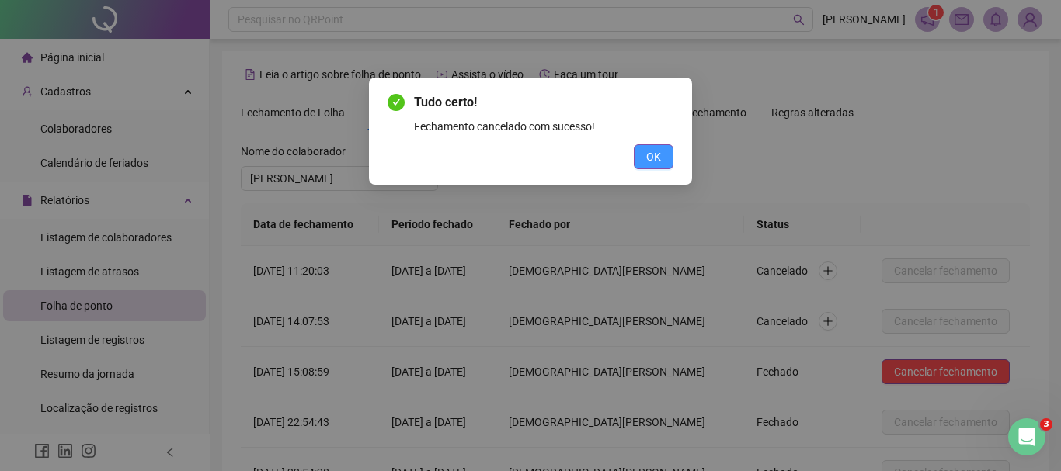
click at [664, 160] on button "OK" at bounding box center [654, 156] width 40 height 25
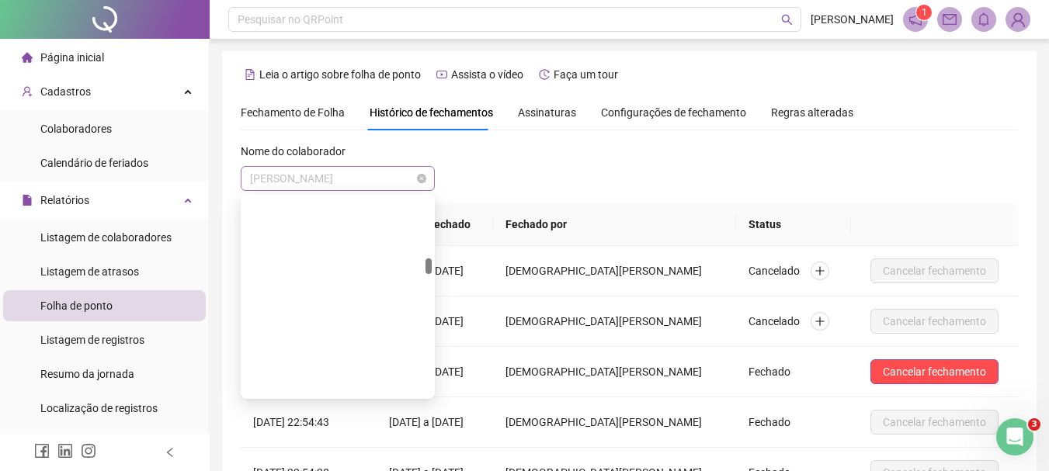
click at [390, 175] on span "[PERSON_NAME]" at bounding box center [337, 178] width 175 height 23
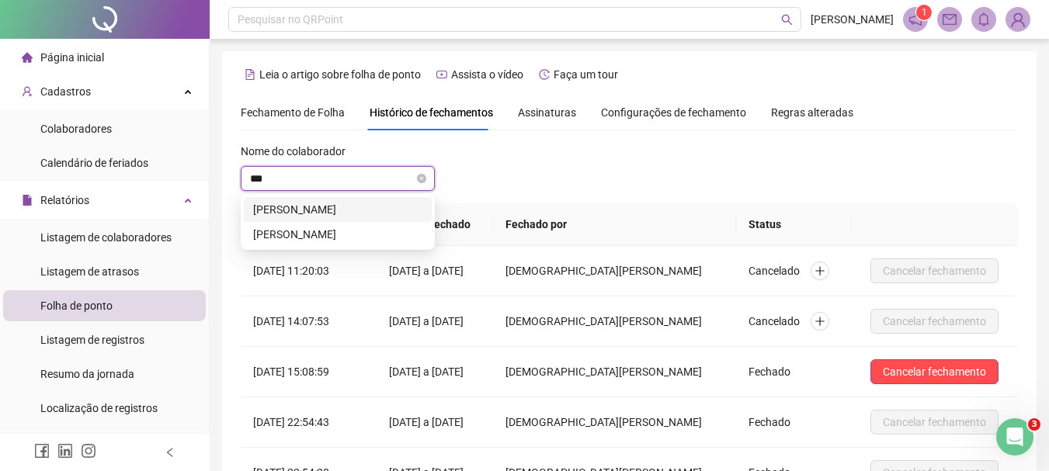
type input "****"
click at [361, 235] on div "[PERSON_NAME]" at bounding box center [337, 234] width 169 height 17
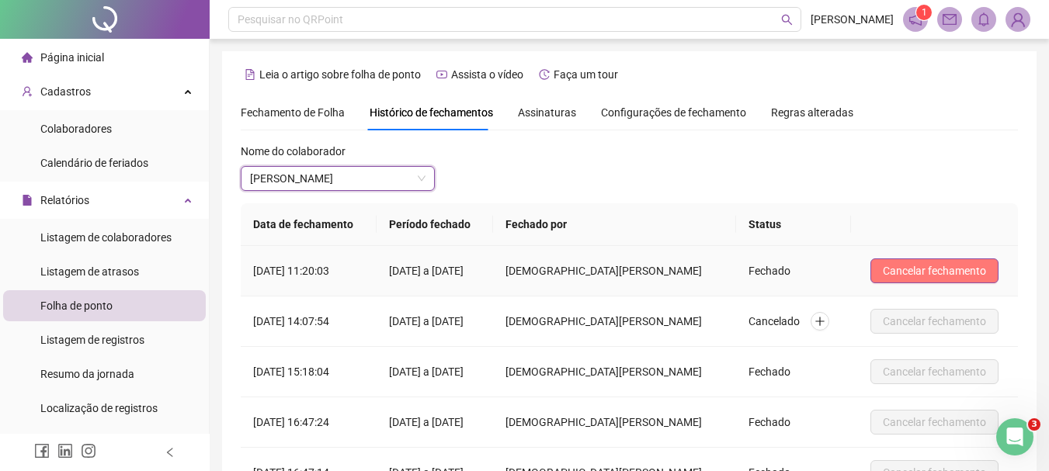
click at [947, 260] on button "Cancelar fechamento" at bounding box center [934, 271] width 128 height 25
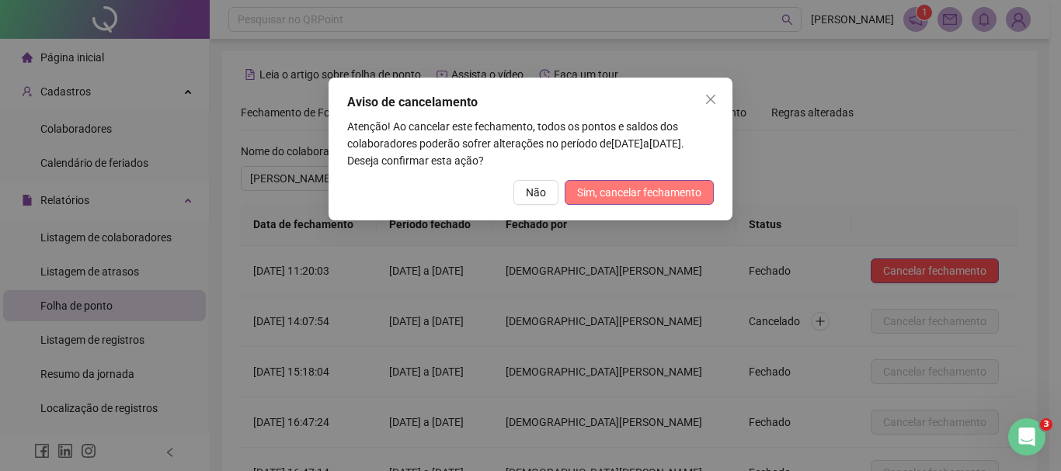
click at [646, 190] on span "Sim, cancelar fechamento" at bounding box center [639, 192] width 124 height 17
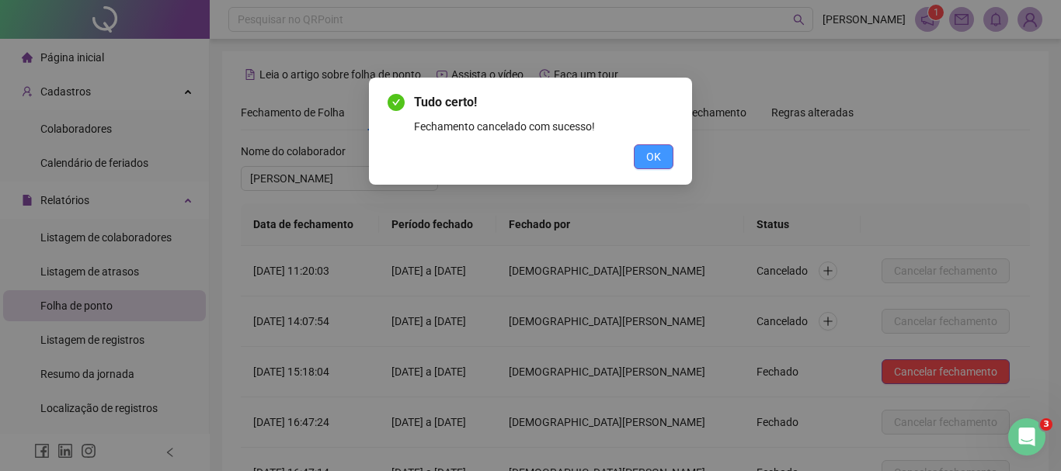
click at [651, 162] on span "OK" at bounding box center [653, 156] width 15 height 17
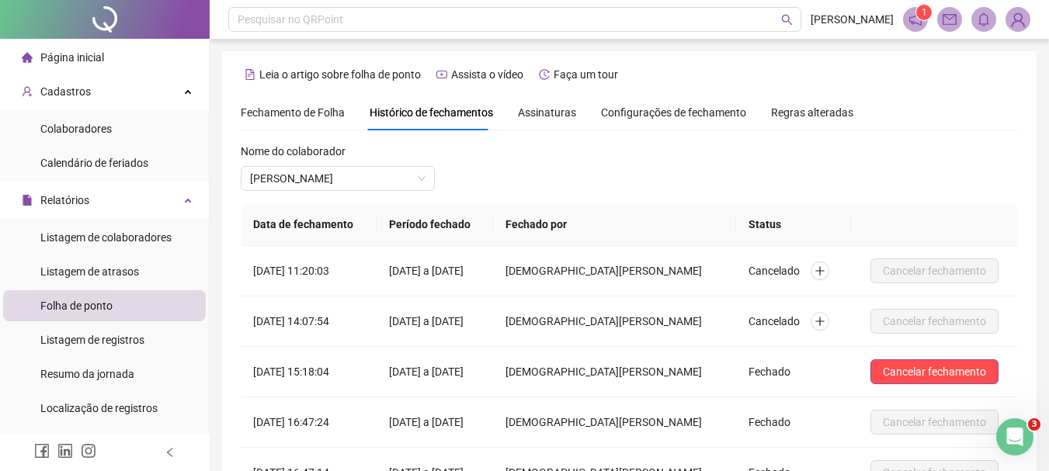
click at [651, 162] on div "Nome do colaborador [PERSON_NAME]" at bounding box center [629, 173] width 777 height 61
click at [396, 171] on span "[PERSON_NAME]" at bounding box center [337, 178] width 175 height 23
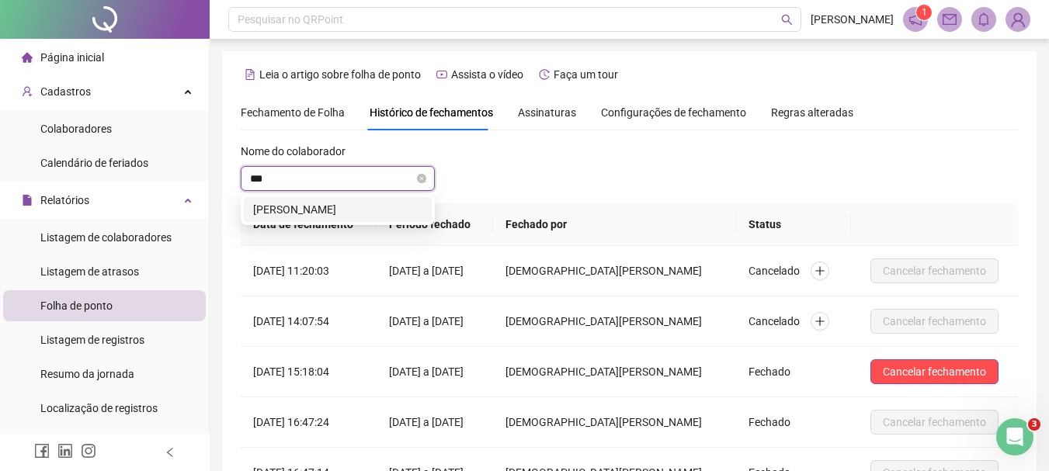
type input "****"
click at [368, 217] on div "[PERSON_NAME]" at bounding box center [337, 209] width 169 height 17
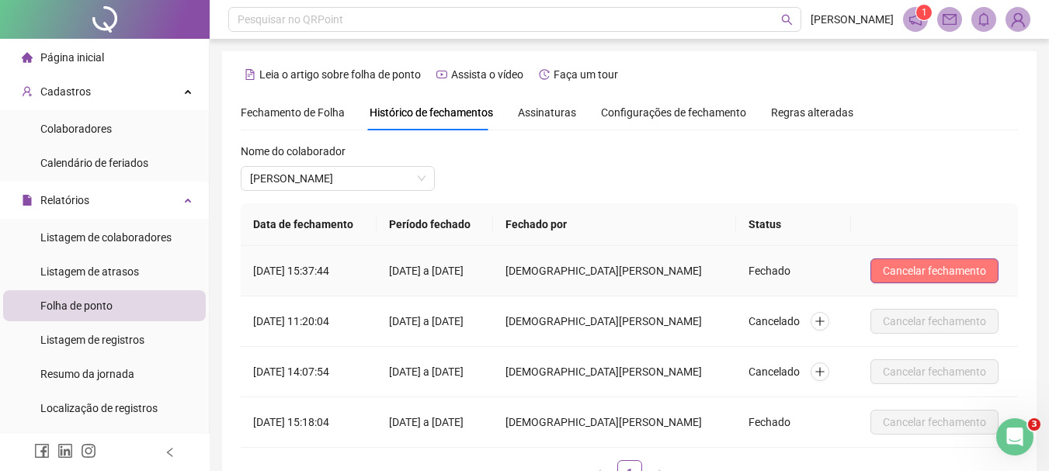
click at [928, 266] on span "Cancelar fechamento" at bounding box center [934, 270] width 103 height 17
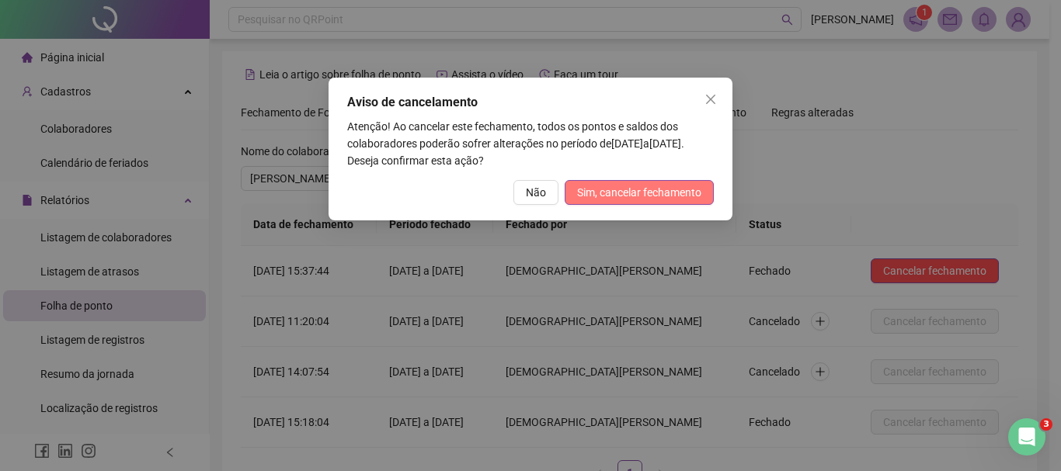
click at [648, 187] on span "Sim, cancelar fechamento" at bounding box center [639, 192] width 124 height 17
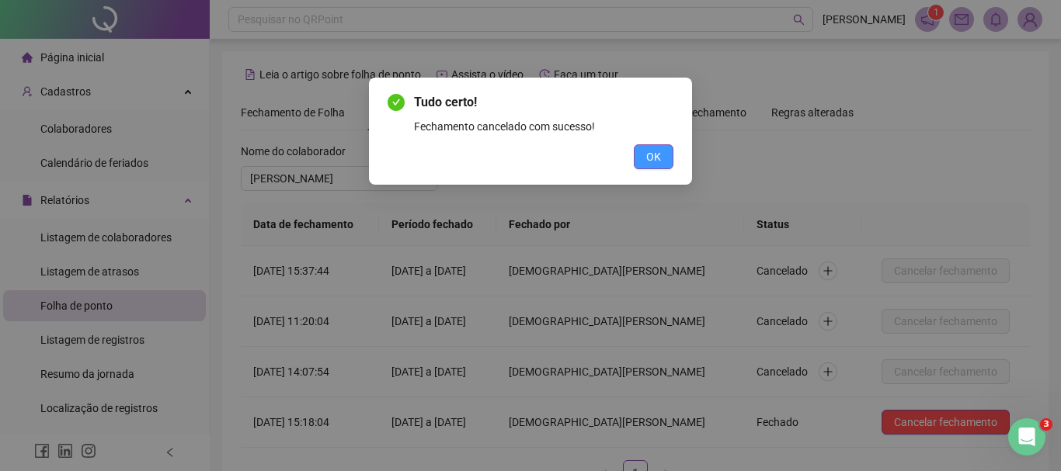
click at [648, 150] on span "OK" at bounding box center [653, 156] width 15 height 17
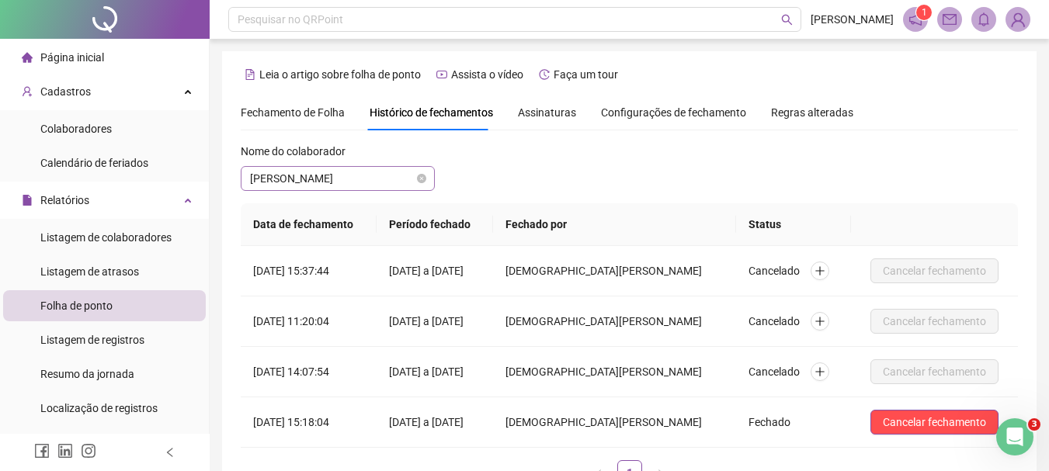
click at [385, 182] on span "[PERSON_NAME]" at bounding box center [337, 178] width 175 height 23
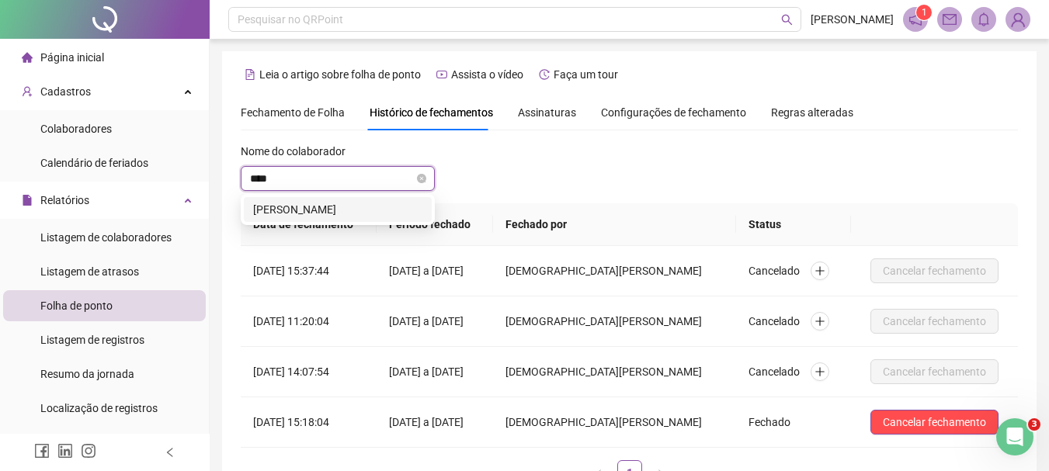
type input "*****"
click at [387, 206] on div "[PERSON_NAME]" at bounding box center [337, 209] width 169 height 17
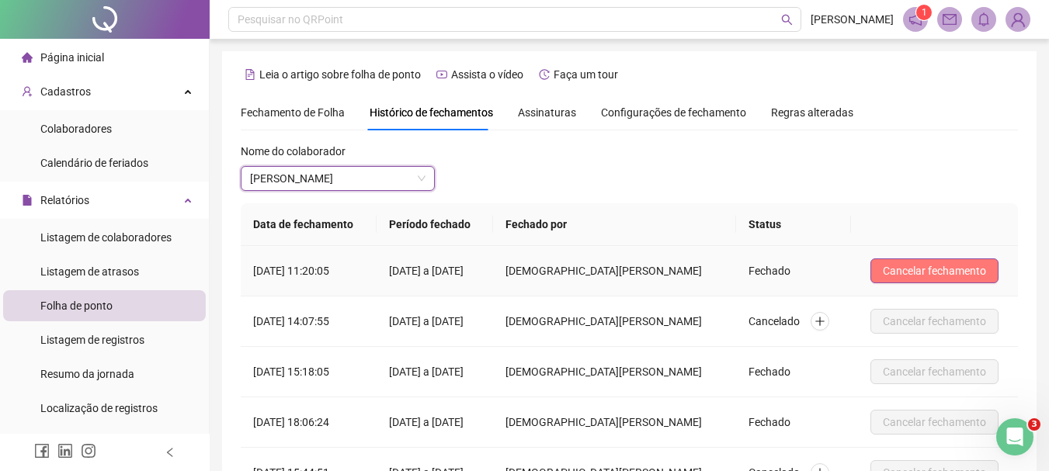
click at [936, 266] on span "Cancelar fechamento" at bounding box center [934, 270] width 103 height 17
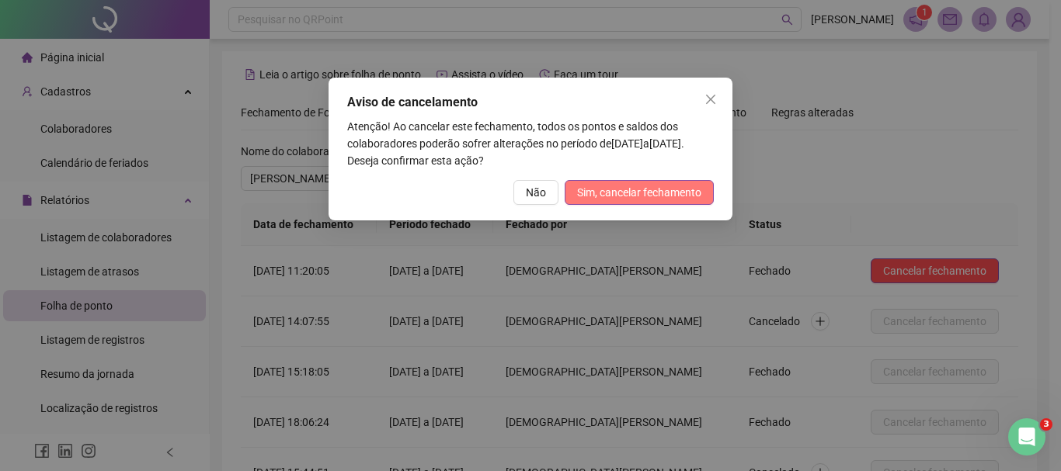
click at [657, 192] on span "Sim, cancelar fechamento" at bounding box center [639, 192] width 124 height 17
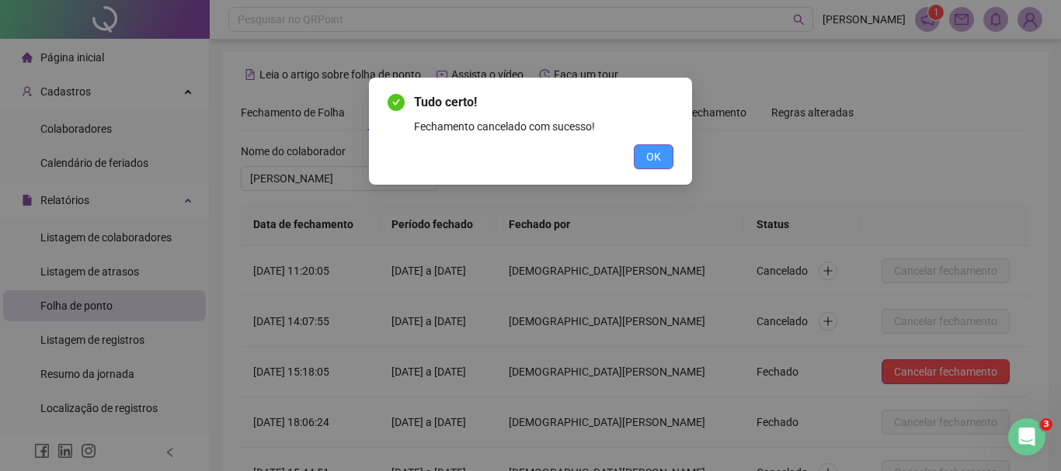
click at [651, 158] on span "OK" at bounding box center [653, 156] width 15 height 17
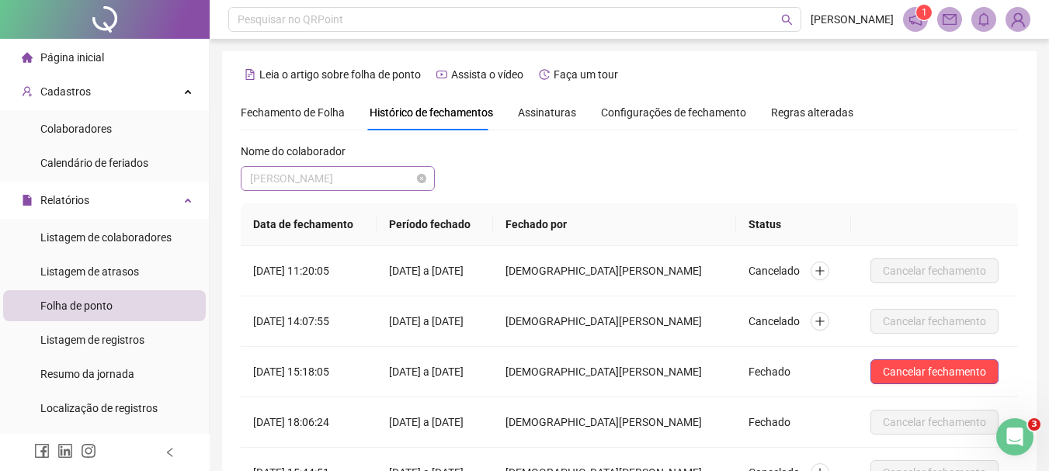
click at [389, 175] on span "[PERSON_NAME]" at bounding box center [337, 178] width 175 height 23
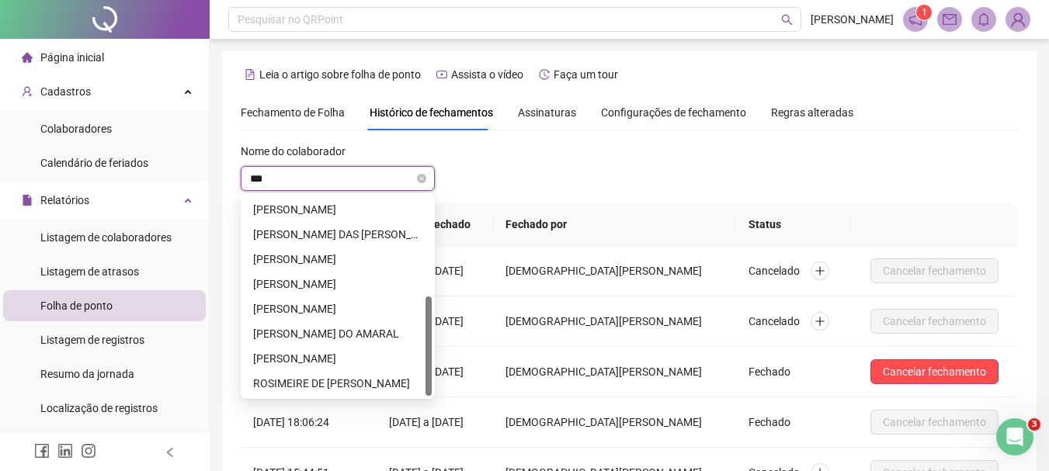
scroll to position [199, 0]
type input "*****"
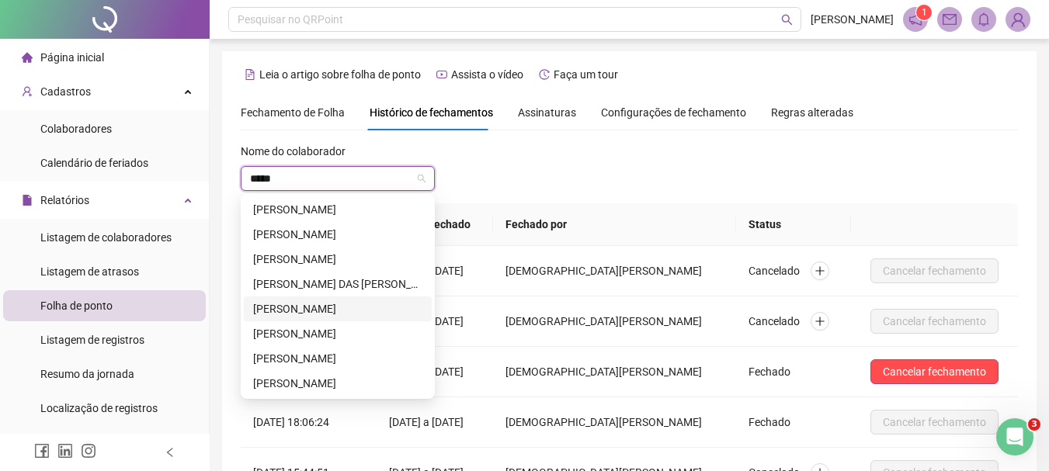
click at [378, 314] on div "[PERSON_NAME]" at bounding box center [337, 308] width 169 height 17
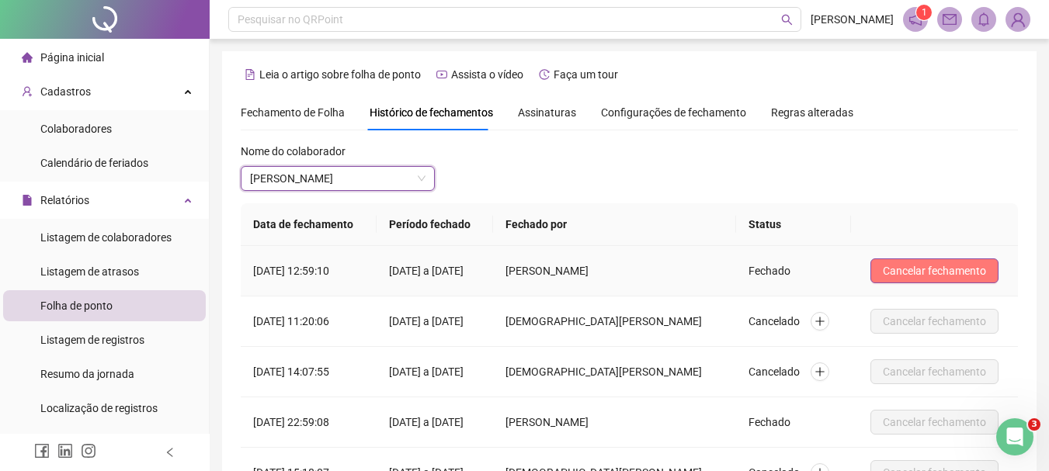
click at [925, 276] on span "Cancelar fechamento" at bounding box center [934, 270] width 103 height 17
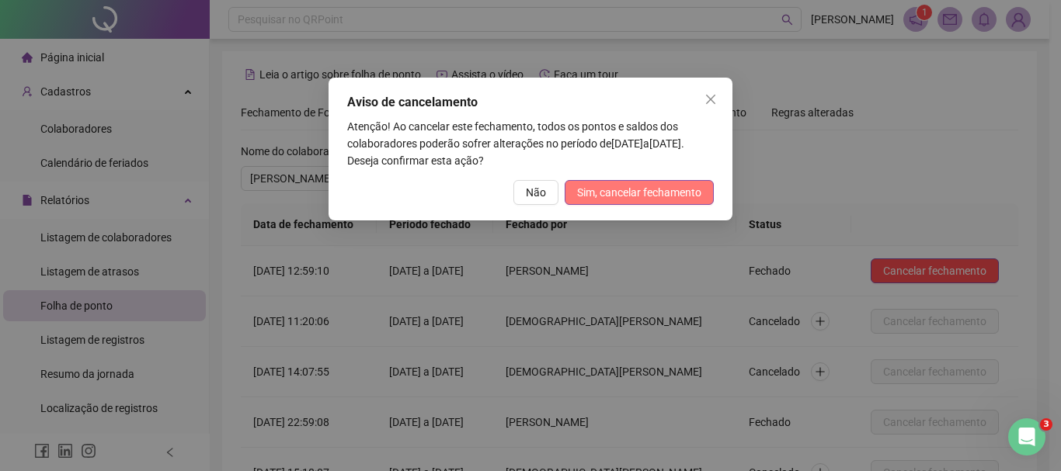
click at [694, 196] on span "Sim, cancelar fechamento" at bounding box center [639, 192] width 124 height 17
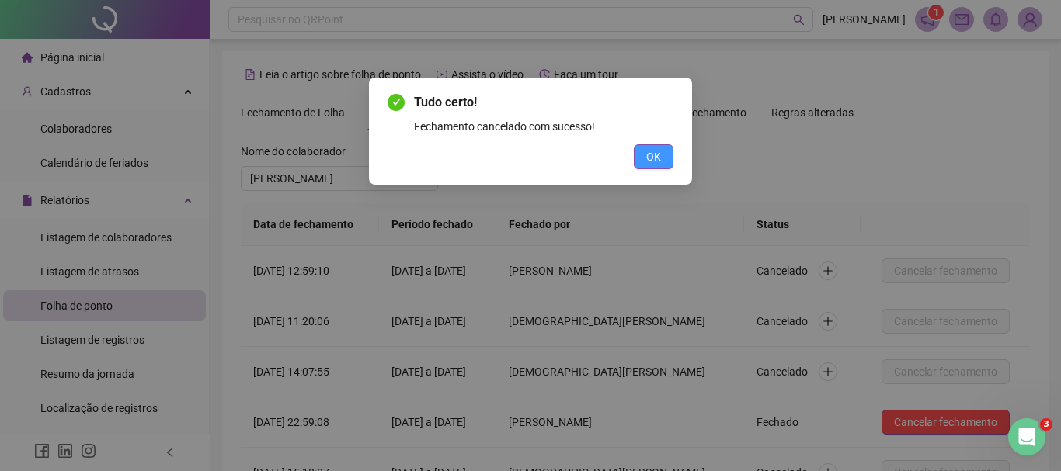
click at [660, 164] on span "OK" at bounding box center [653, 156] width 15 height 17
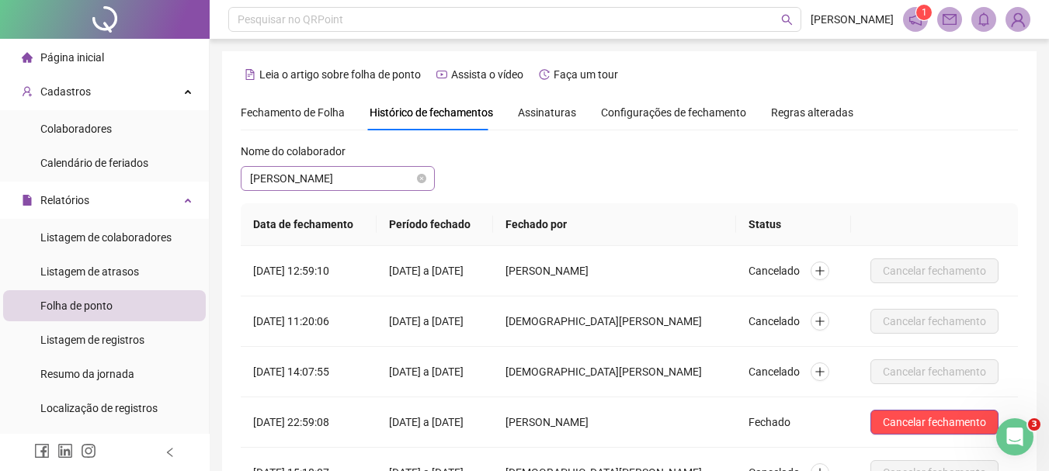
click at [405, 178] on span "[PERSON_NAME]" at bounding box center [337, 178] width 175 height 23
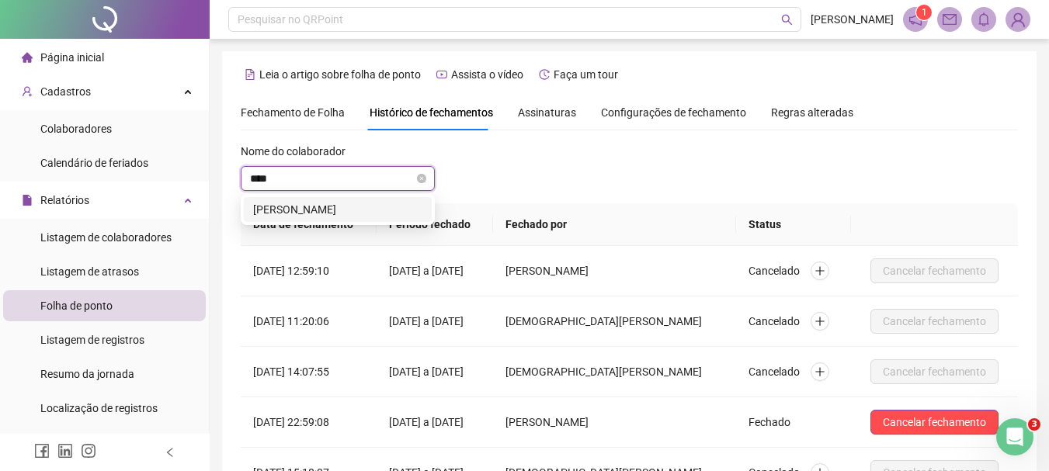
type input "*****"
click at [392, 210] on div "[PERSON_NAME]" at bounding box center [337, 209] width 169 height 17
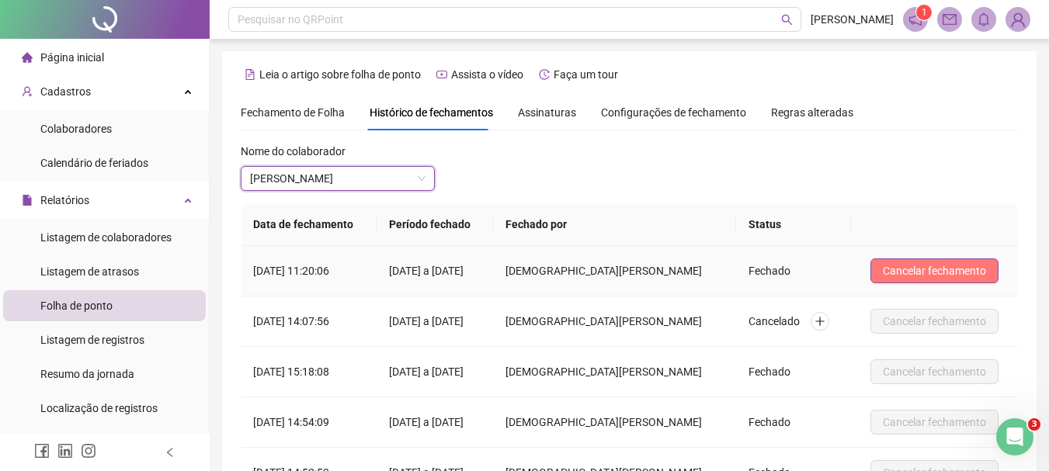
click at [933, 276] on span "Cancelar fechamento" at bounding box center [934, 270] width 103 height 17
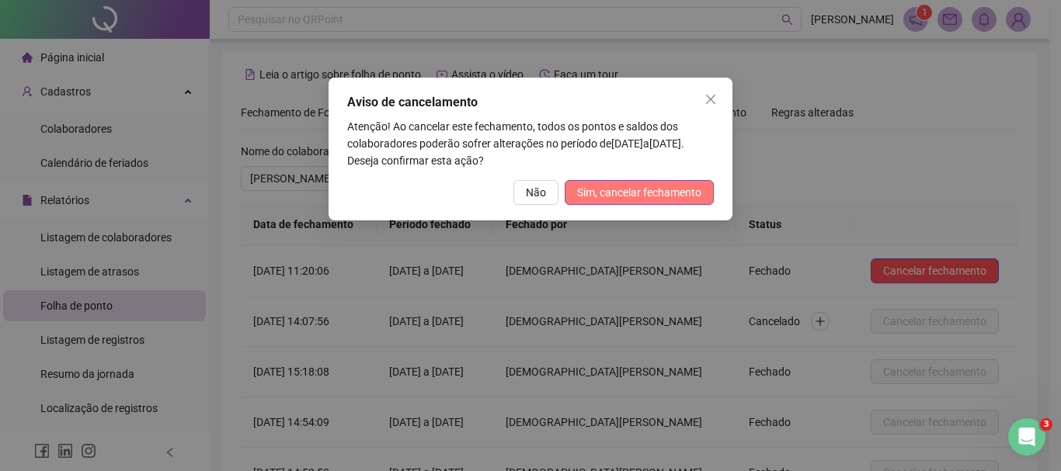
click at [683, 204] on button "Sim, cancelar fechamento" at bounding box center [638, 192] width 149 height 25
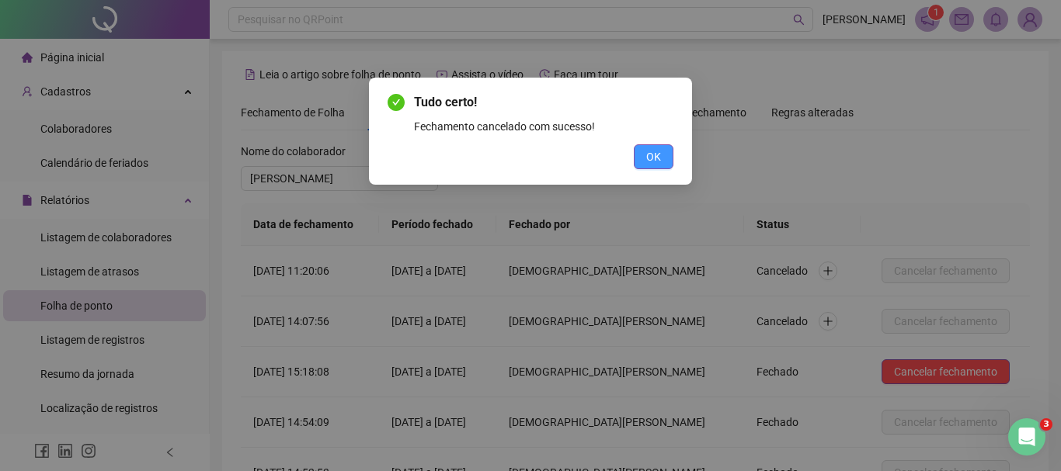
click at [655, 161] on span "OK" at bounding box center [653, 156] width 15 height 17
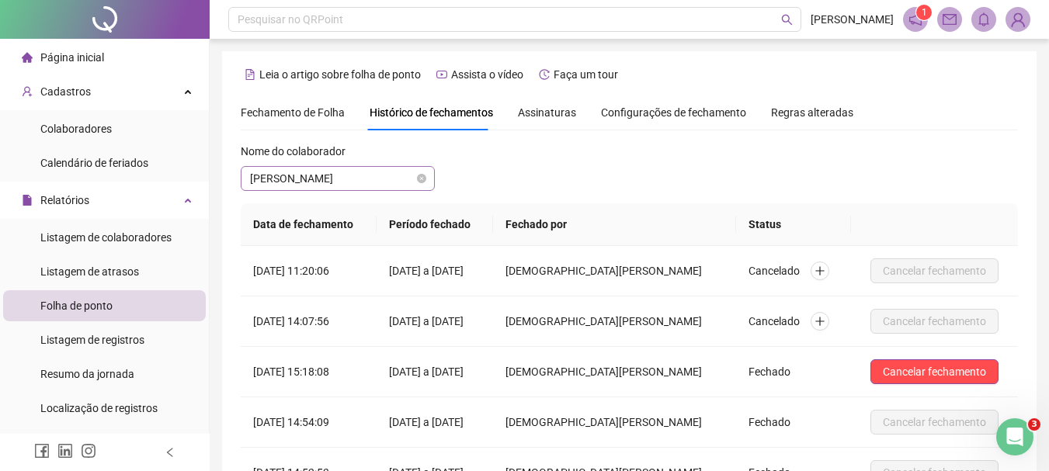
click at [401, 184] on span "[PERSON_NAME]" at bounding box center [337, 178] width 175 height 23
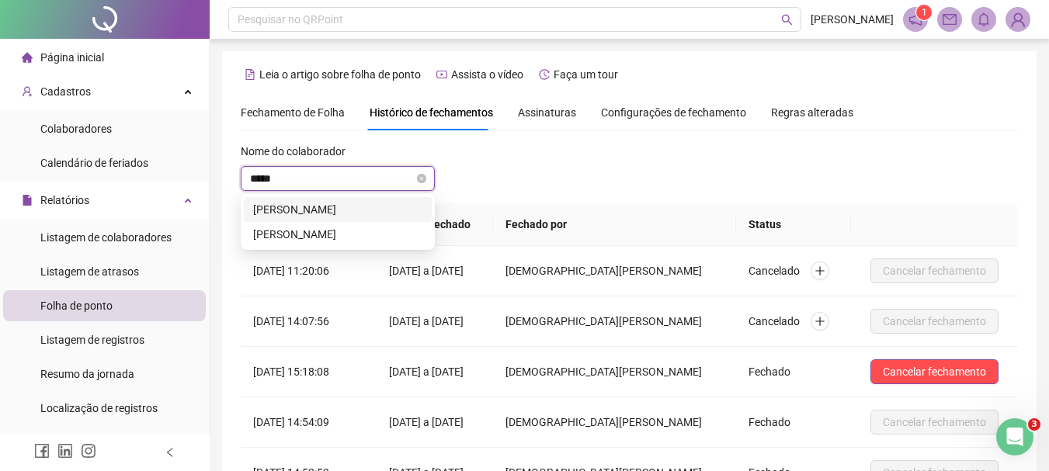
type input "******"
click at [392, 211] on div "[PERSON_NAME]" at bounding box center [337, 209] width 169 height 17
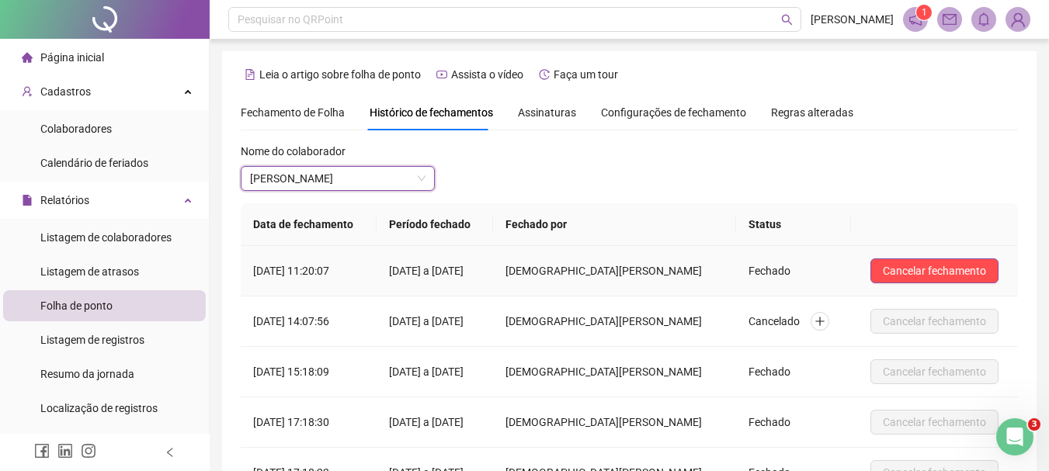
click at [946, 285] on td "Cancelar fechamento" at bounding box center [934, 271] width 167 height 50
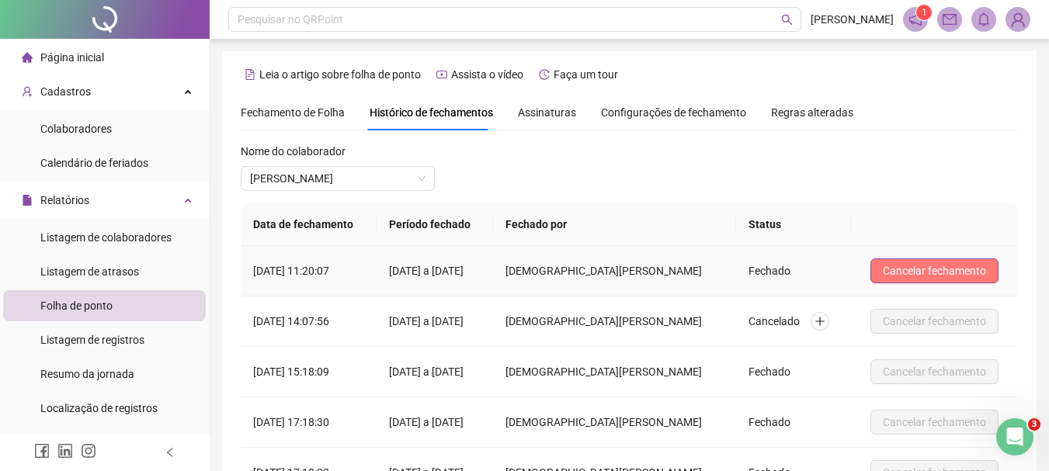
click at [945, 276] on span "Cancelar fechamento" at bounding box center [934, 270] width 103 height 17
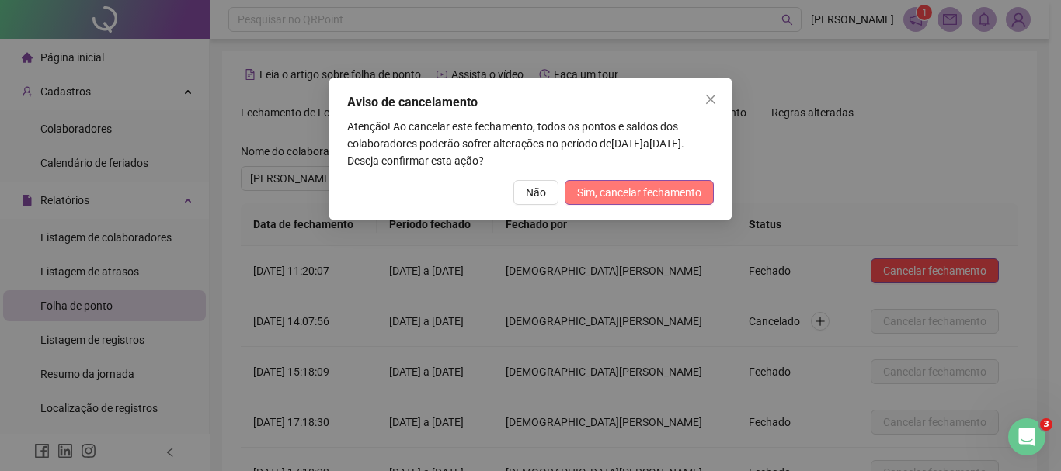
click at [678, 194] on span "Sim, cancelar fechamento" at bounding box center [639, 192] width 124 height 17
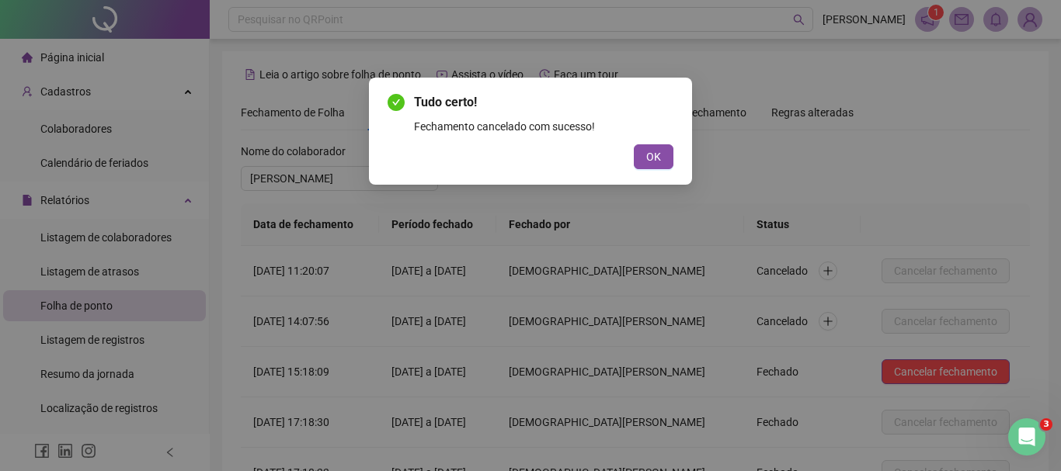
click at [660, 148] on button "OK" at bounding box center [654, 156] width 40 height 25
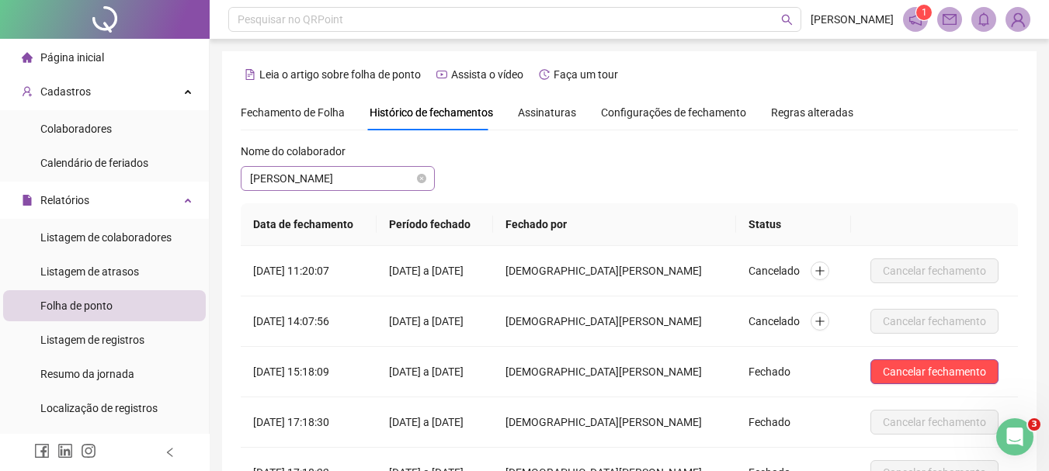
click at [381, 186] on span "[PERSON_NAME]" at bounding box center [337, 178] width 175 height 23
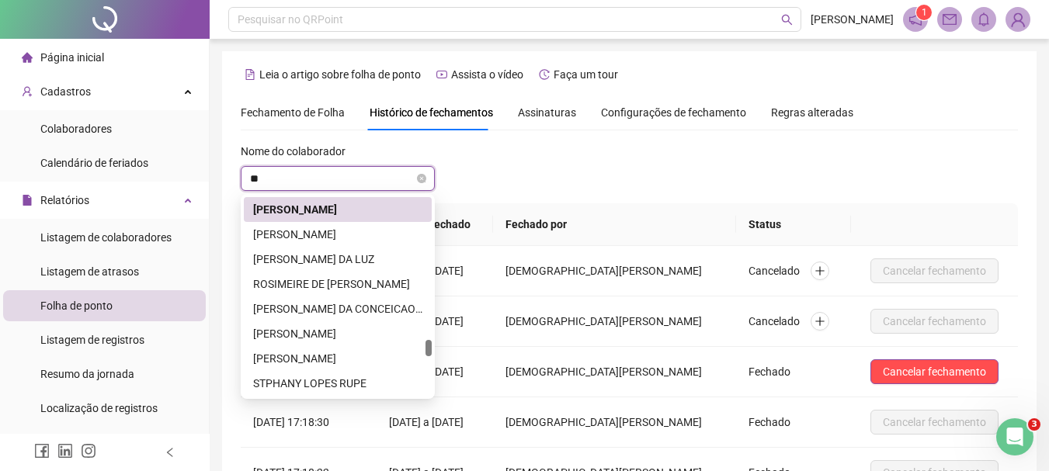
scroll to position [149, 0]
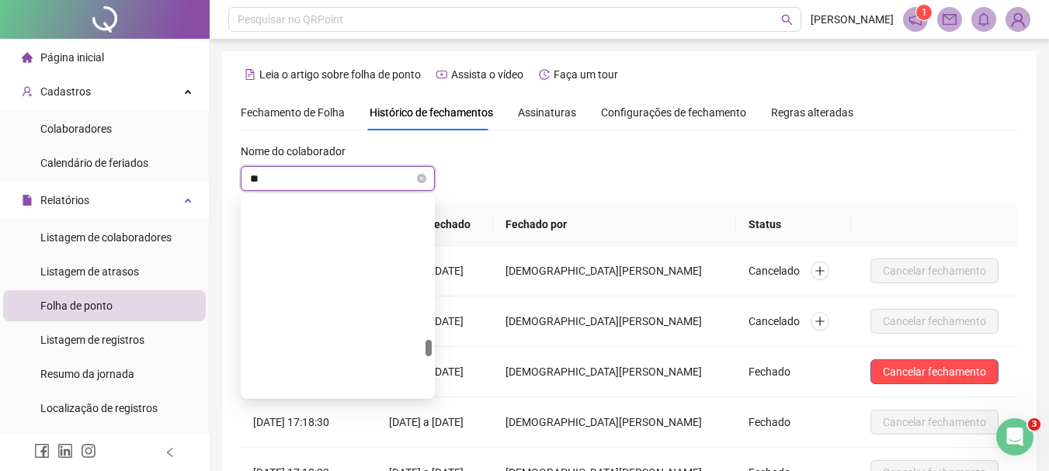
type input "***"
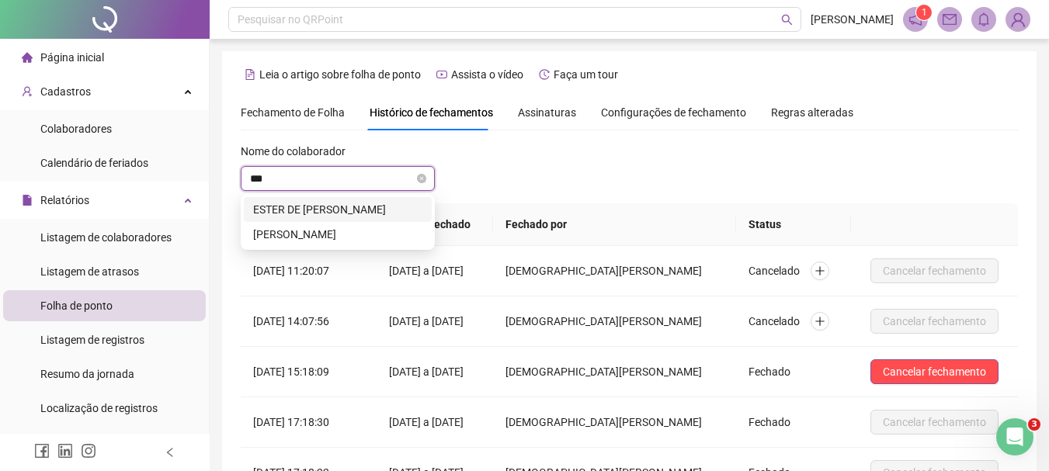
scroll to position [0, 0]
click at [366, 231] on div "[PERSON_NAME]" at bounding box center [337, 234] width 169 height 17
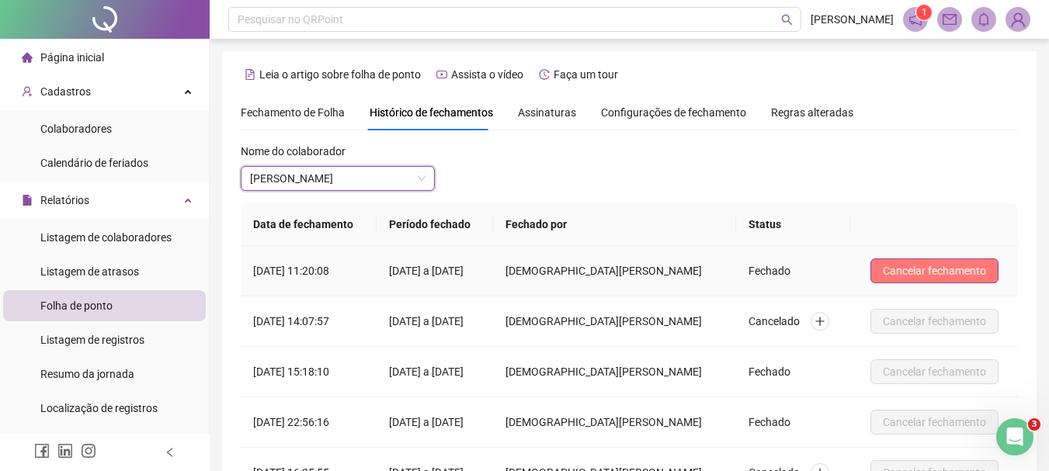
click at [893, 279] on span "Cancelar fechamento" at bounding box center [934, 270] width 103 height 17
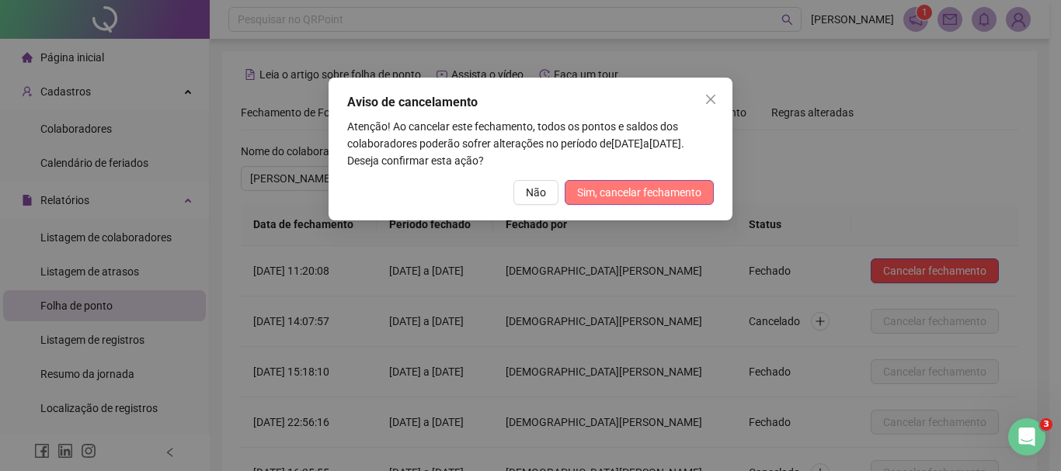
click at [602, 198] on span "Sim, cancelar fechamento" at bounding box center [639, 192] width 124 height 17
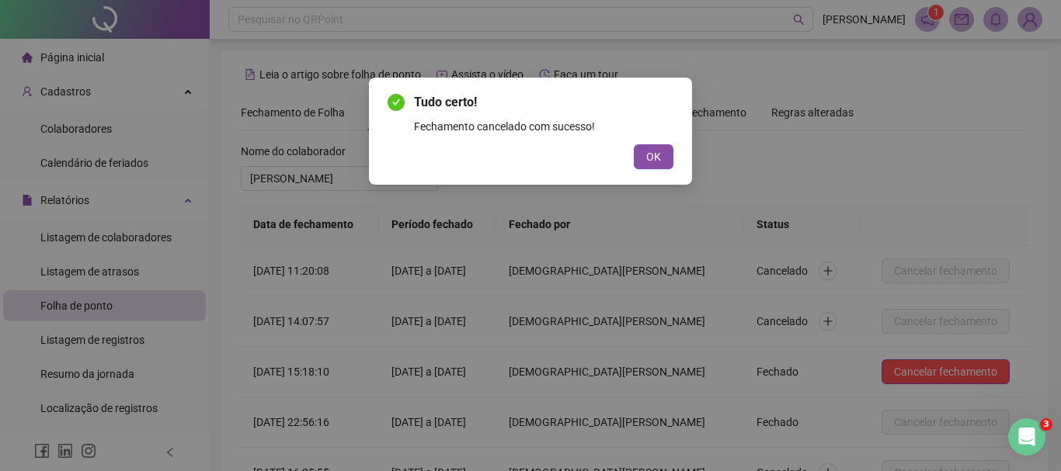
click at [648, 159] on span "OK" at bounding box center [653, 156] width 15 height 17
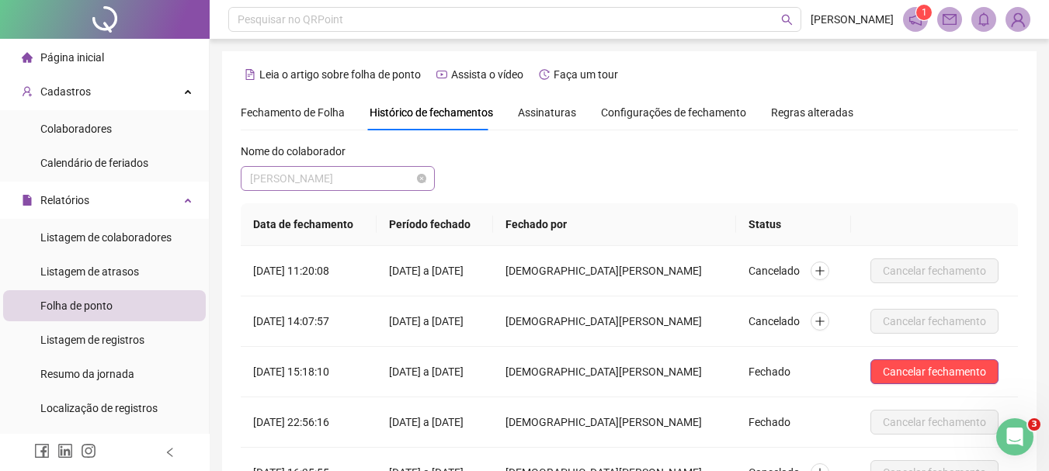
click at [363, 177] on span "[PERSON_NAME]" at bounding box center [337, 178] width 175 height 23
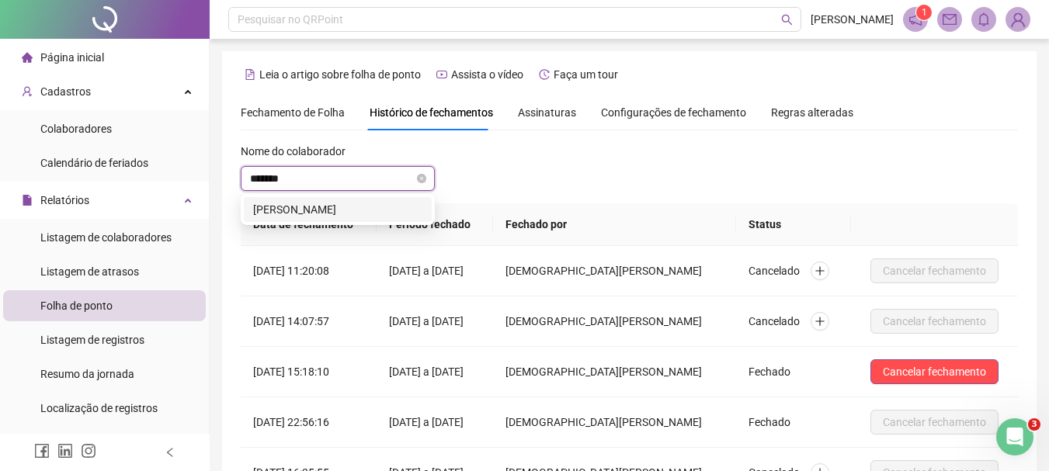
type input "********"
click at [391, 206] on div "[PERSON_NAME]" at bounding box center [337, 209] width 169 height 17
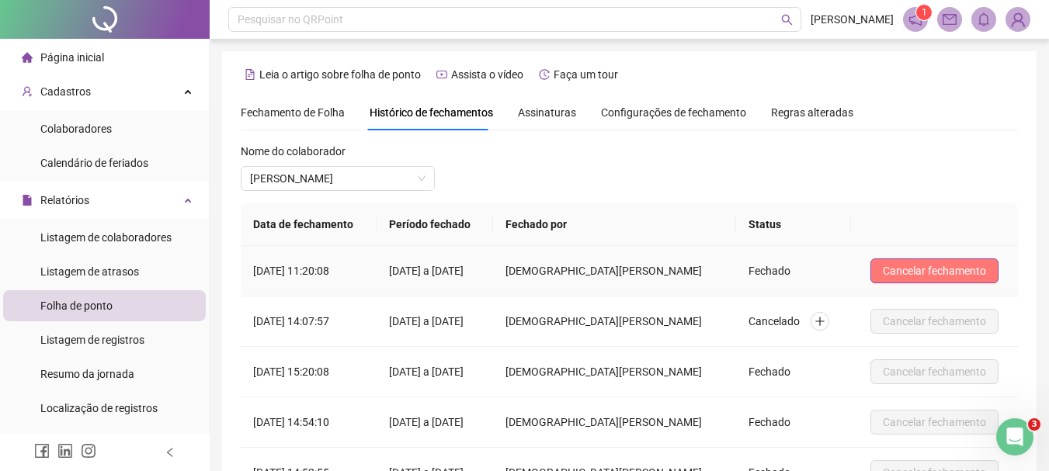
click at [926, 260] on button "Cancelar fechamento" at bounding box center [934, 271] width 128 height 25
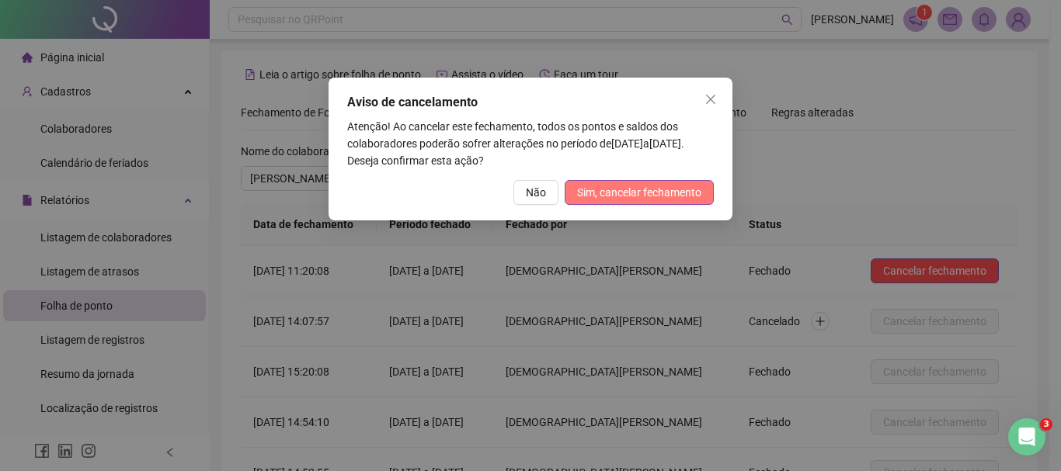
click at [672, 194] on span "Sim, cancelar fechamento" at bounding box center [639, 192] width 124 height 17
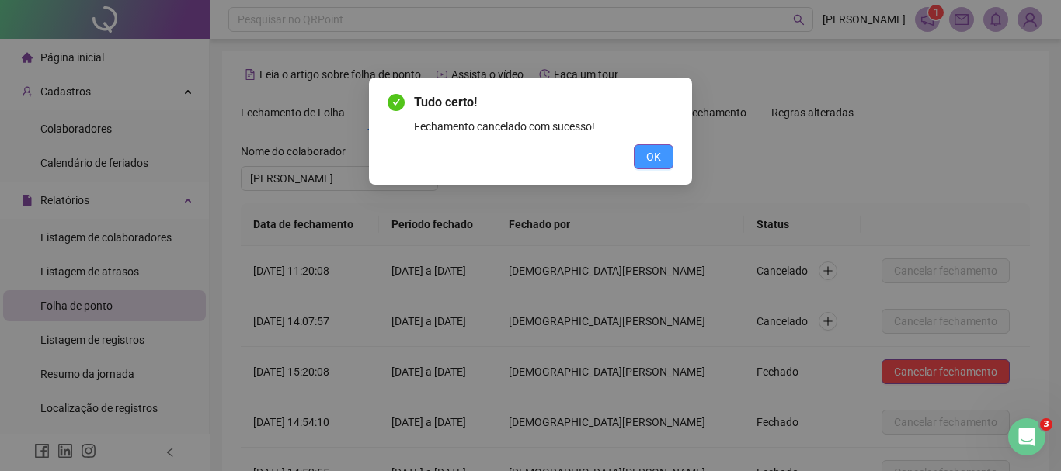
click at [655, 164] on span "OK" at bounding box center [653, 156] width 15 height 17
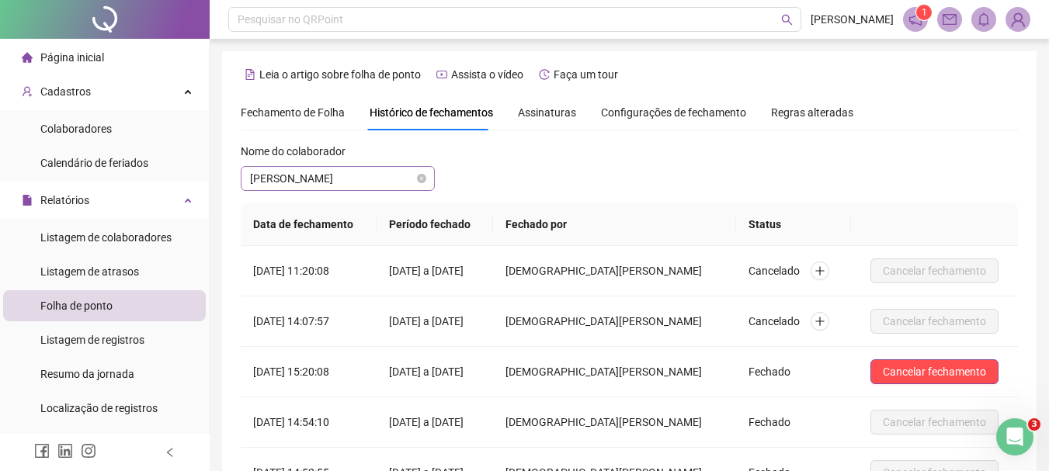
click at [381, 173] on span "[PERSON_NAME]" at bounding box center [337, 178] width 175 height 23
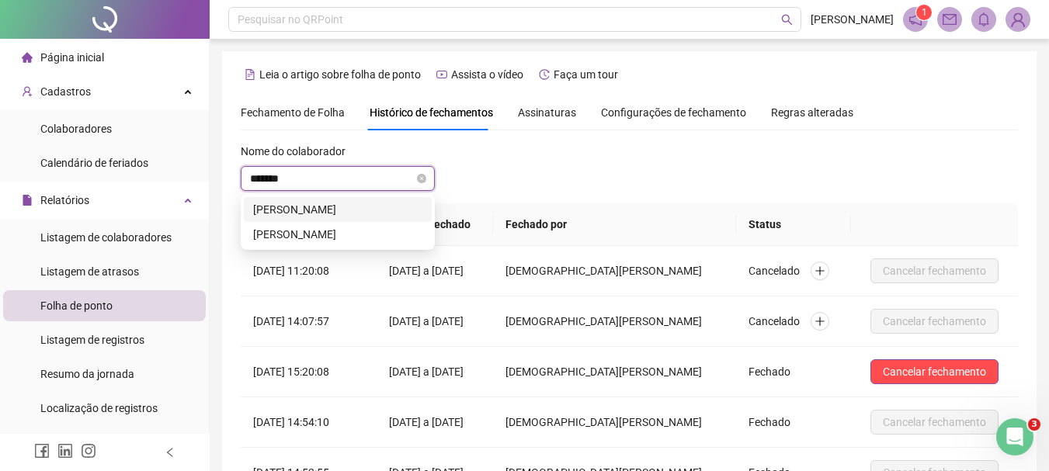
type input "*******"
click at [390, 210] on div "[PERSON_NAME]" at bounding box center [337, 209] width 169 height 17
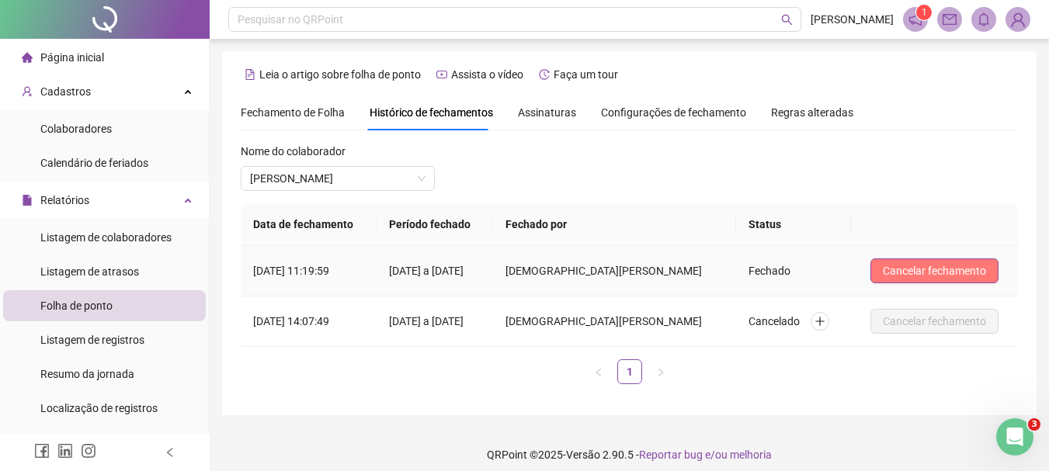
click at [929, 272] on span "Cancelar fechamento" at bounding box center [934, 270] width 103 height 17
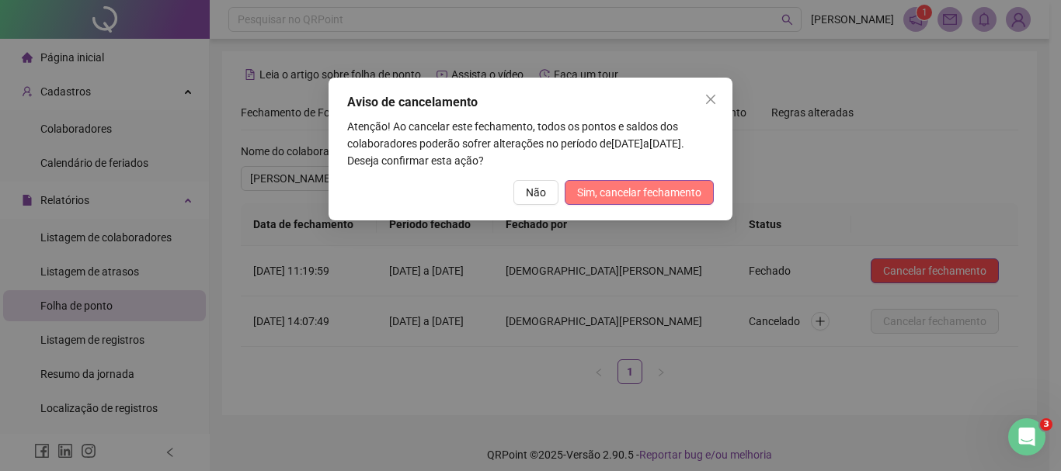
click at [672, 189] on span "Sim, cancelar fechamento" at bounding box center [639, 192] width 124 height 17
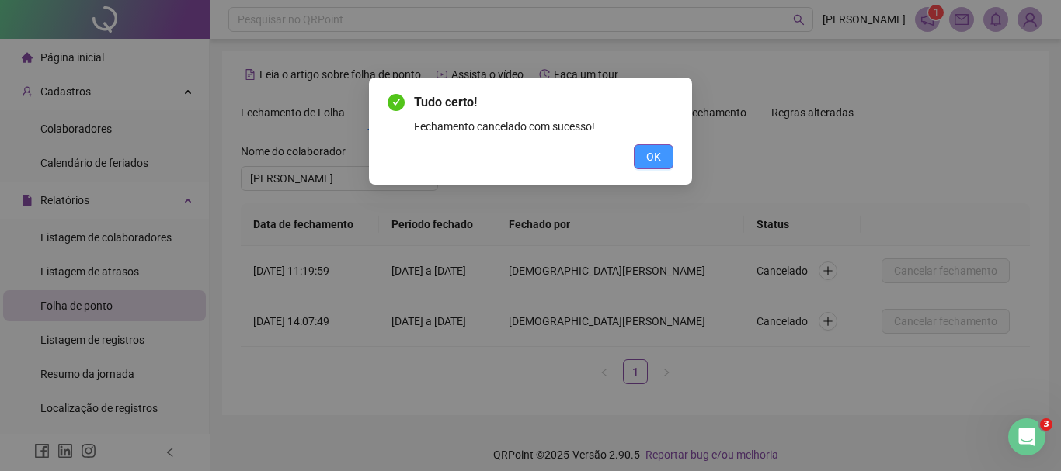
click at [648, 168] on button "OK" at bounding box center [654, 156] width 40 height 25
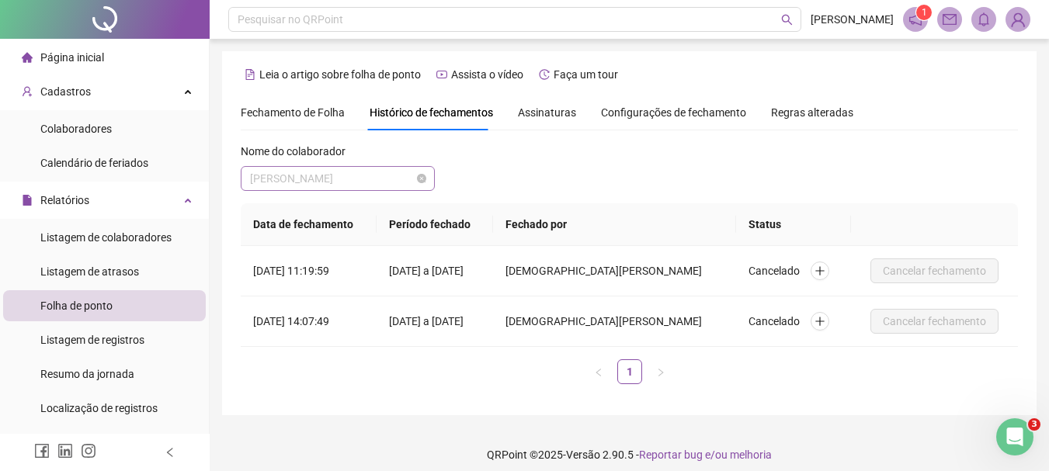
click at [405, 182] on span "[PERSON_NAME]" at bounding box center [337, 178] width 175 height 23
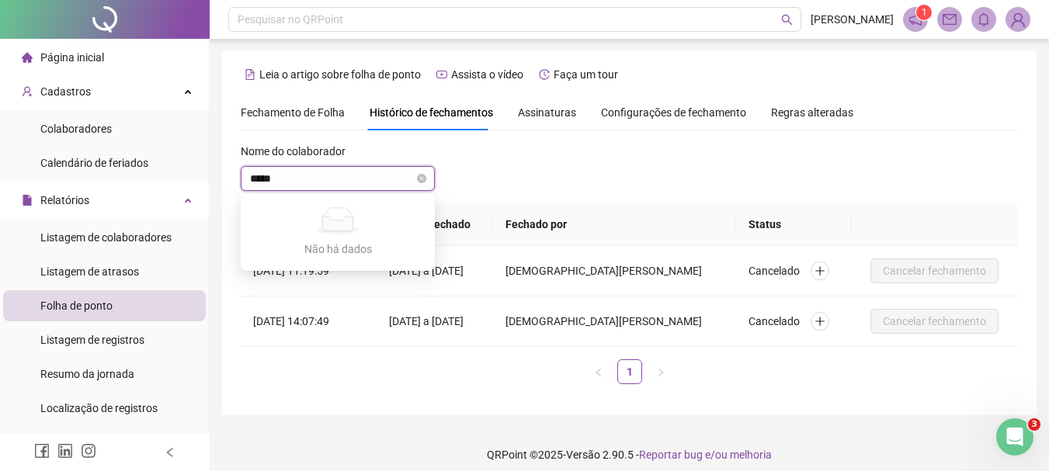
type input "****"
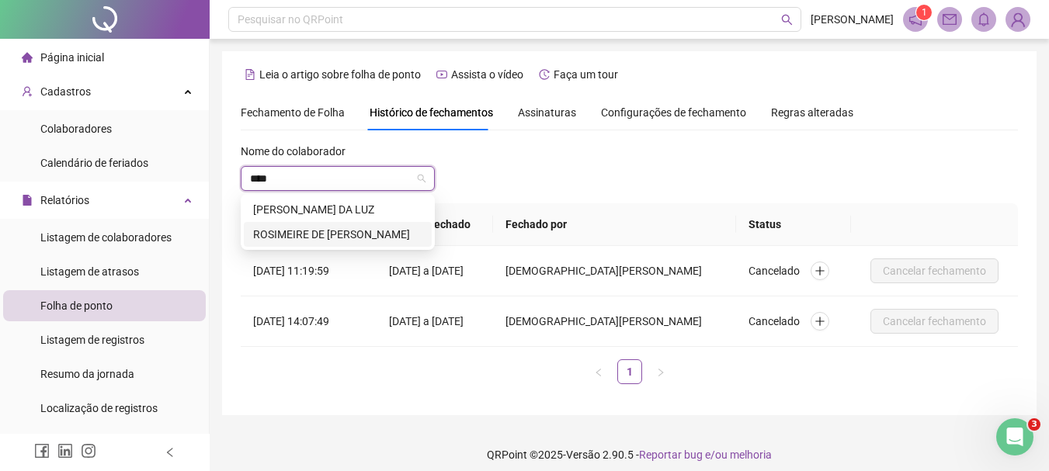
click at [372, 234] on div "ROSIMEIRE DE [PERSON_NAME]" at bounding box center [337, 234] width 169 height 17
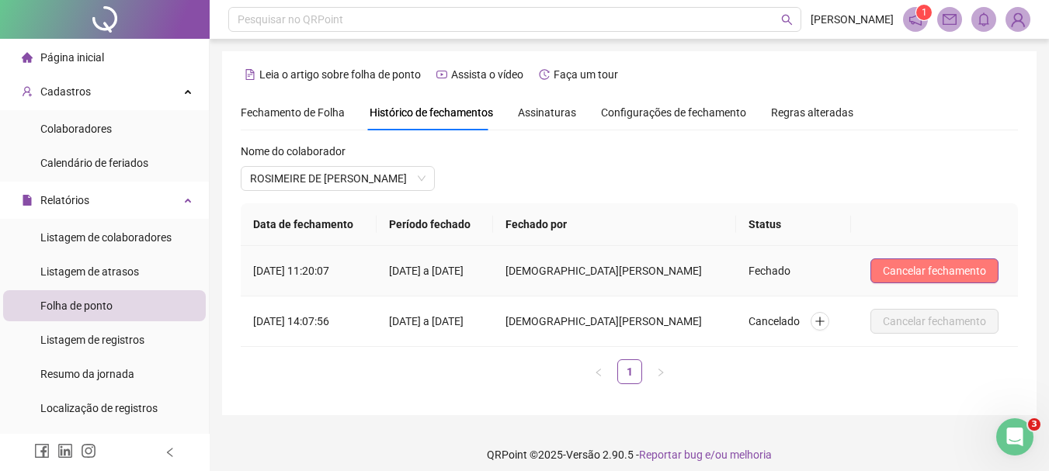
click at [944, 262] on span "Cancelar fechamento" at bounding box center [934, 270] width 103 height 17
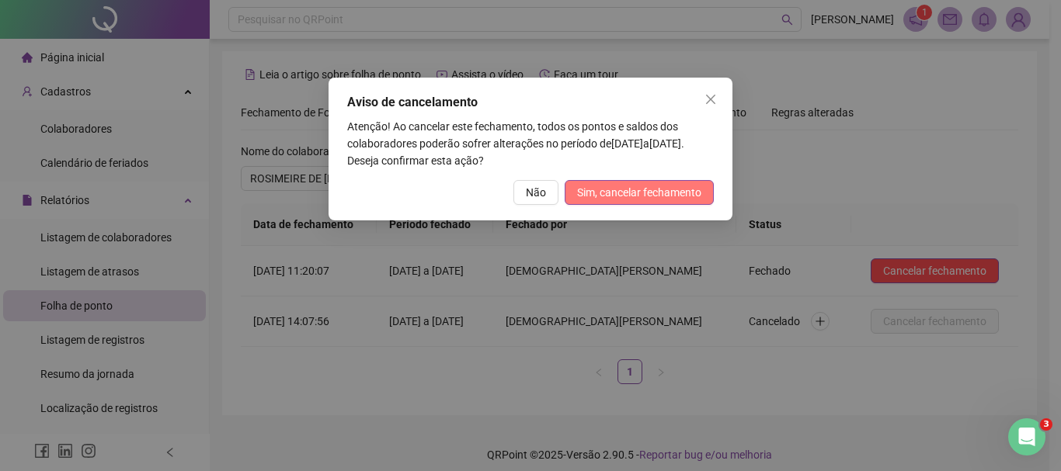
click at [685, 183] on button "Sim, cancelar fechamento" at bounding box center [638, 192] width 149 height 25
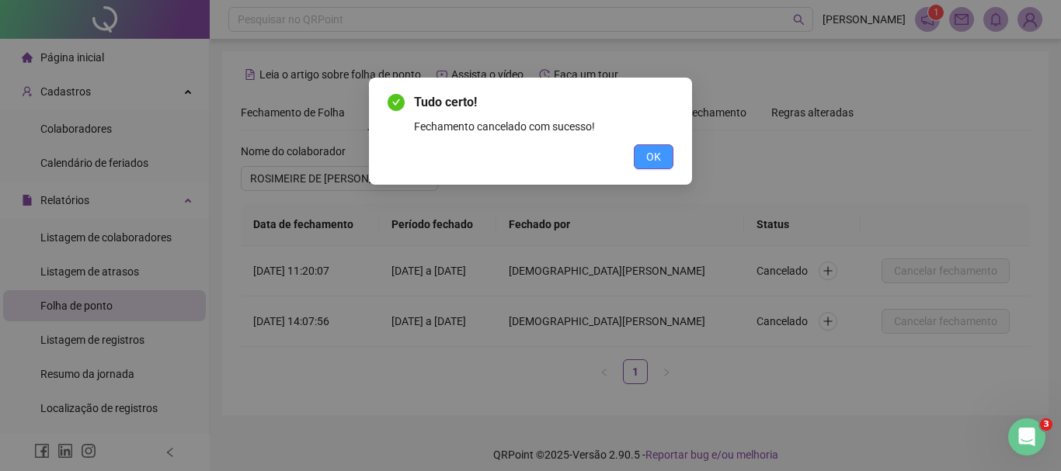
click at [655, 151] on button "OK" at bounding box center [654, 156] width 40 height 25
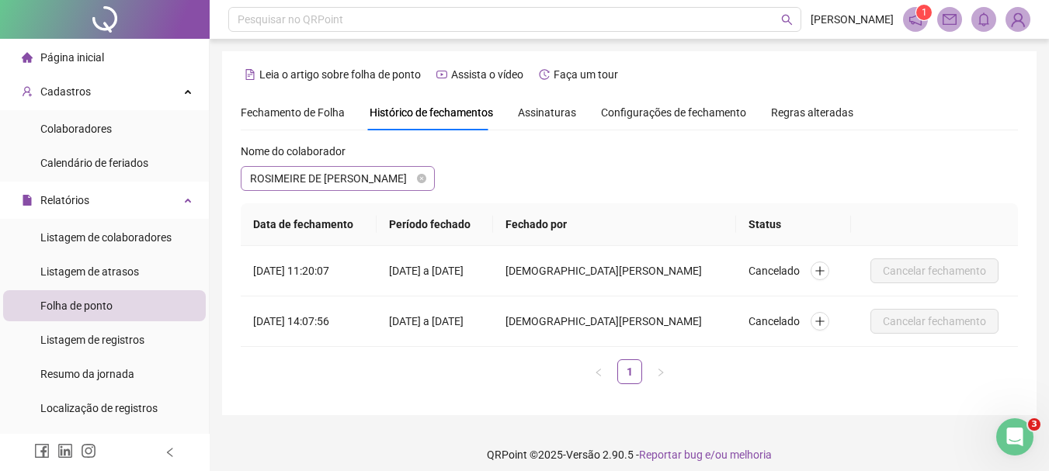
click at [408, 179] on span "ROSIMEIRE DE [PERSON_NAME]" at bounding box center [337, 178] width 175 height 23
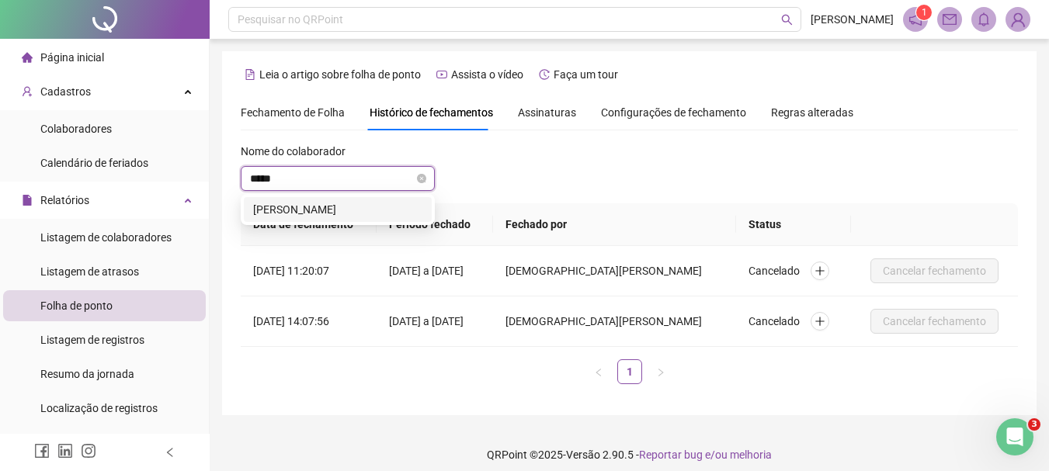
type input "******"
click at [402, 215] on div "[PERSON_NAME]" at bounding box center [337, 209] width 169 height 17
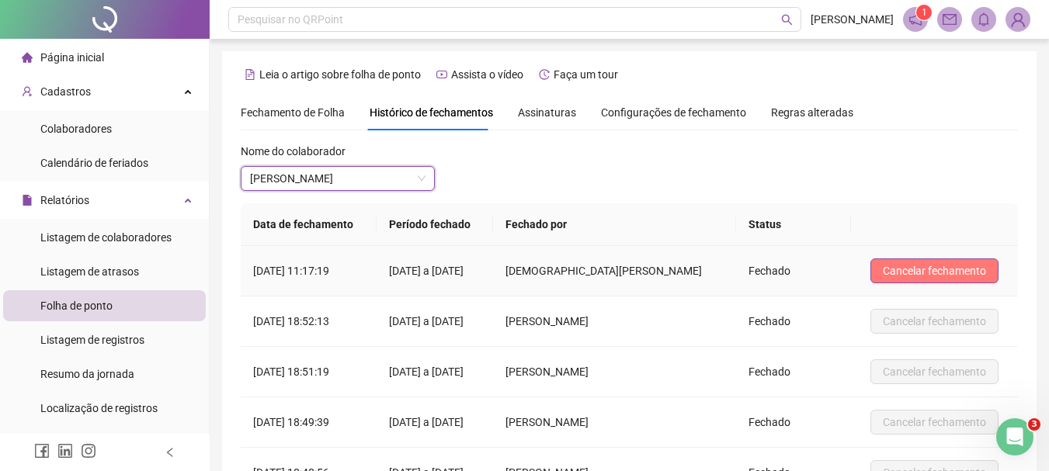
click at [970, 266] on span "Cancelar fechamento" at bounding box center [934, 270] width 103 height 17
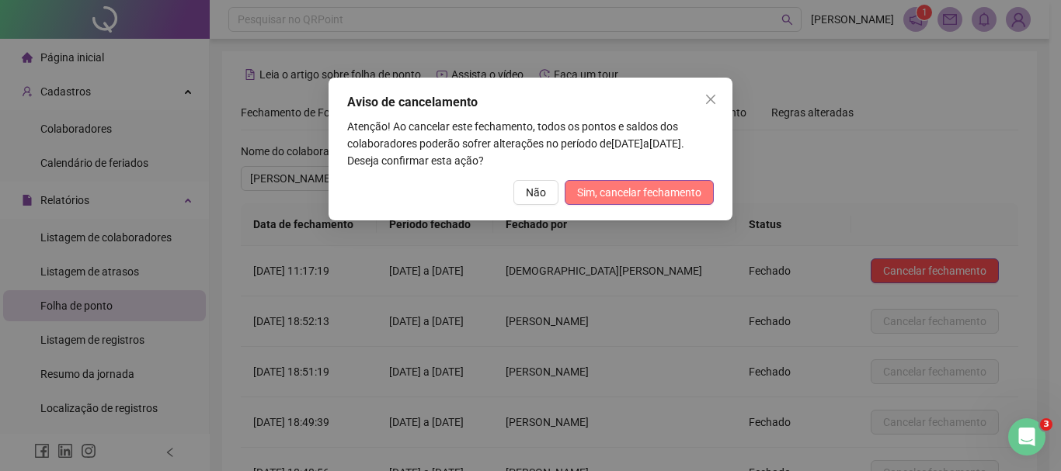
click at [681, 202] on button "Sim, cancelar fechamento" at bounding box center [638, 192] width 149 height 25
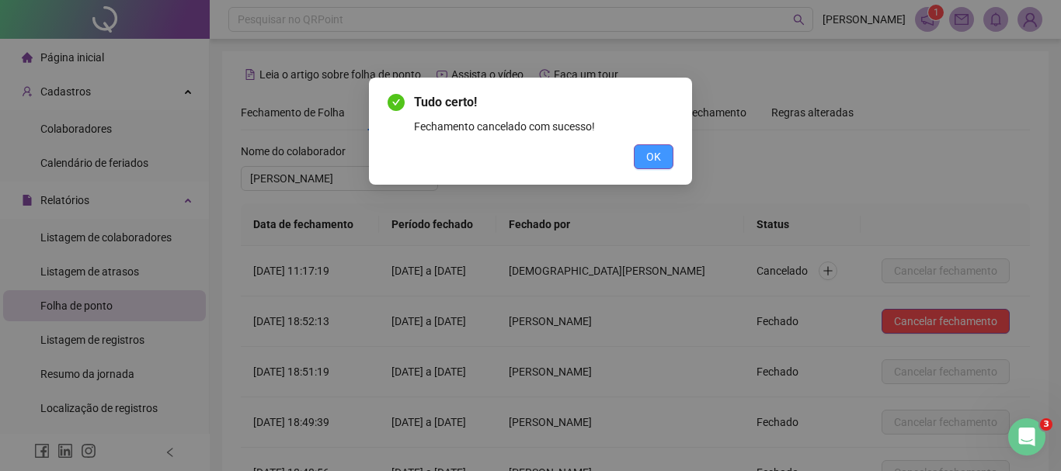
click at [655, 163] on span "OK" at bounding box center [653, 156] width 15 height 17
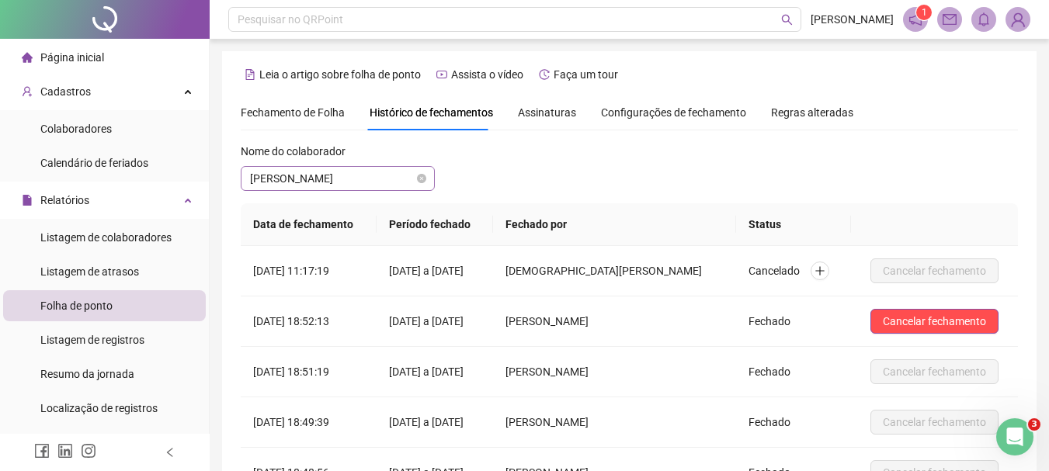
click at [395, 172] on span "[PERSON_NAME]" at bounding box center [337, 178] width 175 height 23
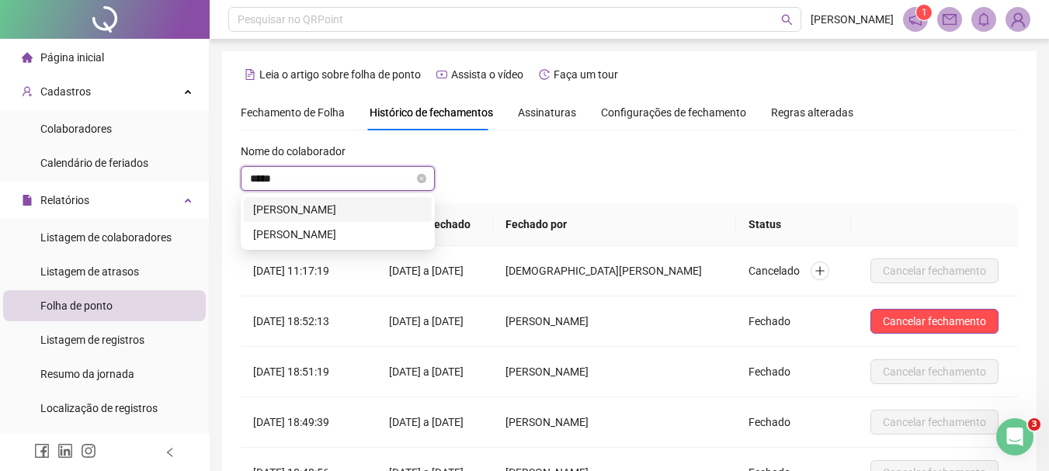
type input "******"
click at [397, 206] on div "[PERSON_NAME]" at bounding box center [337, 209] width 169 height 17
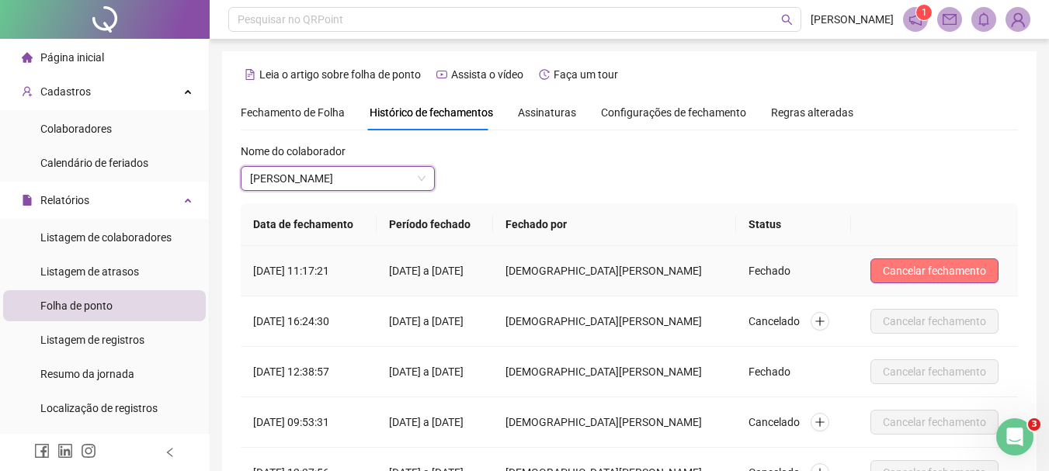
click at [939, 269] on span "Cancelar fechamento" at bounding box center [934, 270] width 103 height 17
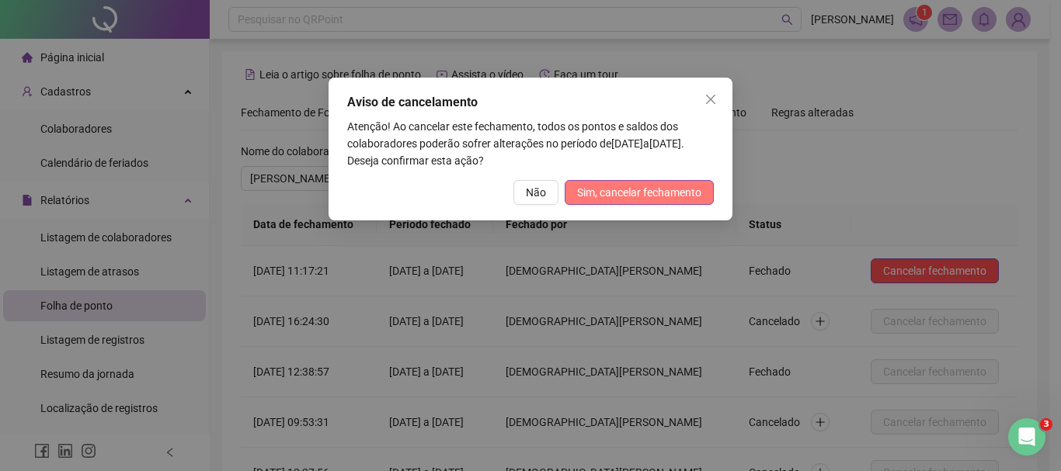
click at [684, 196] on span "Sim, cancelar fechamento" at bounding box center [639, 192] width 124 height 17
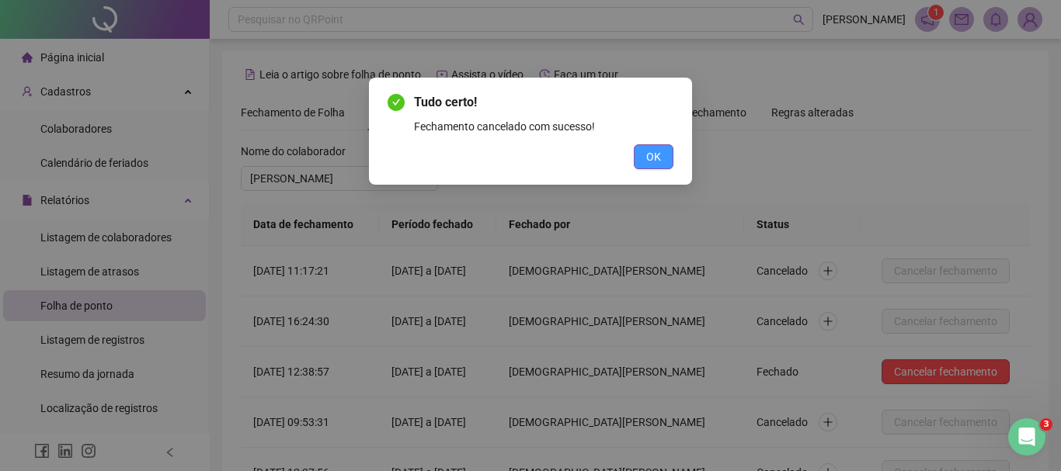
click at [659, 152] on span "OK" at bounding box center [653, 156] width 15 height 17
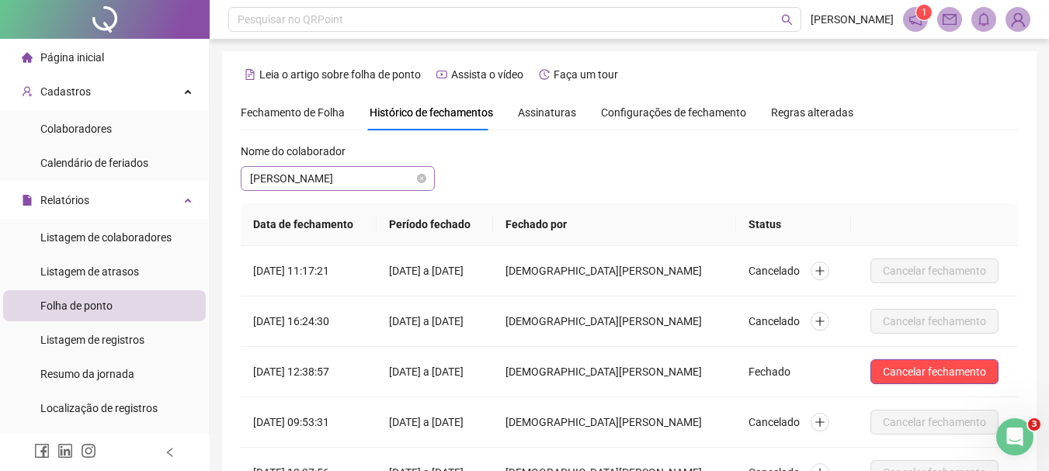
click at [381, 172] on span "[PERSON_NAME]" at bounding box center [337, 178] width 175 height 23
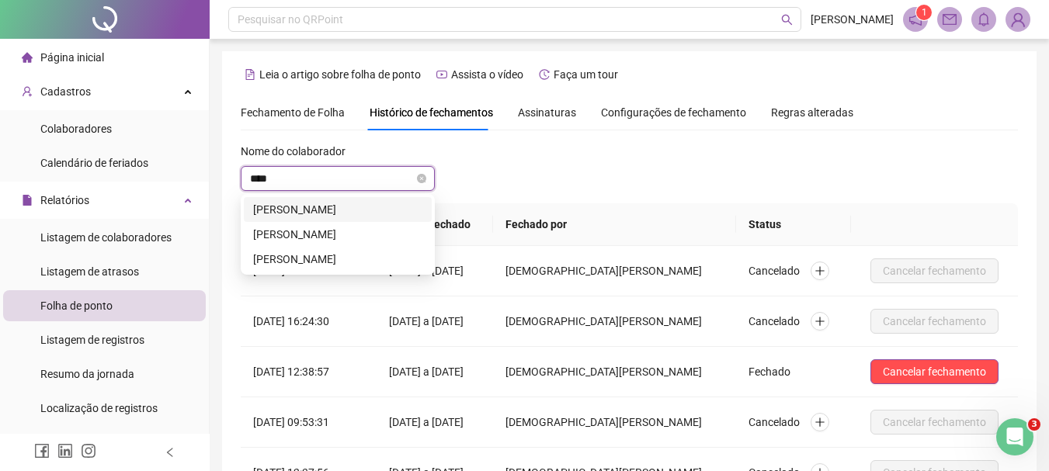
type input "*****"
click at [379, 233] on div "[PERSON_NAME]" at bounding box center [337, 234] width 169 height 17
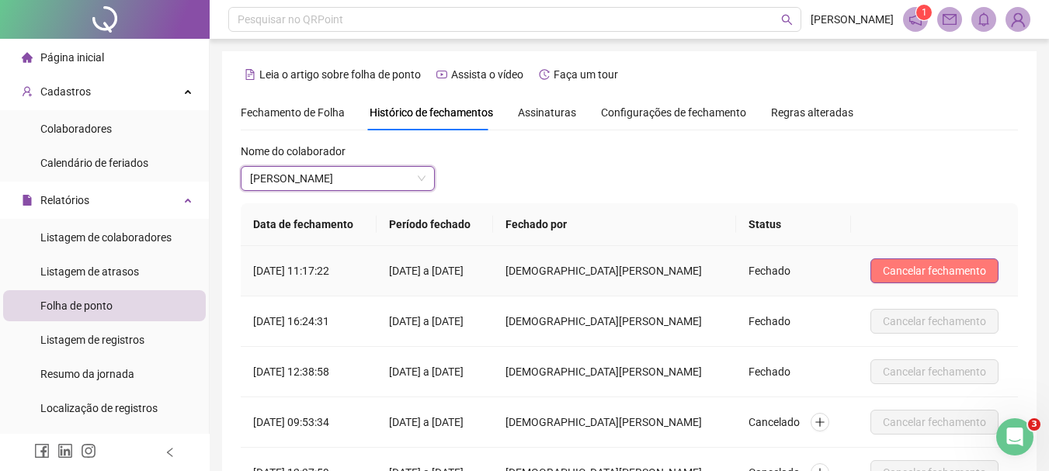
click at [925, 274] on span "Cancelar fechamento" at bounding box center [934, 270] width 103 height 17
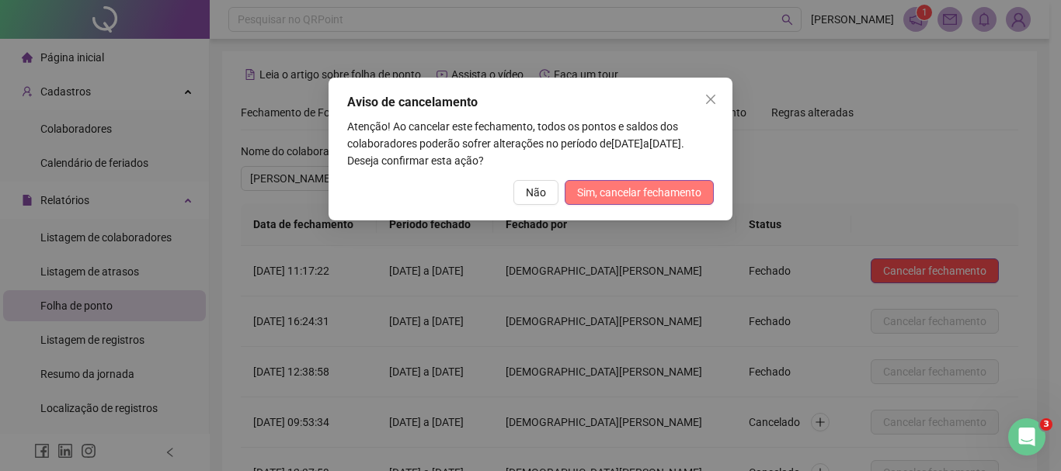
click at [682, 194] on span "Sim, cancelar fechamento" at bounding box center [639, 192] width 124 height 17
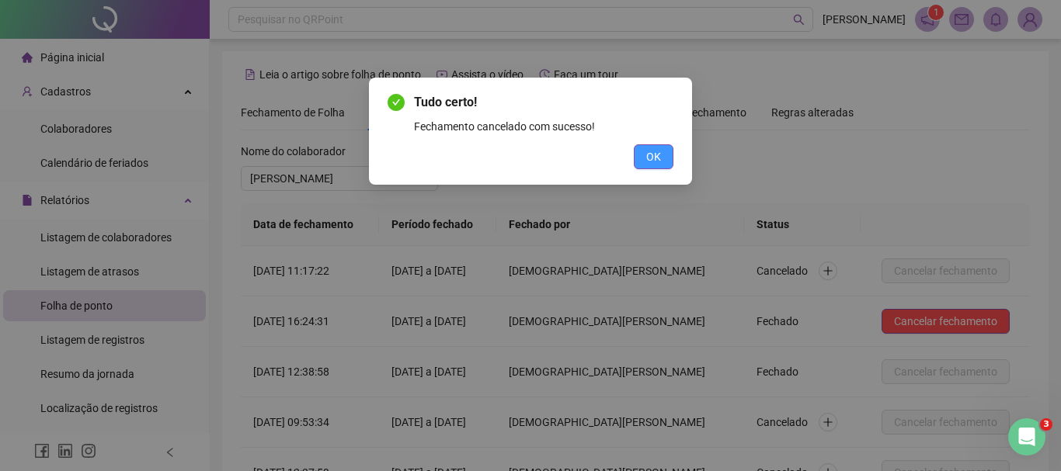
click at [654, 162] on span "OK" at bounding box center [653, 156] width 15 height 17
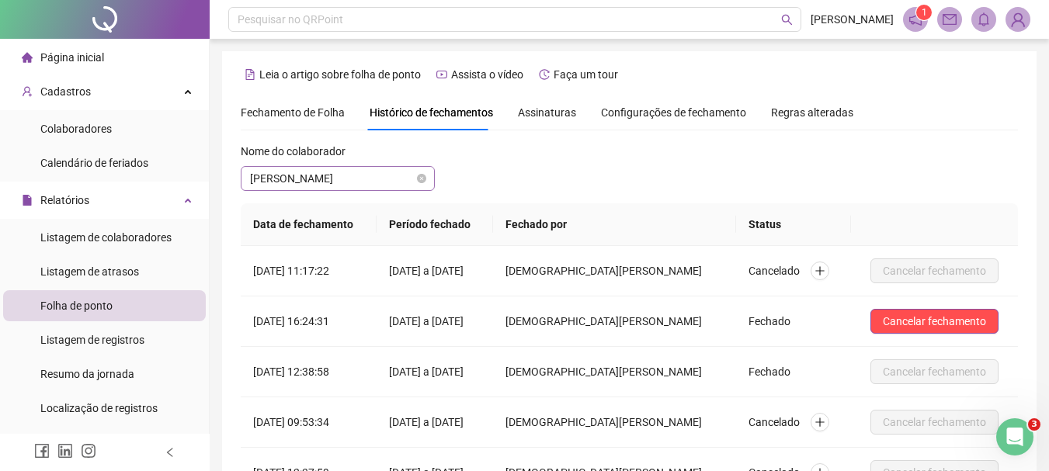
click at [391, 177] on span "[PERSON_NAME]" at bounding box center [337, 178] width 175 height 23
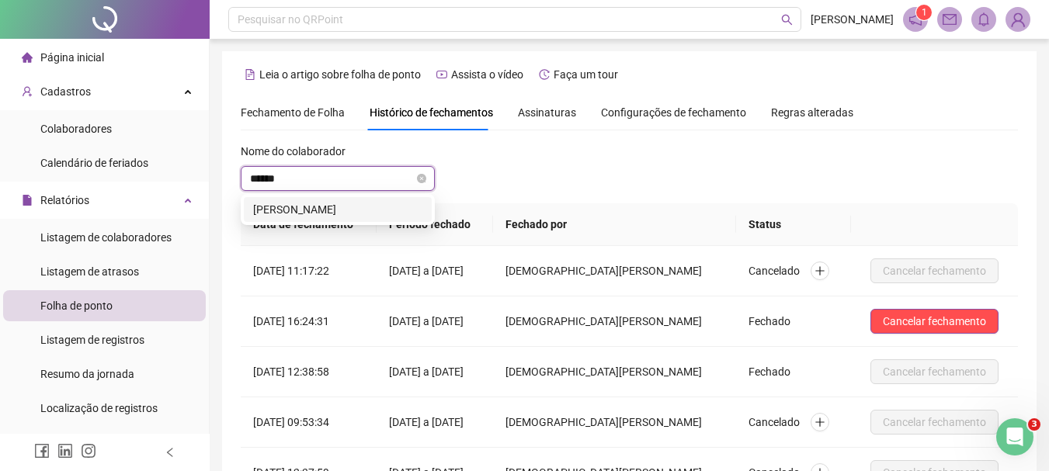
type input "*******"
click at [384, 210] on div "[PERSON_NAME]" at bounding box center [337, 209] width 169 height 17
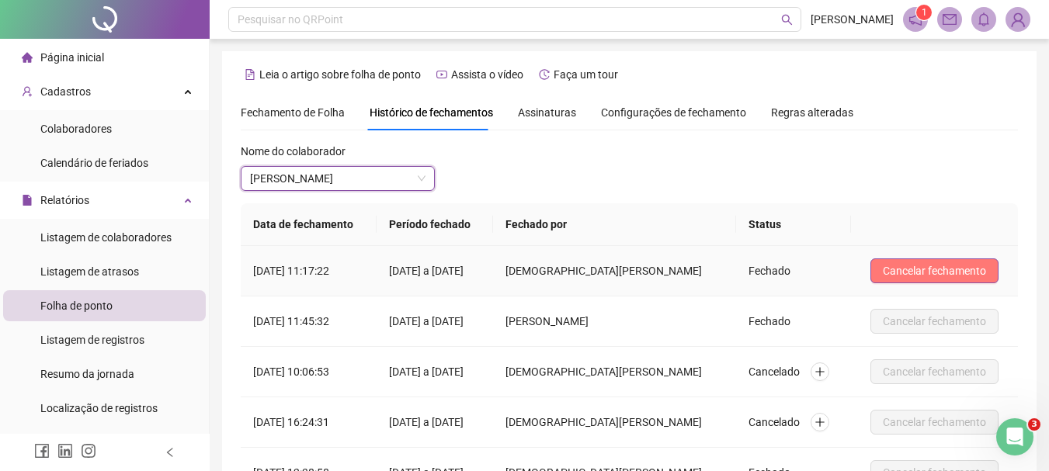
click at [890, 269] on button "Cancelar fechamento" at bounding box center [934, 271] width 128 height 25
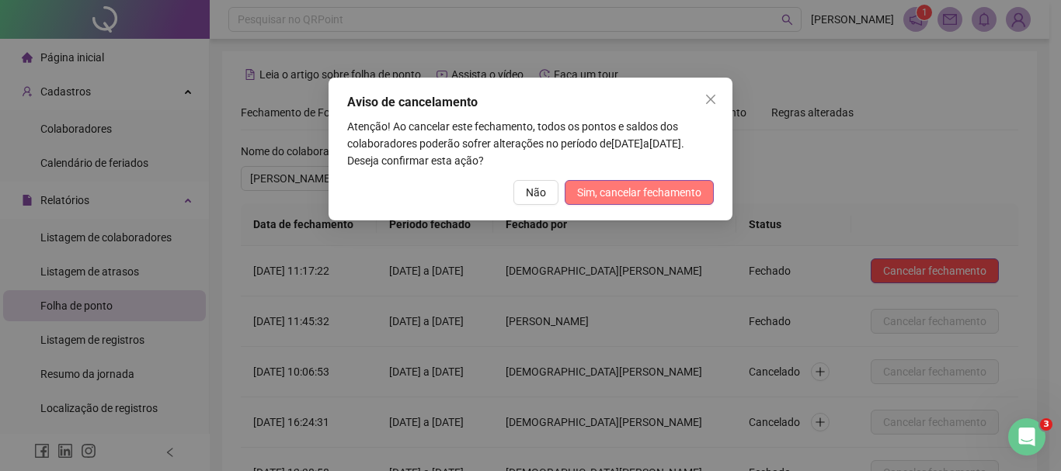
click at [679, 202] on button "Sim, cancelar fechamento" at bounding box center [638, 192] width 149 height 25
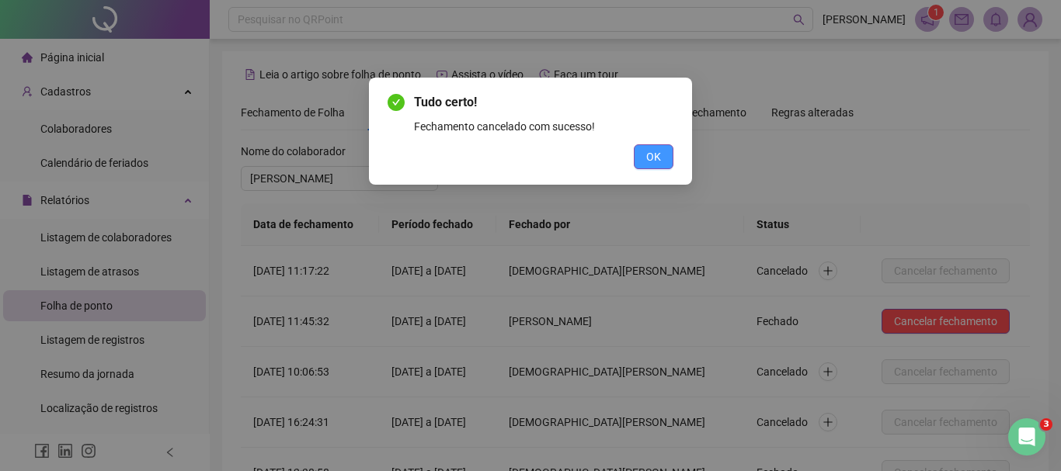
click at [659, 158] on span "OK" at bounding box center [653, 156] width 15 height 17
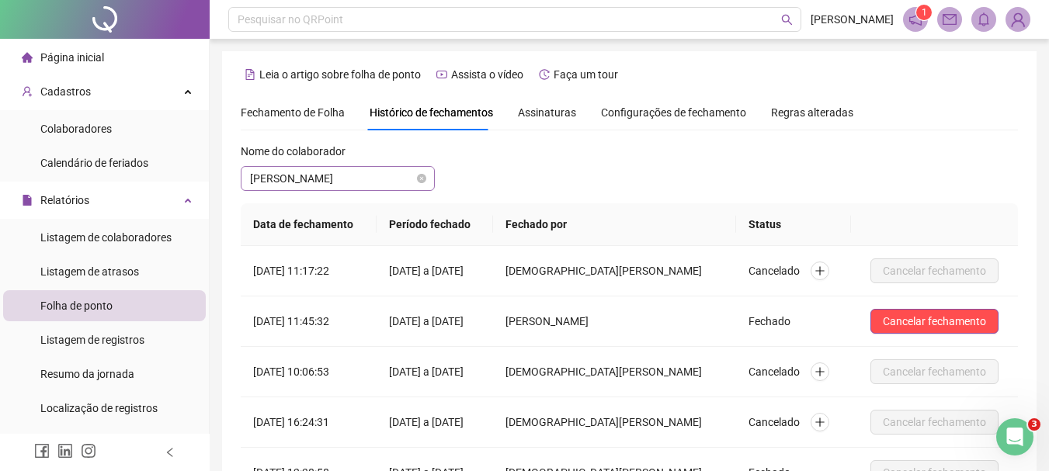
click at [403, 172] on span "[PERSON_NAME]" at bounding box center [337, 178] width 175 height 23
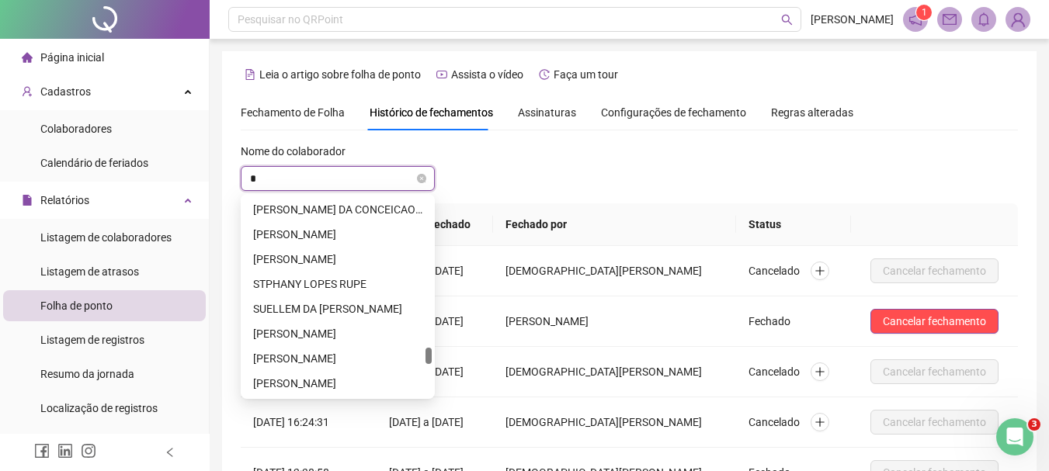
type input "**"
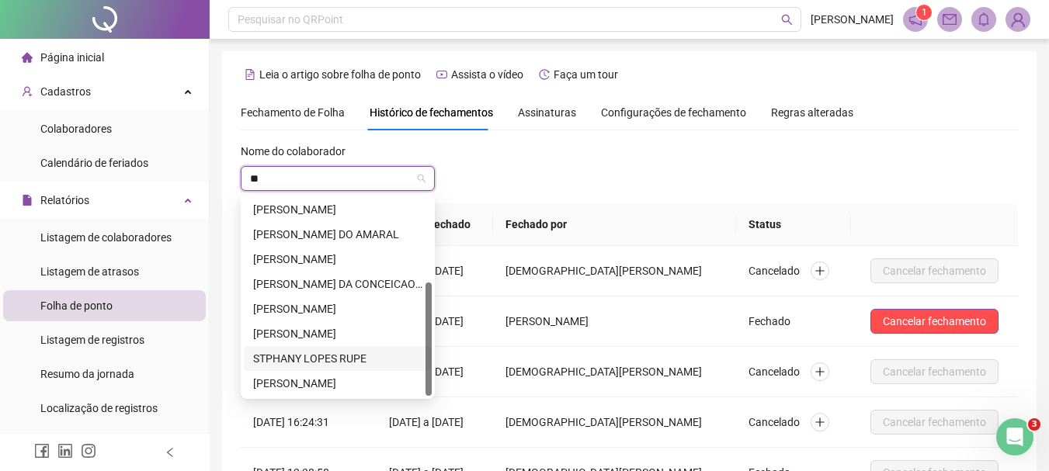
click at [366, 357] on div "STPHANY LOPES RUPE" at bounding box center [337, 358] width 169 height 17
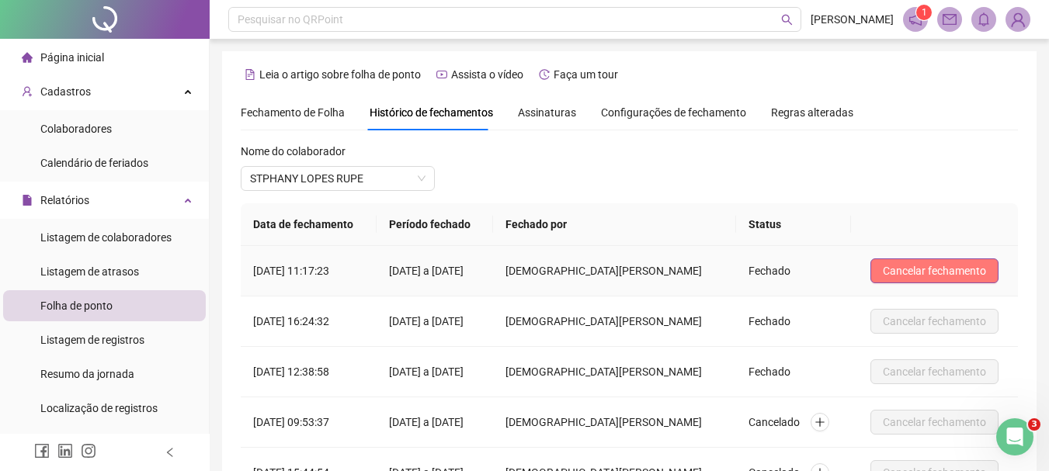
click at [926, 259] on button "Cancelar fechamento" at bounding box center [934, 271] width 128 height 25
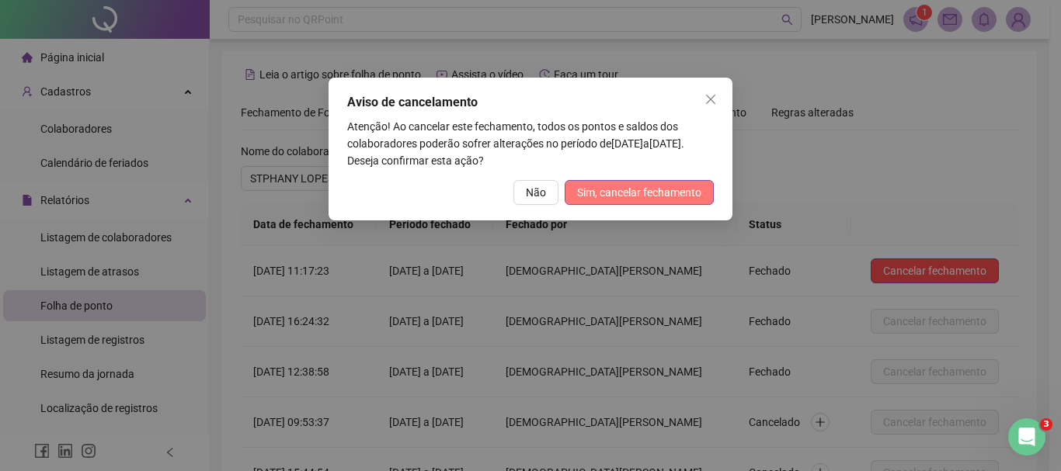
click at [679, 199] on span "Sim, cancelar fechamento" at bounding box center [639, 192] width 124 height 17
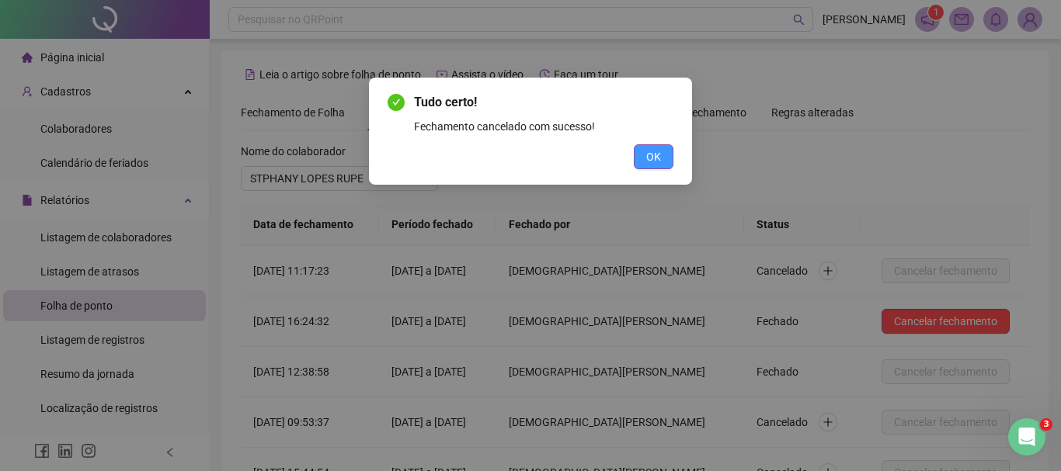
click at [658, 144] on button "OK" at bounding box center [654, 156] width 40 height 25
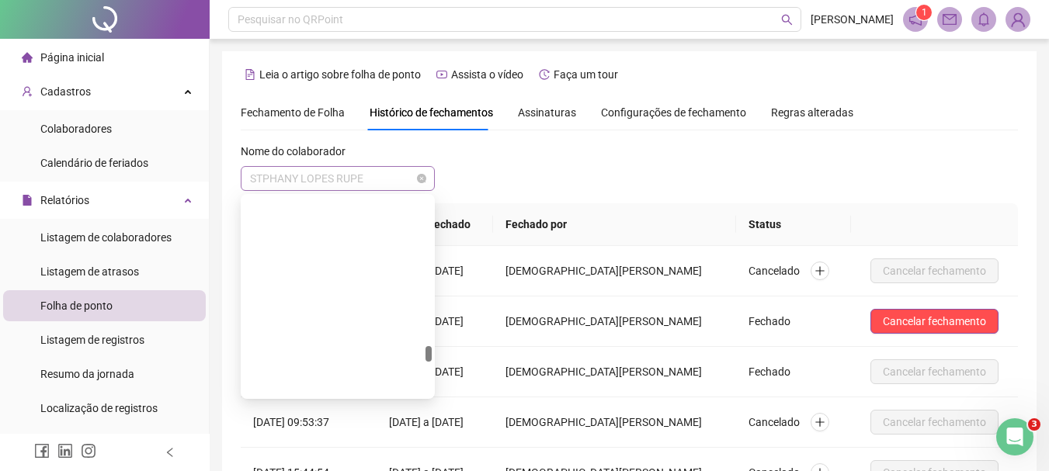
click at [383, 182] on span "STPHANY LOPES RUPE" at bounding box center [337, 178] width 175 height 23
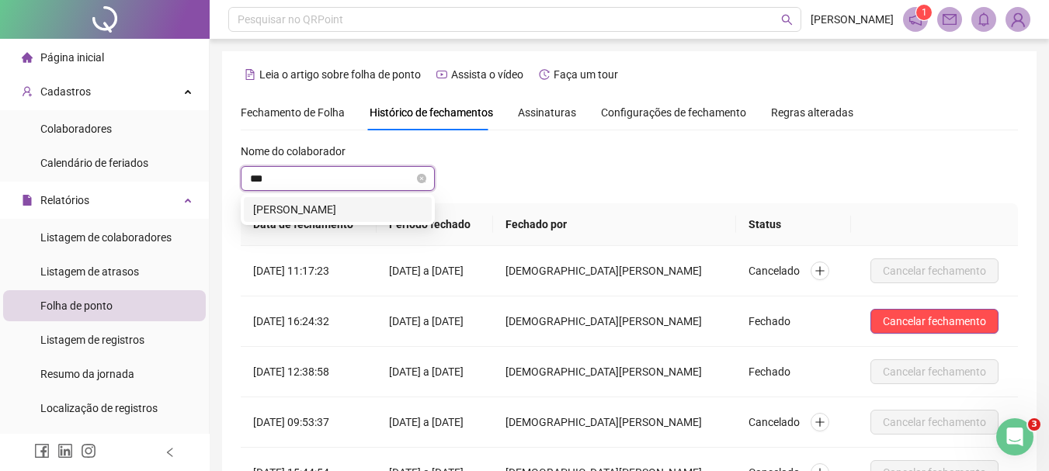
scroll to position [0, 0]
type input "****"
click at [383, 210] on div "[PERSON_NAME]" at bounding box center [337, 209] width 169 height 17
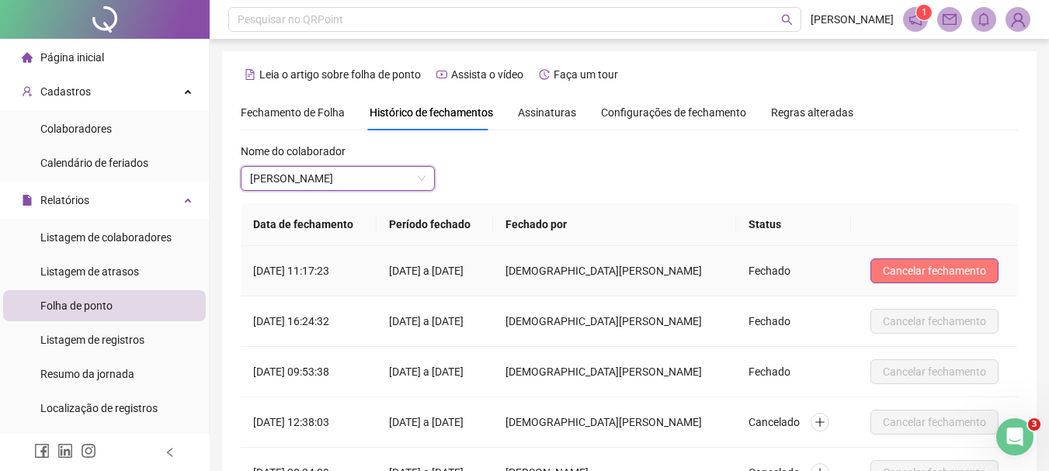
click at [945, 273] on span "Cancelar fechamento" at bounding box center [934, 270] width 103 height 17
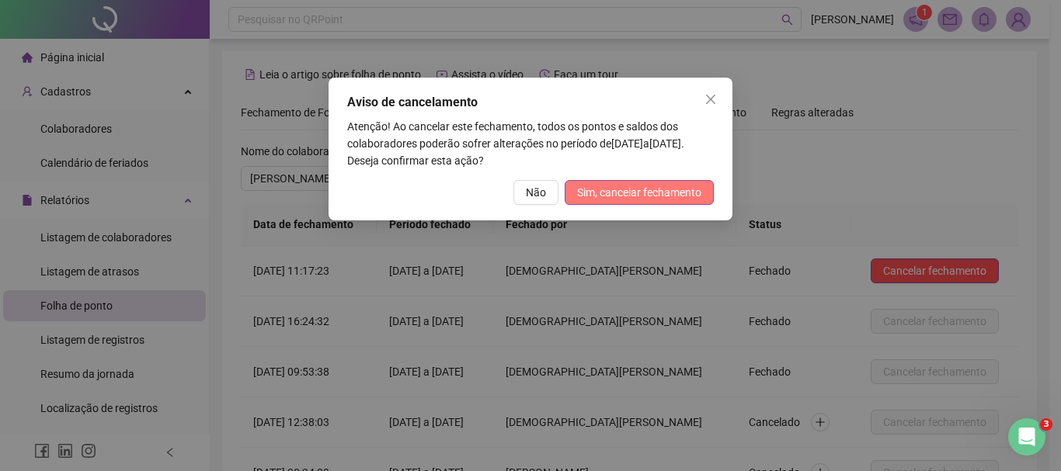
click at [654, 198] on span "Sim, cancelar fechamento" at bounding box center [639, 192] width 124 height 17
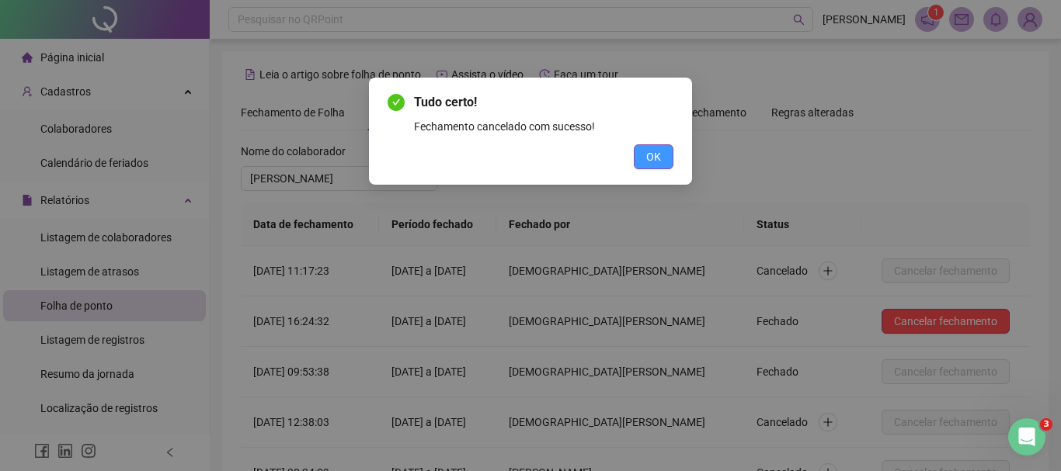
click at [651, 167] on button "OK" at bounding box center [654, 156] width 40 height 25
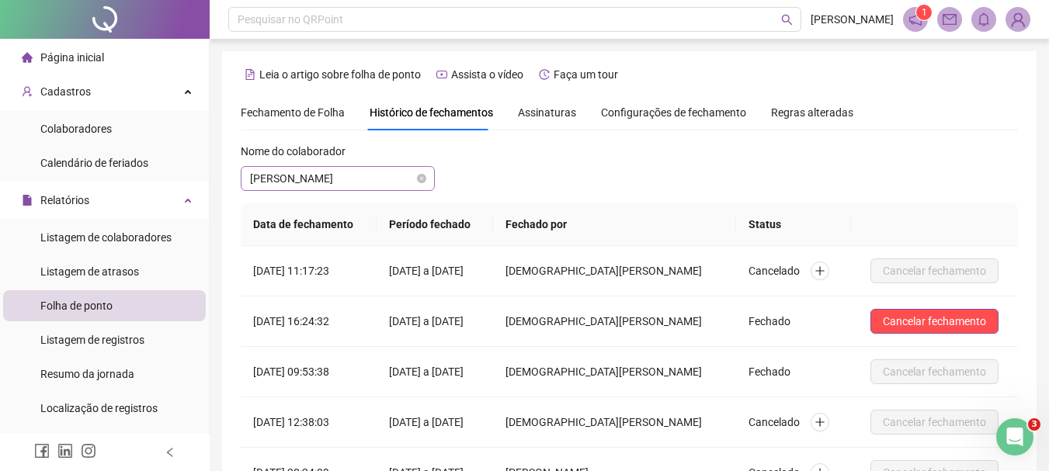
click at [388, 175] on span "[PERSON_NAME]" at bounding box center [337, 178] width 175 height 23
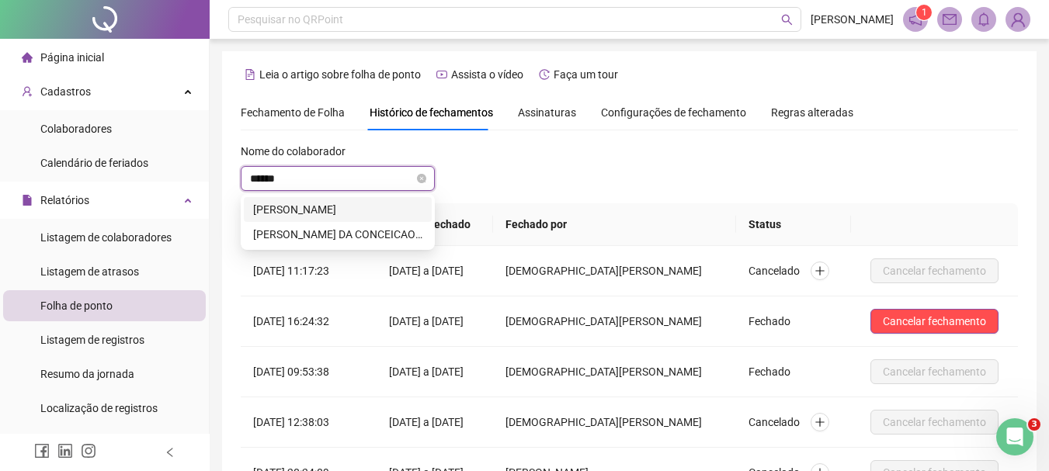
type input "*******"
click at [387, 211] on div "[PERSON_NAME]" at bounding box center [337, 209] width 169 height 17
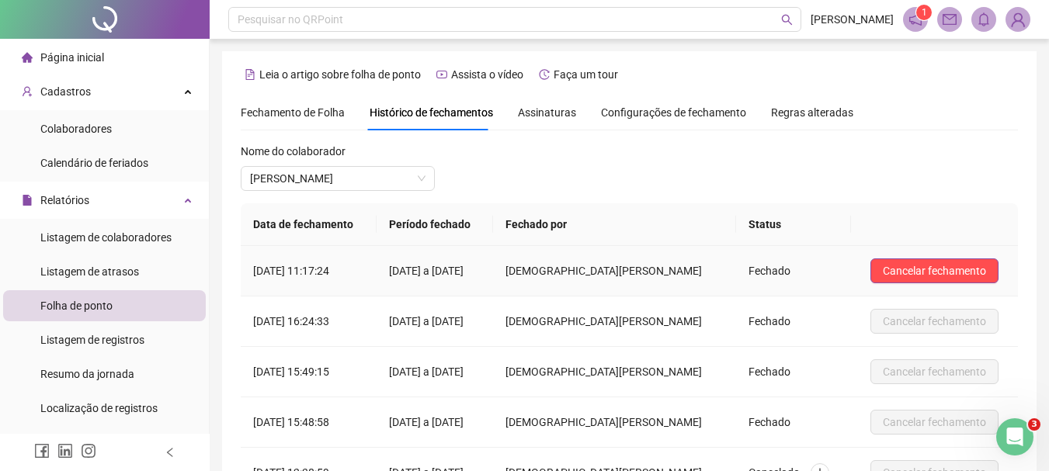
click at [950, 276] on span "Cancelar fechamento" at bounding box center [934, 270] width 103 height 17
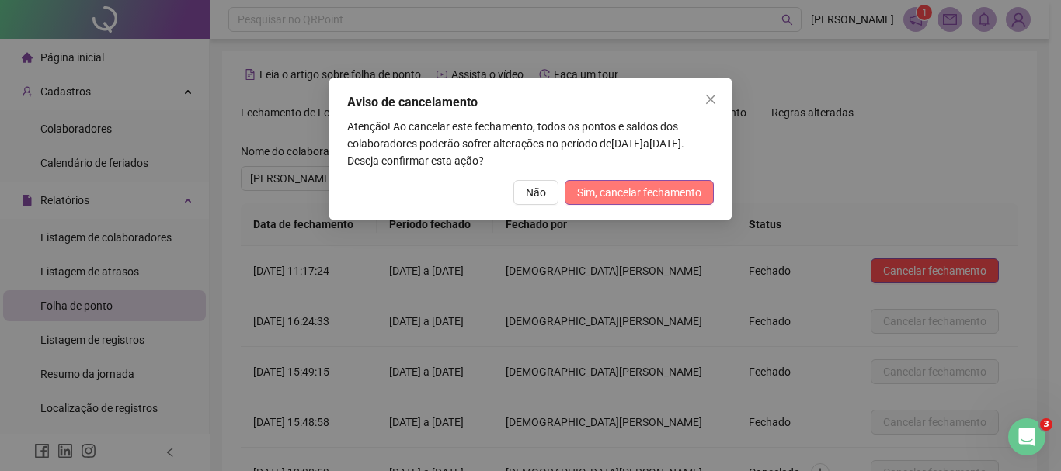
click at [672, 195] on span "Sim, cancelar fechamento" at bounding box center [639, 192] width 124 height 17
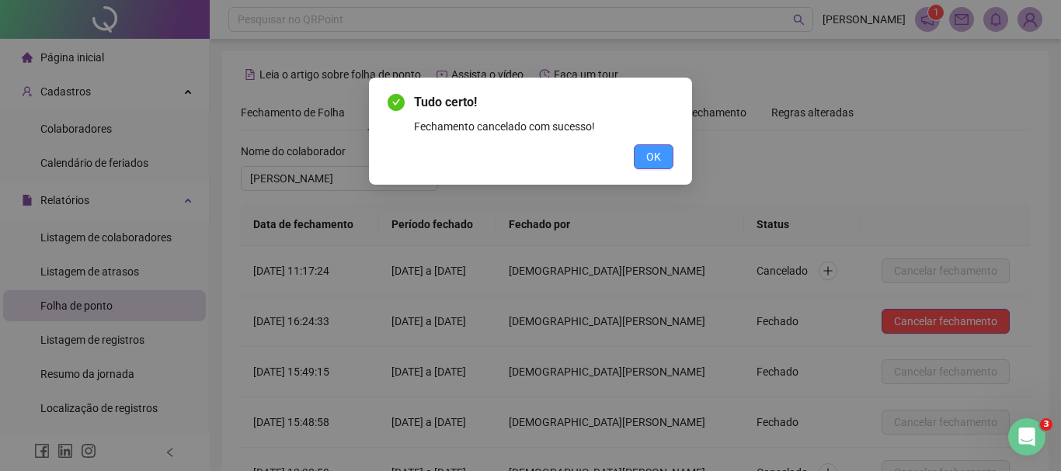
click at [648, 151] on span "OK" at bounding box center [653, 156] width 15 height 17
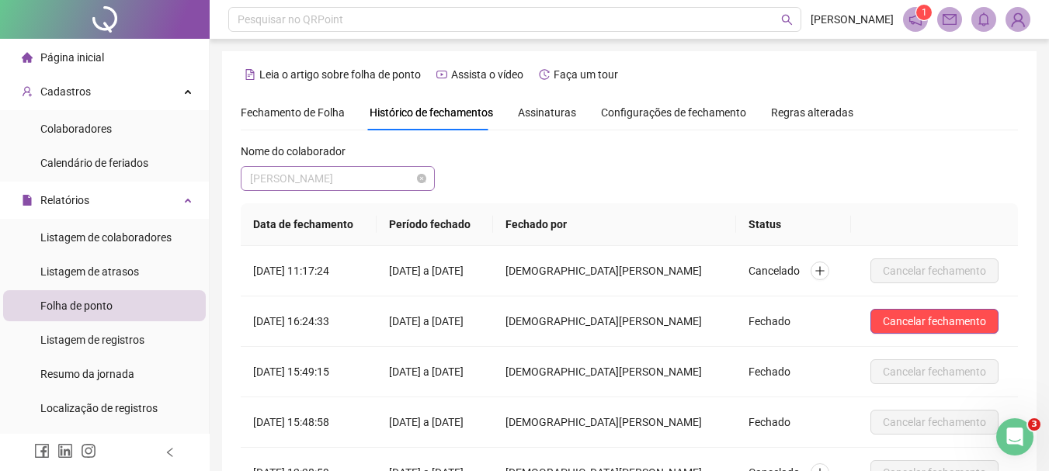
click at [392, 175] on span "[PERSON_NAME]" at bounding box center [337, 178] width 175 height 23
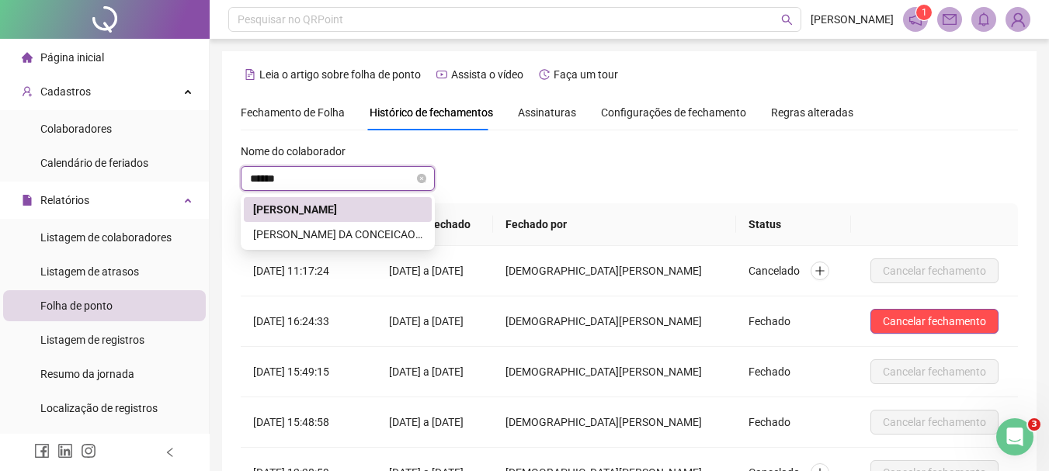
type input "*******"
click at [407, 234] on div "[PERSON_NAME] DA CONCEICAO AZEVEDO" at bounding box center [337, 234] width 169 height 17
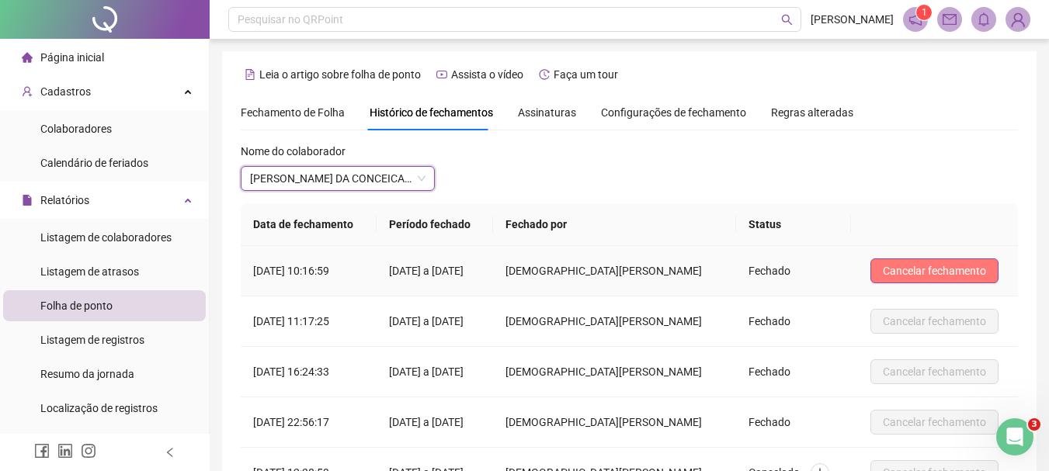
click at [911, 280] on button "Cancelar fechamento" at bounding box center [934, 271] width 128 height 25
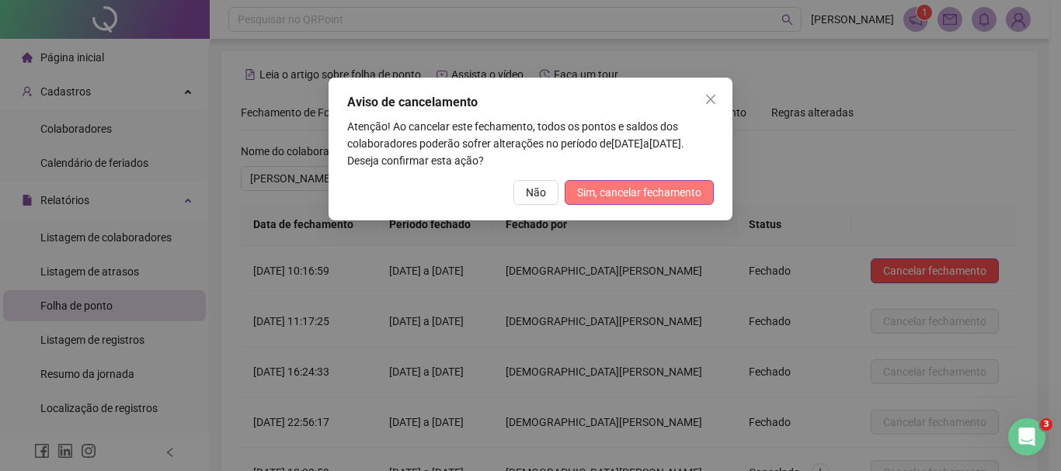
click at [656, 186] on span "Sim, cancelar fechamento" at bounding box center [639, 192] width 124 height 17
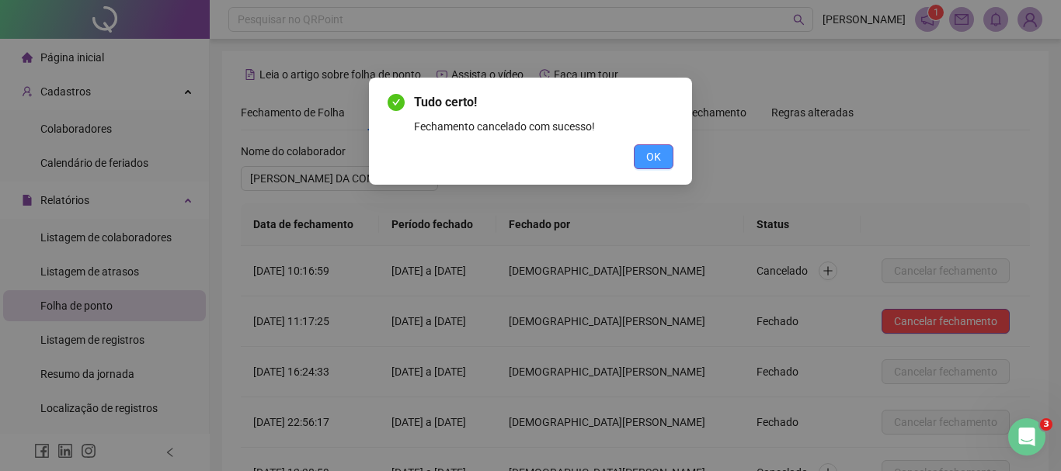
click at [655, 162] on span "OK" at bounding box center [653, 156] width 15 height 17
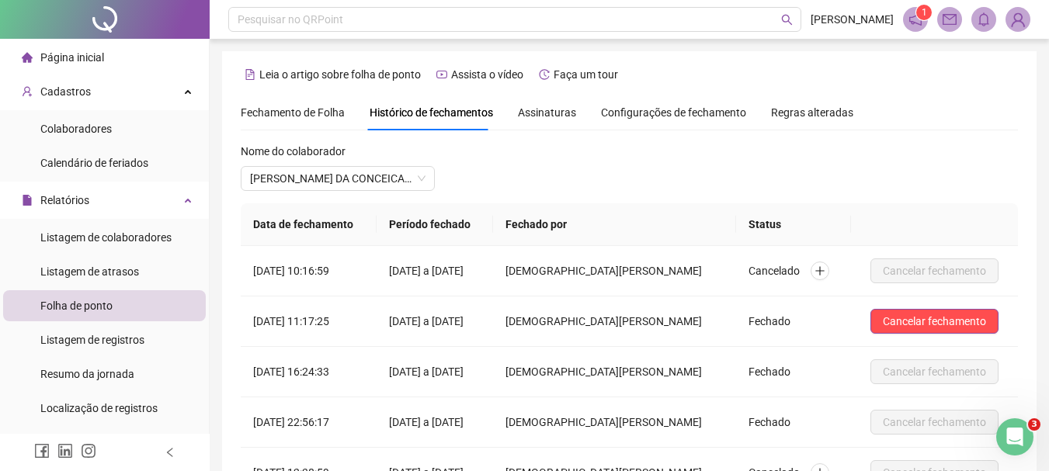
click at [71, 51] on span "Página inicial" at bounding box center [72, 57] width 64 height 12
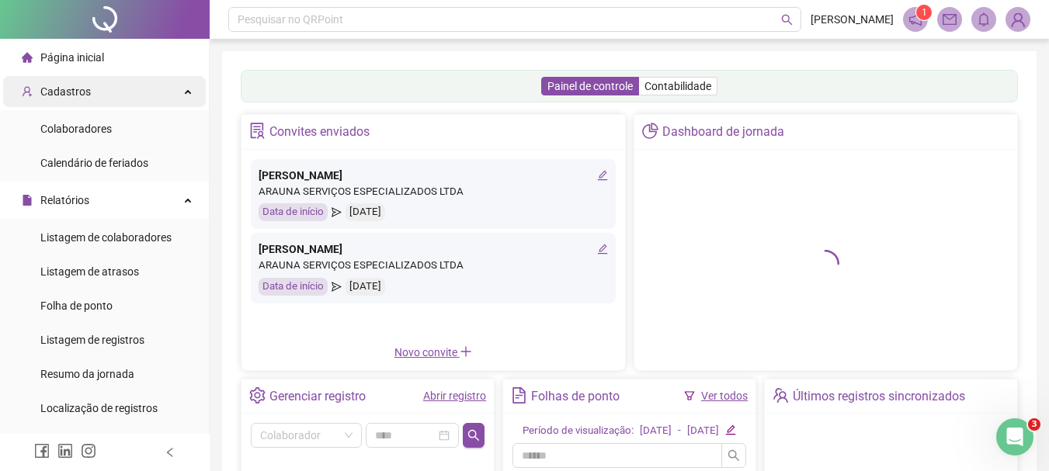
click at [91, 102] on div "Cadastros" at bounding box center [104, 91] width 203 height 31
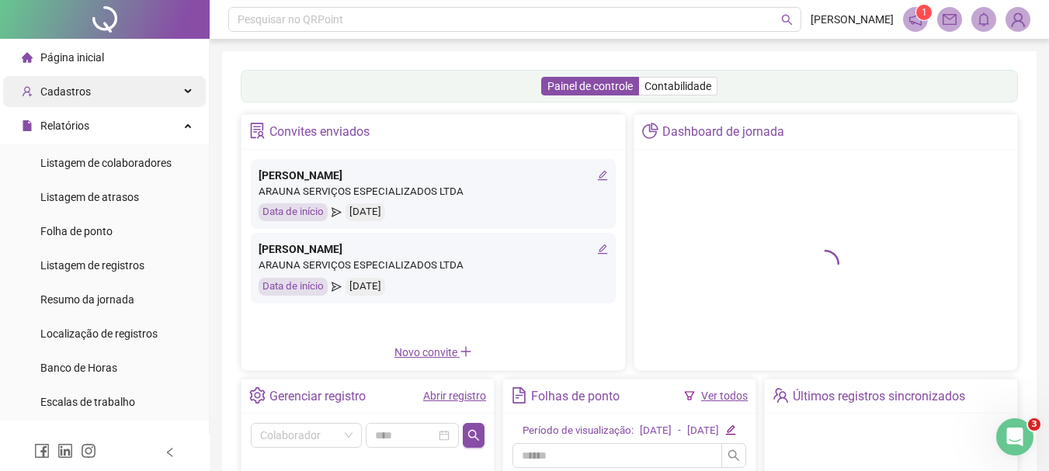
click at [91, 102] on div "Cadastros" at bounding box center [104, 91] width 203 height 31
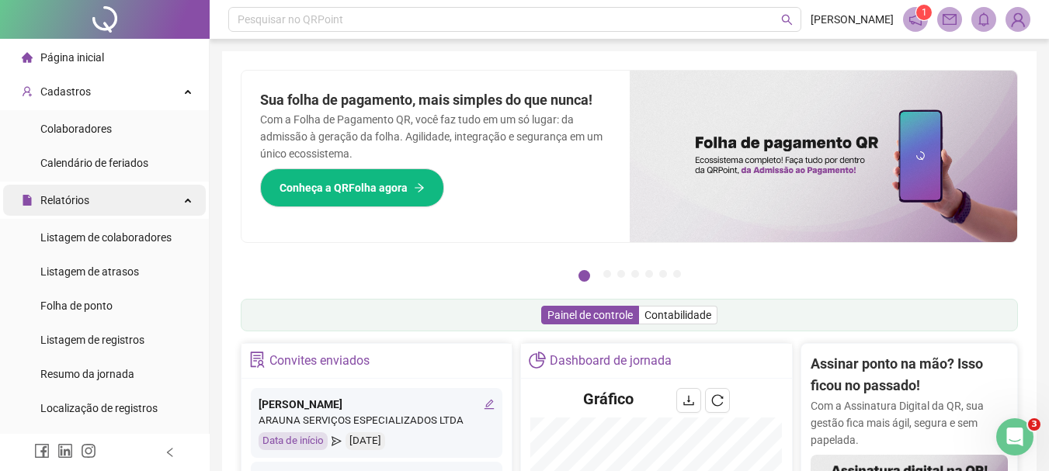
click at [168, 213] on div "Relatórios" at bounding box center [104, 200] width 203 height 31
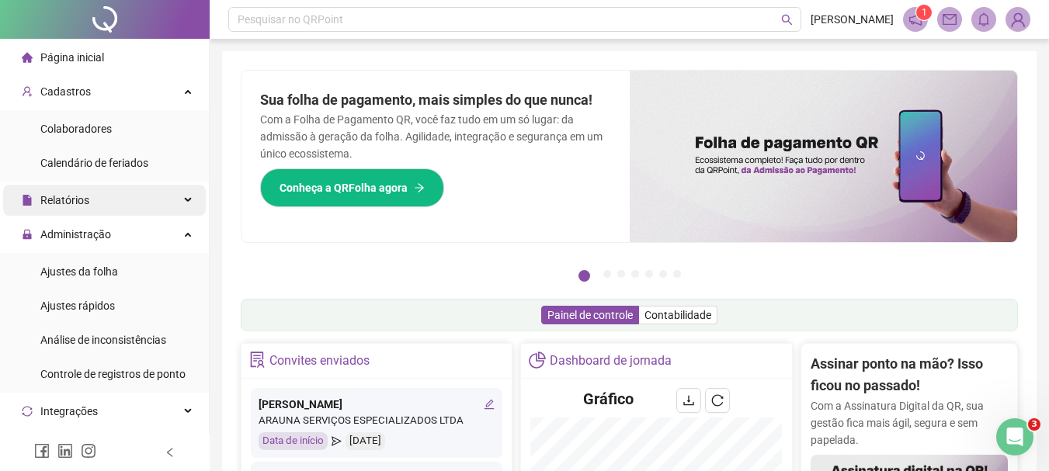
click at [134, 193] on div "Relatórios" at bounding box center [104, 200] width 203 height 31
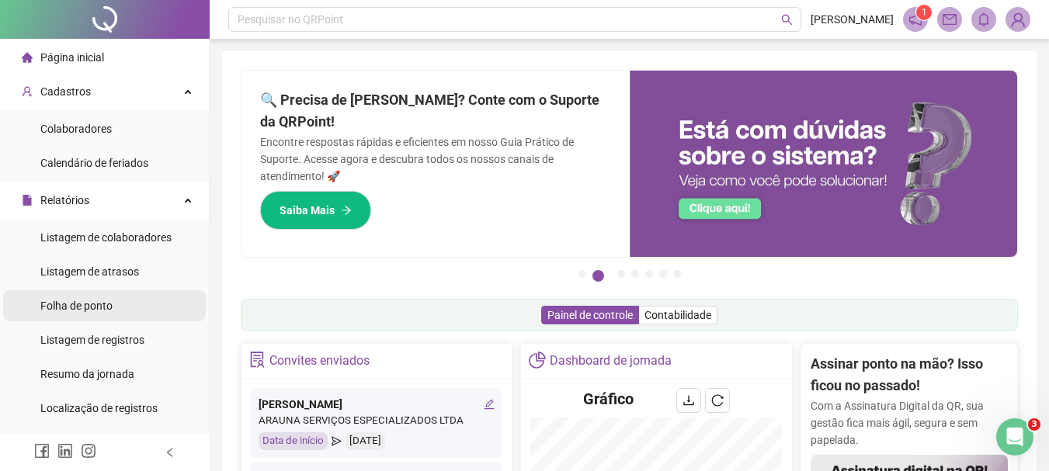
click at [112, 304] on li "Folha de ponto" at bounding box center [104, 305] width 203 height 31
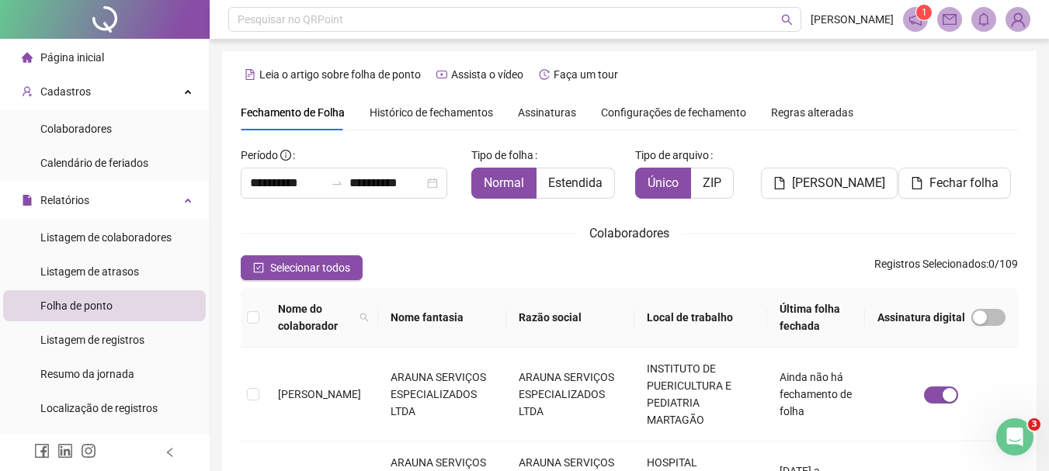
scroll to position [82, 0]
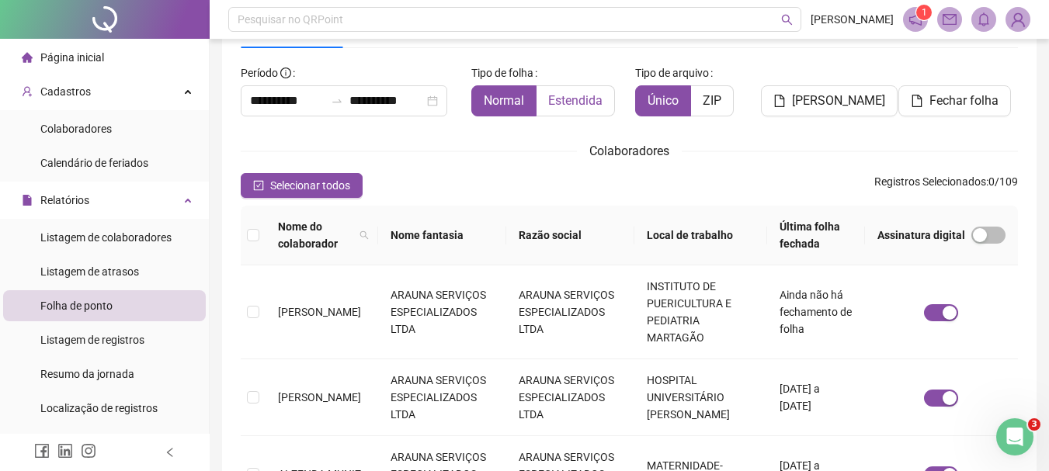
click at [574, 100] on span "Estendida" at bounding box center [575, 100] width 54 height 15
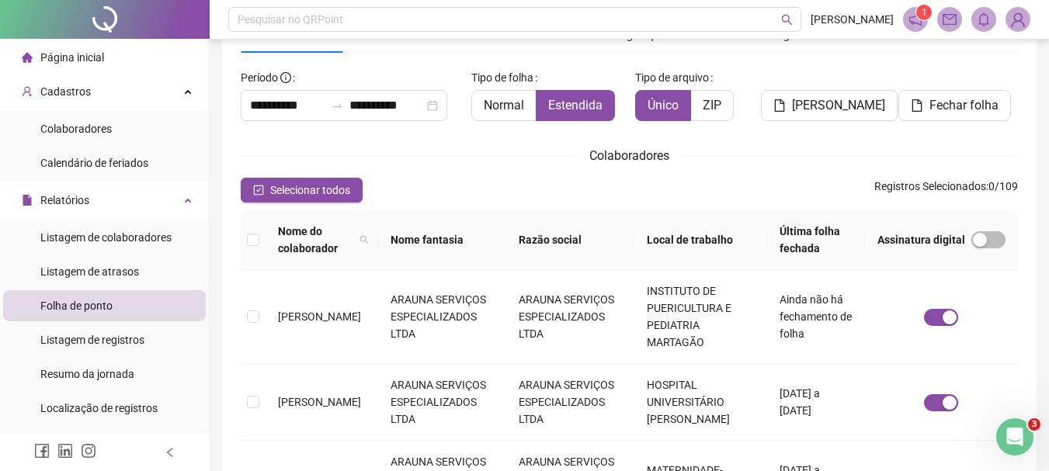
scroll to position [0, 0]
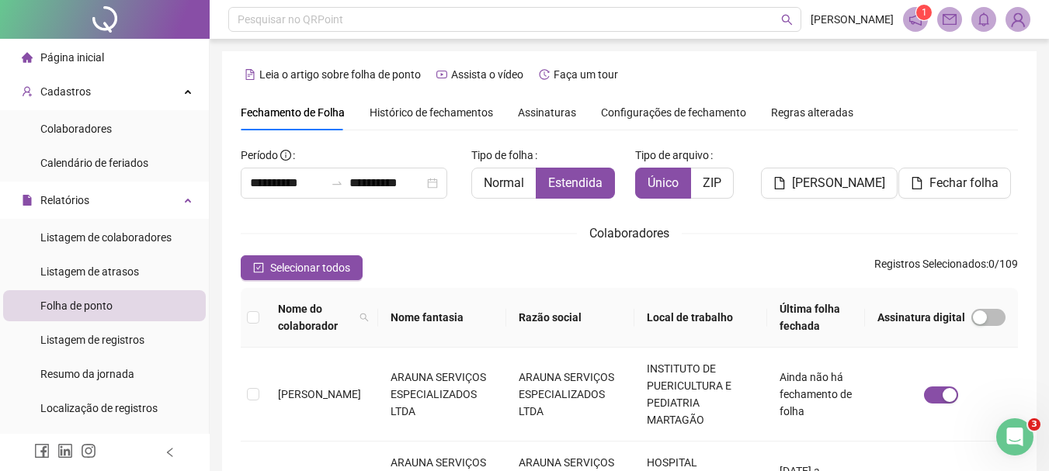
click at [474, 111] on span "Histórico de fechamentos" at bounding box center [431, 112] width 123 height 12
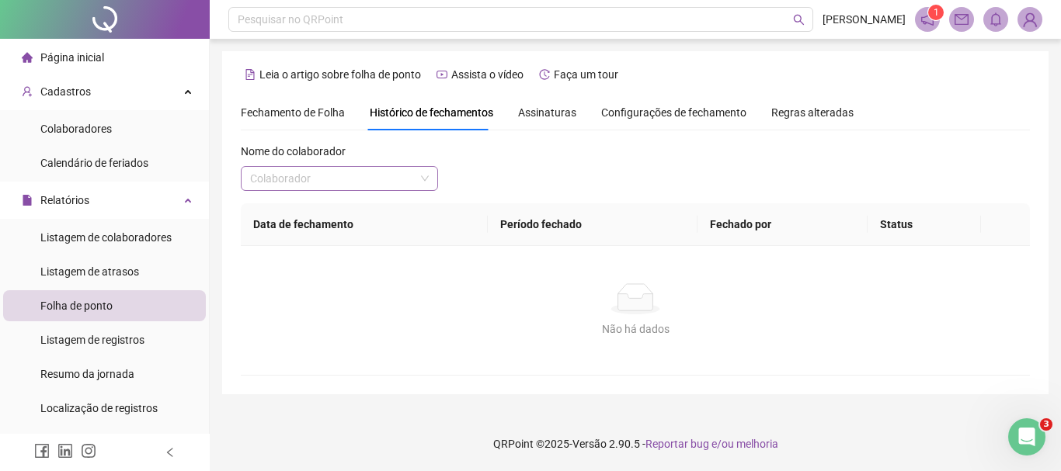
click at [381, 174] on input "search" at bounding box center [332, 178] width 165 height 23
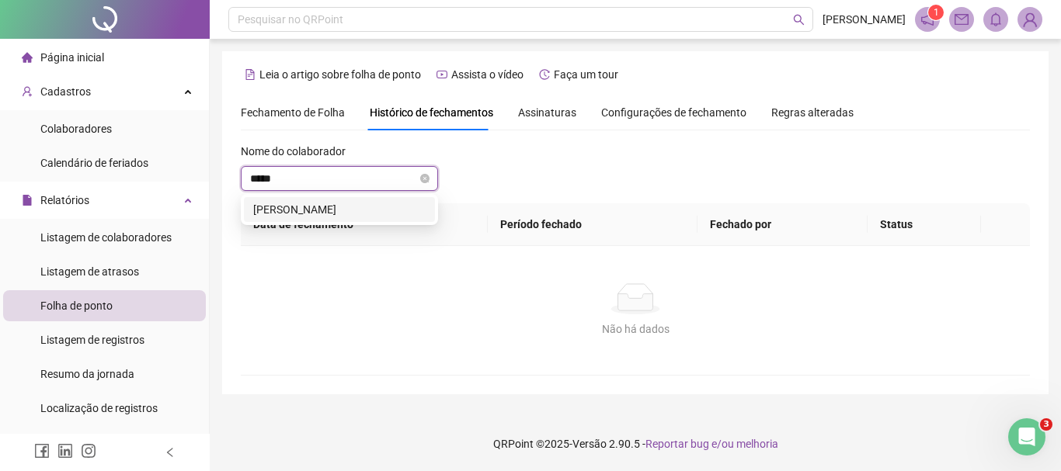
type input "******"
click at [375, 210] on div "[PERSON_NAME]" at bounding box center [339, 209] width 172 height 17
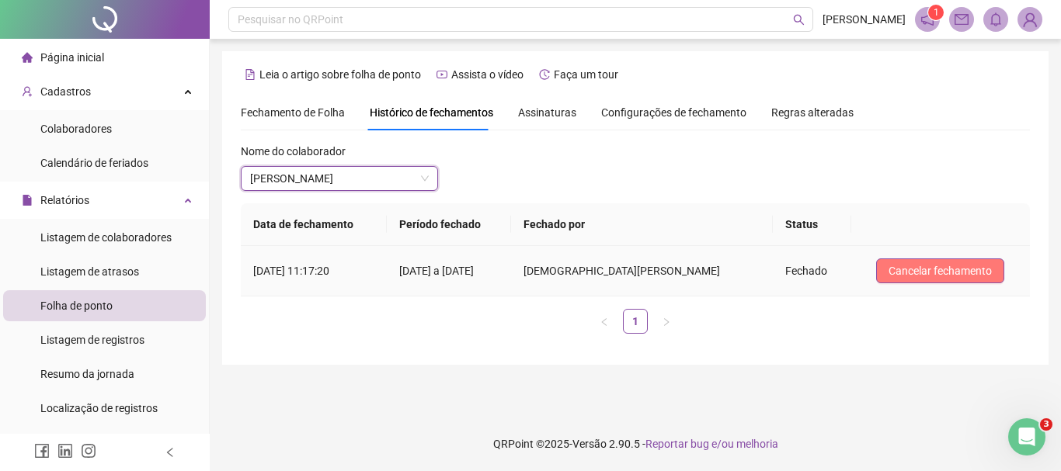
click at [920, 277] on span "Cancelar fechamento" at bounding box center [939, 270] width 103 height 17
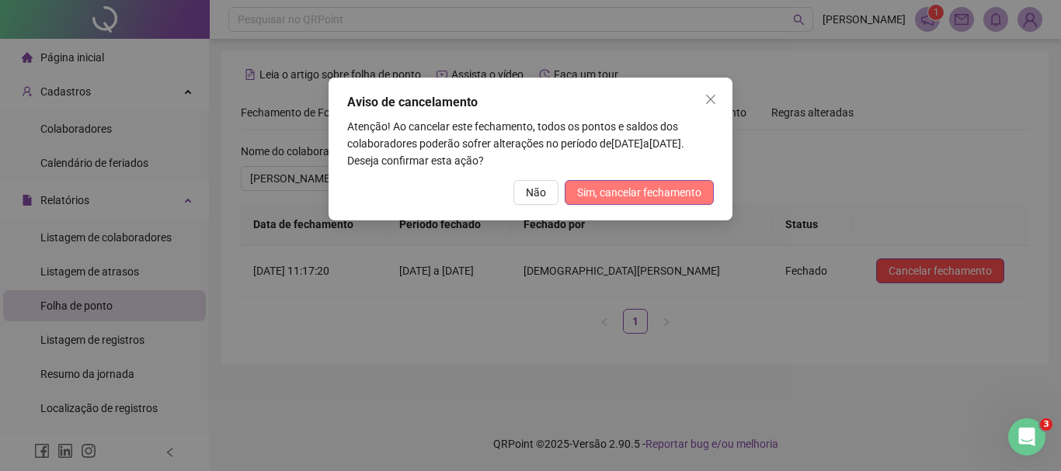
click at [612, 196] on span "Sim, cancelar fechamento" at bounding box center [639, 192] width 124 height 17
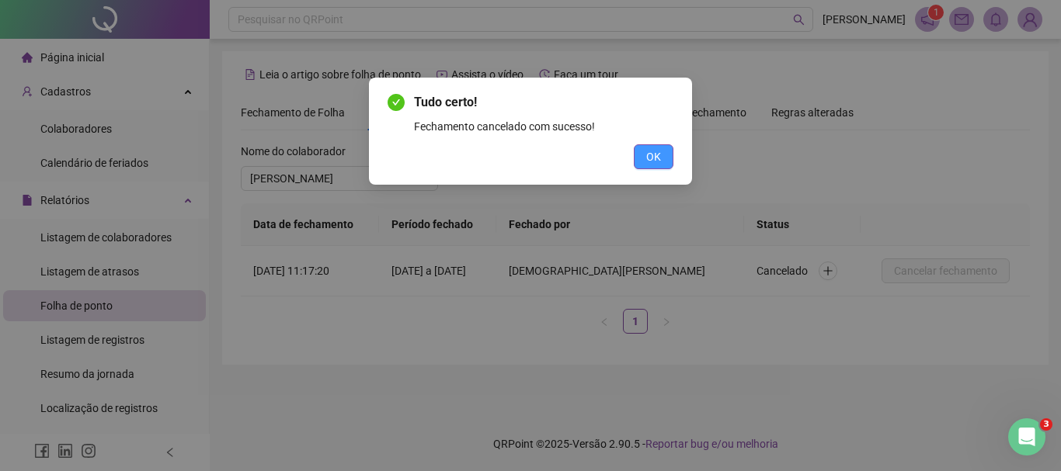
click at [664, 151] on button "OK" at bounding box center [654, 156] width 40 height 25
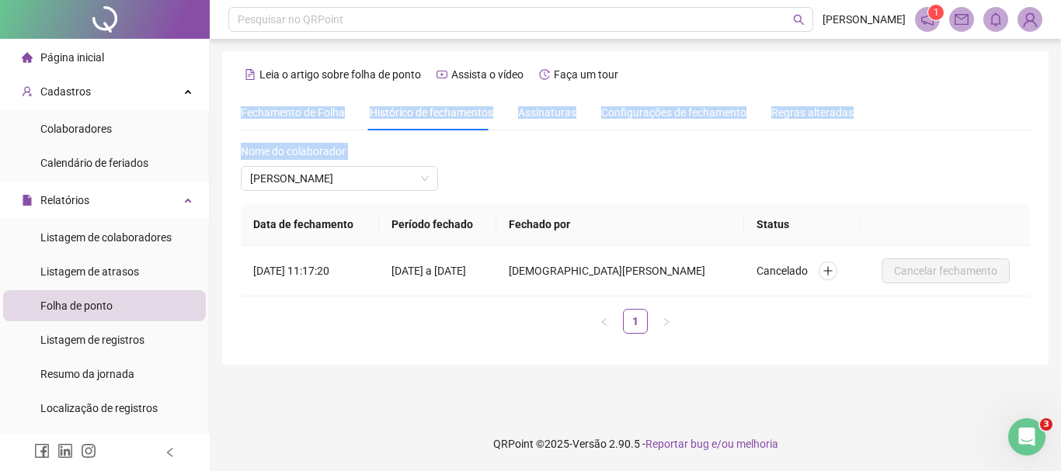
drag, startPoint x: 1055, startPoint y: 218, endPoint x: 1057, endPoint y: 71, distance: 147.5
click at [1057, 71] on div "**********" at bounding box center [635, 235] width 851 height 471
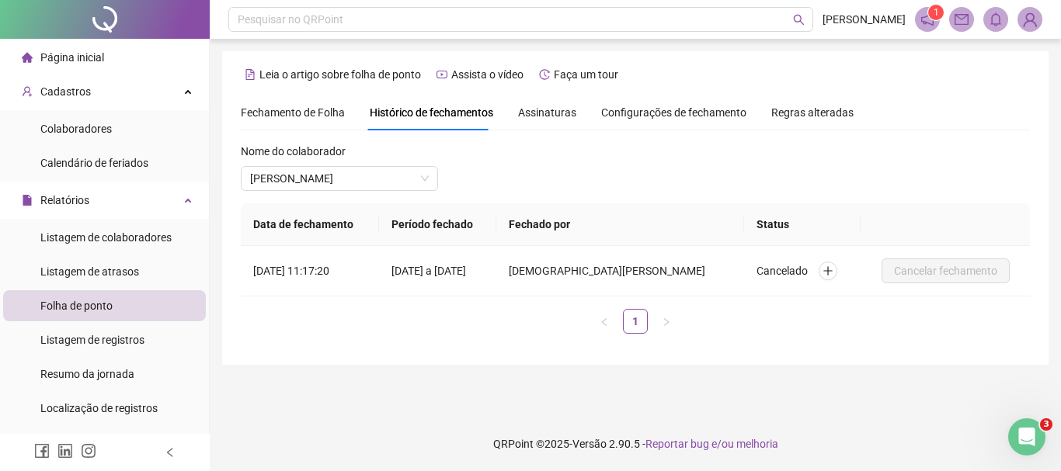
click at [72, 51] on span "Página inicial" at bounding box center [72, 57] width 64 height 12
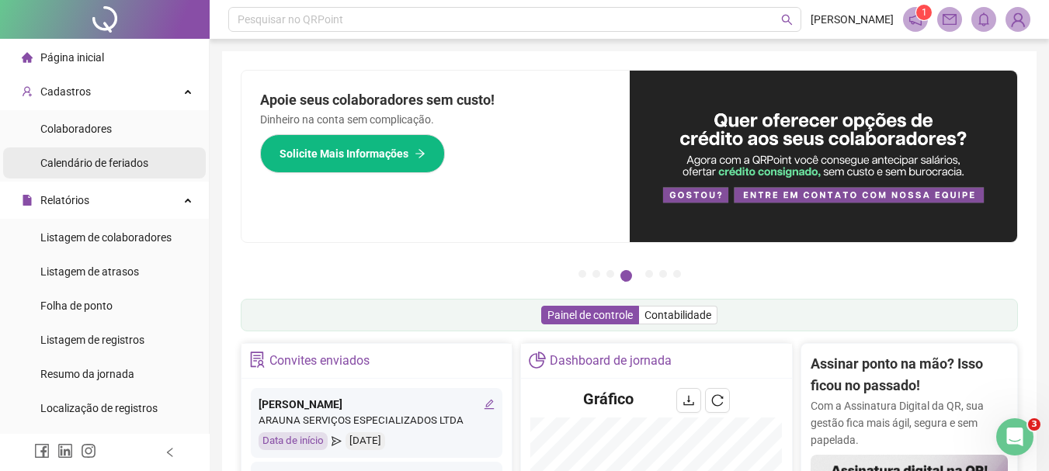
click at [76, 148] on div "Calendário de feriados" at bounding box center [94, 163] width 108 height 31
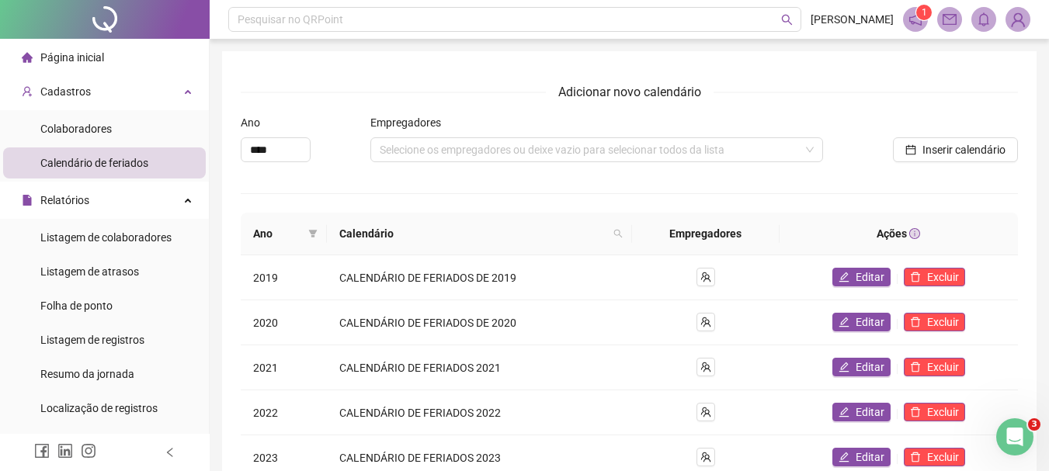
drag, startPoint x: 76, startPoint y: 148, endPoint x: 87, endPoint y: 70, distance: 78.4
click at [89, 71] on div "Página inicial" at bounding box center [63, 57] width 82 height 31
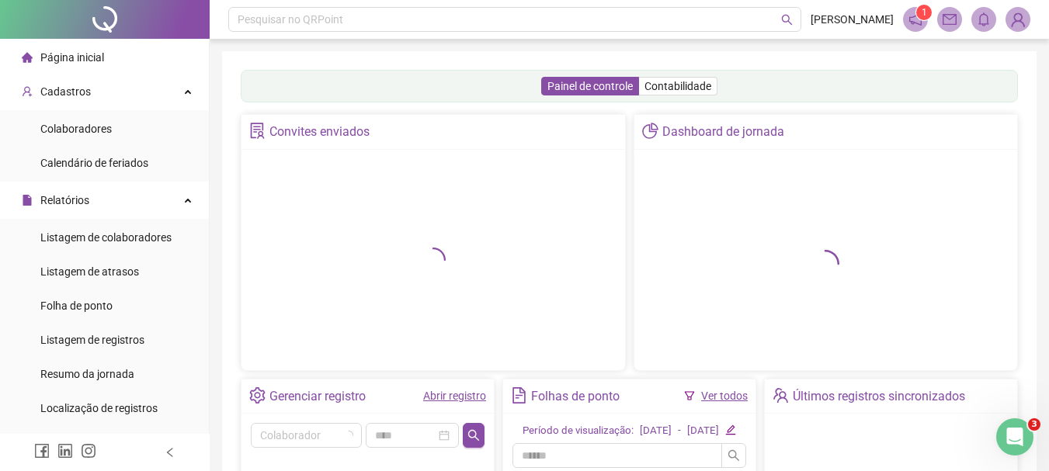
click at [82, 57] on span "Página inicial" at bounding box center [72, 57] width 64 height 12
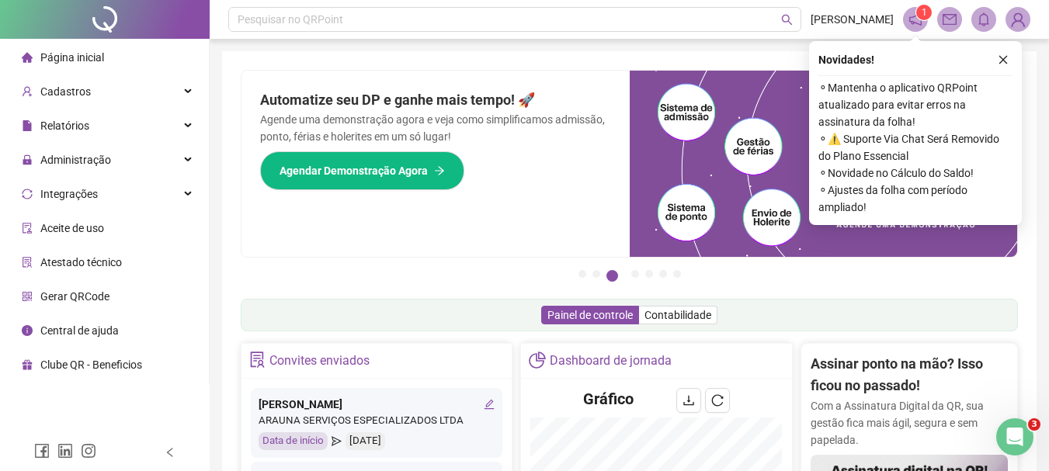
click at [82, 57] on span "Página inicial" at bounding box center [72, 57] width 64 height 12
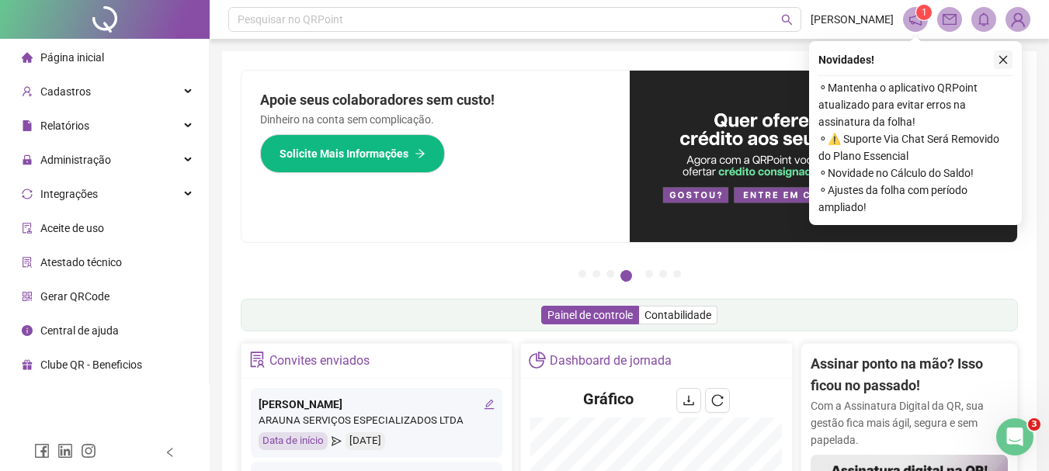
click at [1001, 61] on icon "close" at bounding box center [1003, 59] width 11 height 11
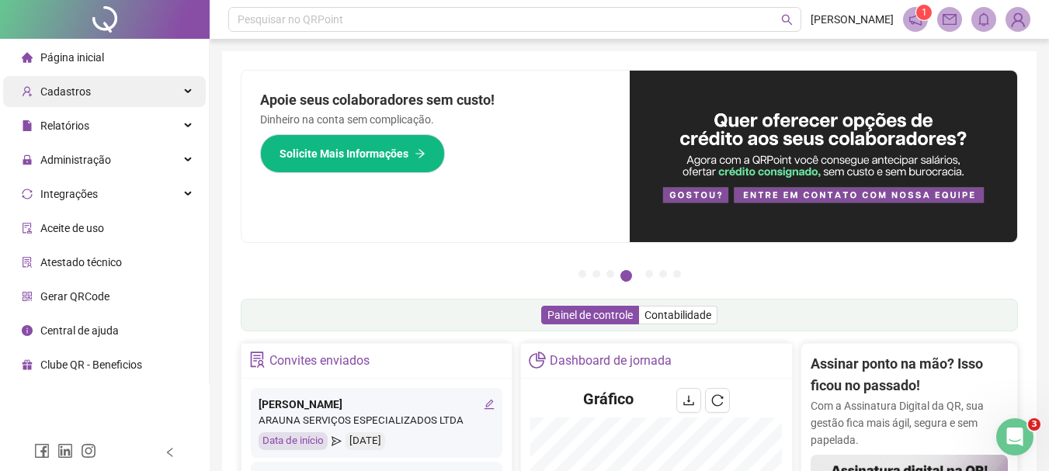
click at [72, 93] on span "Cadastros" at bounding box center [65, 91] width 50 height 12
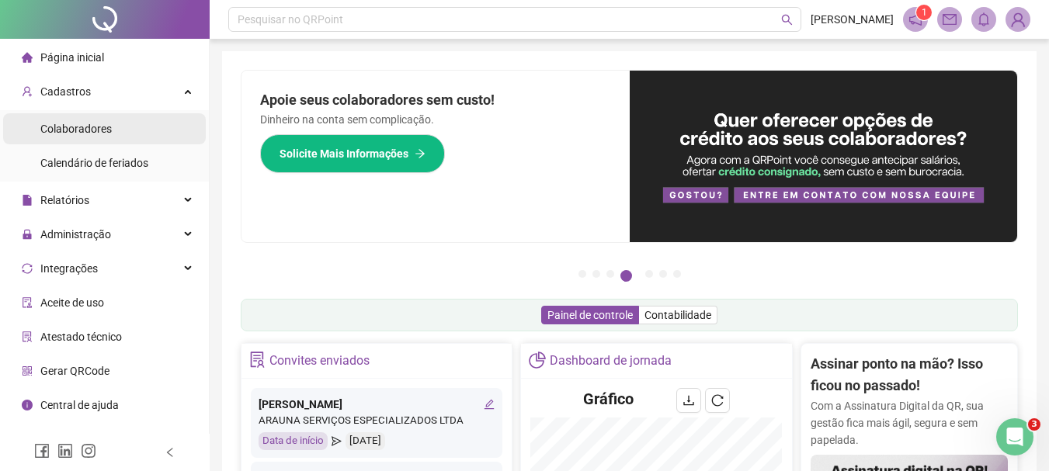
click at [65, 135] on span "Colaboradores" at bounding box center [75, 129] width 71 height 12
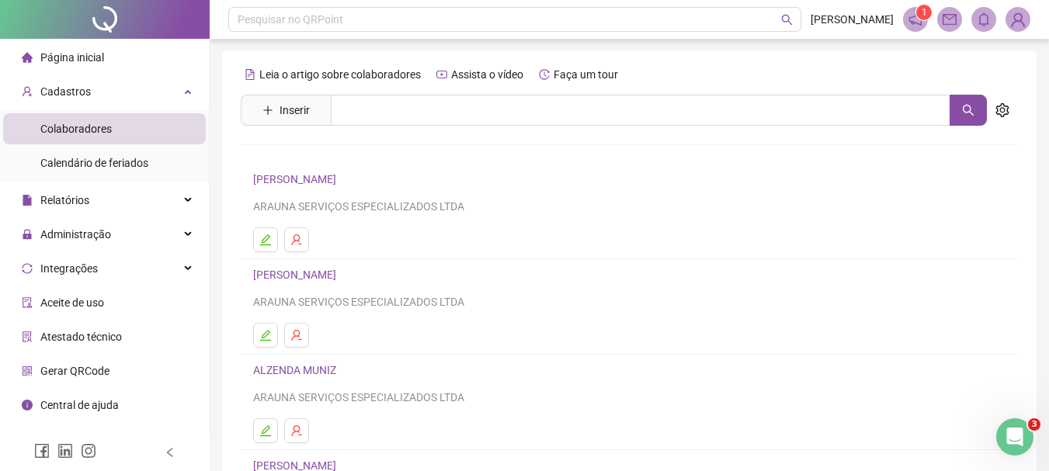
click at [396, 93] on div "Leia o artigo sobre colaboradores Assista o vídeo Faça um tour Inserir Nenhum r…" at bounding box center [629, 363] width 777 height 603
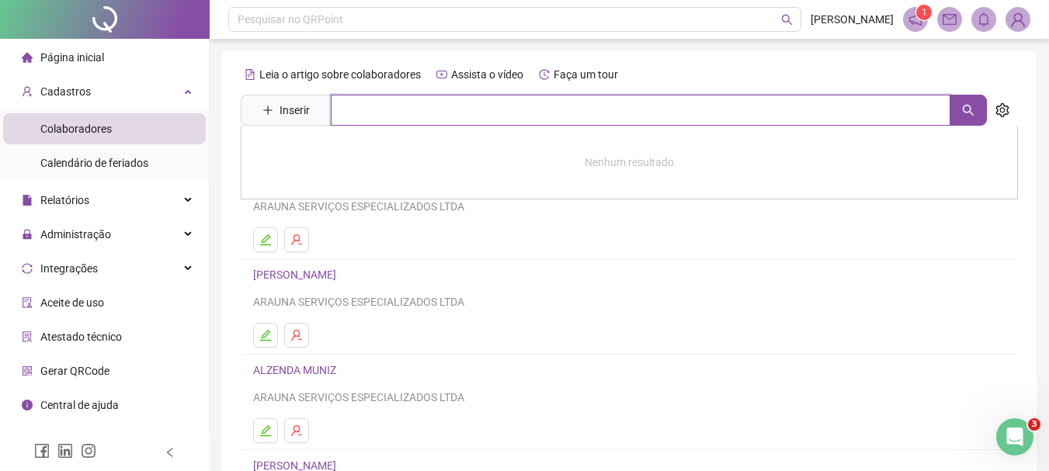
click at [398, 113] on input "text" at bounding box center [641, 110] width 620 height 31
type input "*"
